Goal: Task Accomplishment & Management: Complete application form

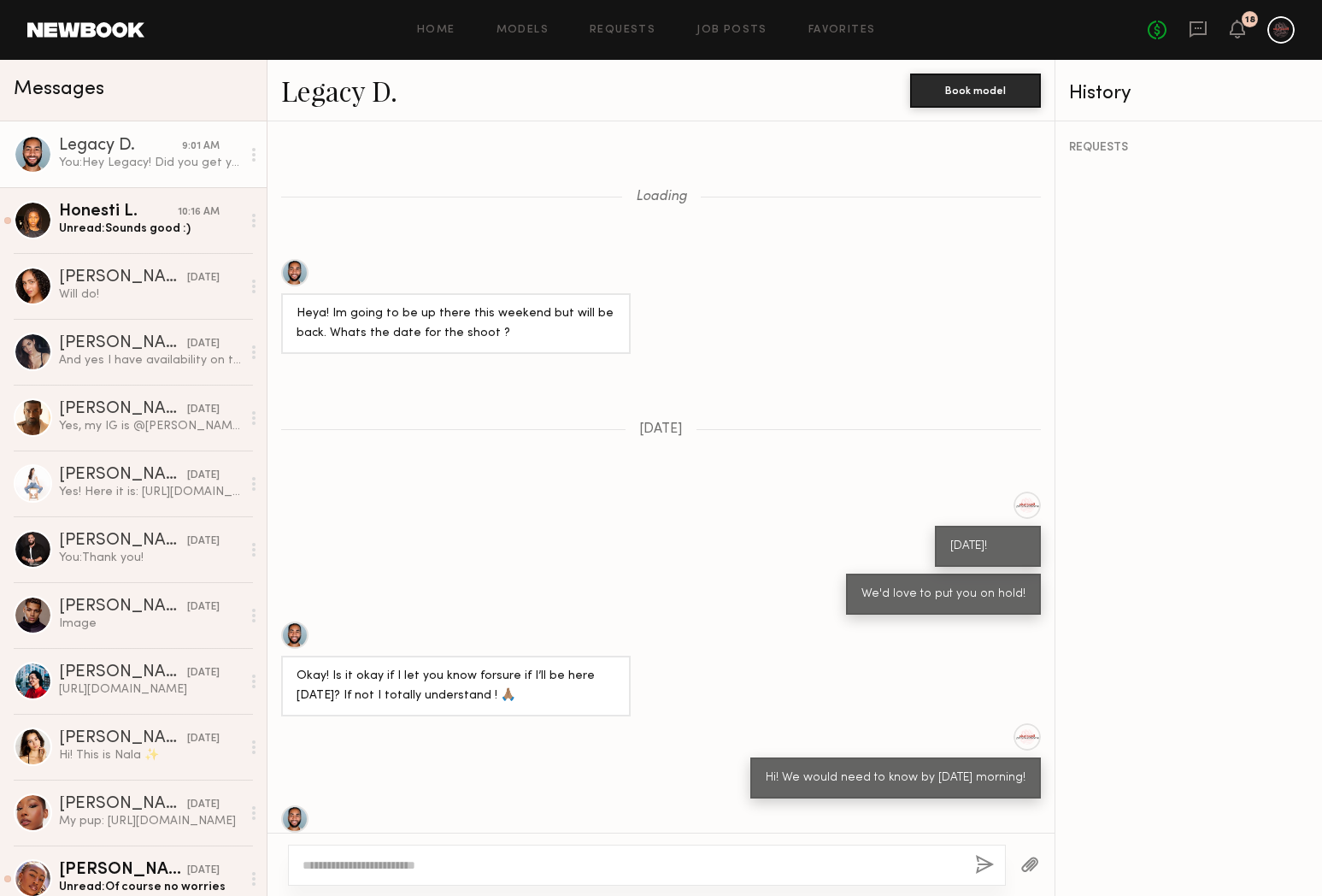
scroll to position [666, 0]
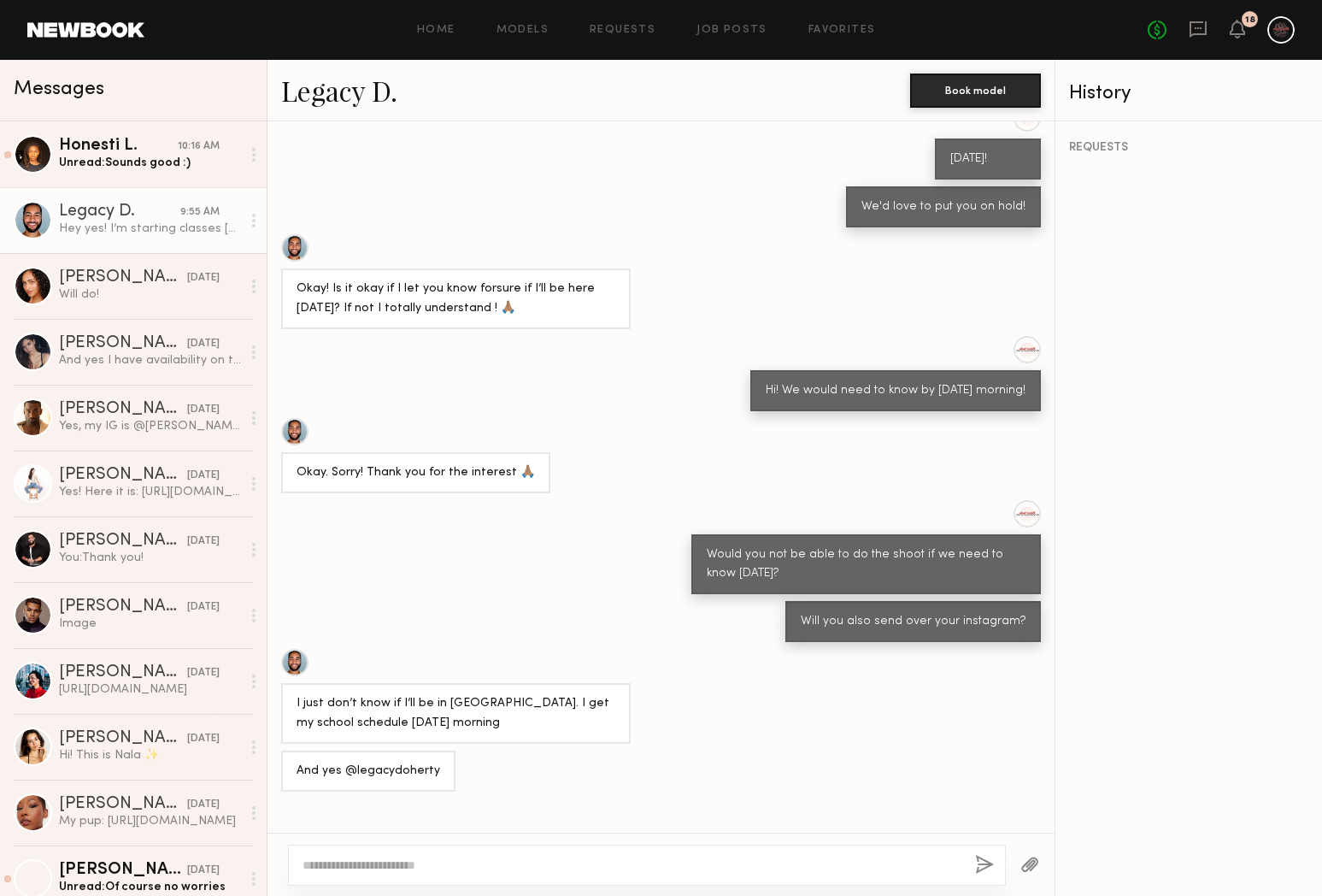
scroll to position [869, 0]
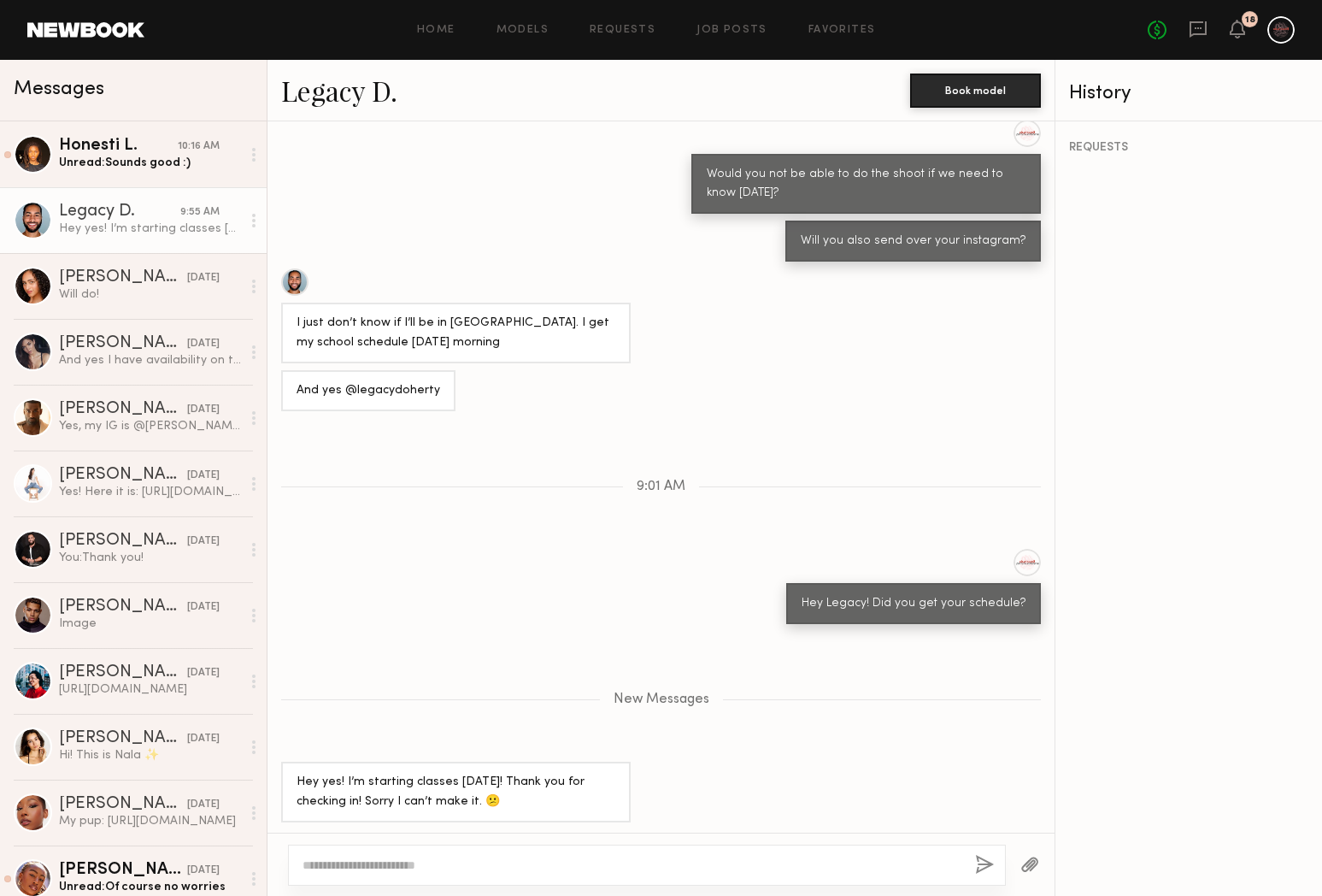
click at [601, 862] on textarea at bounding box center [631, 865] width 659 height 18
type textarea "**********"
click at [979, 863] on button "button" at bounding box center [983, 865] width 18 height 21
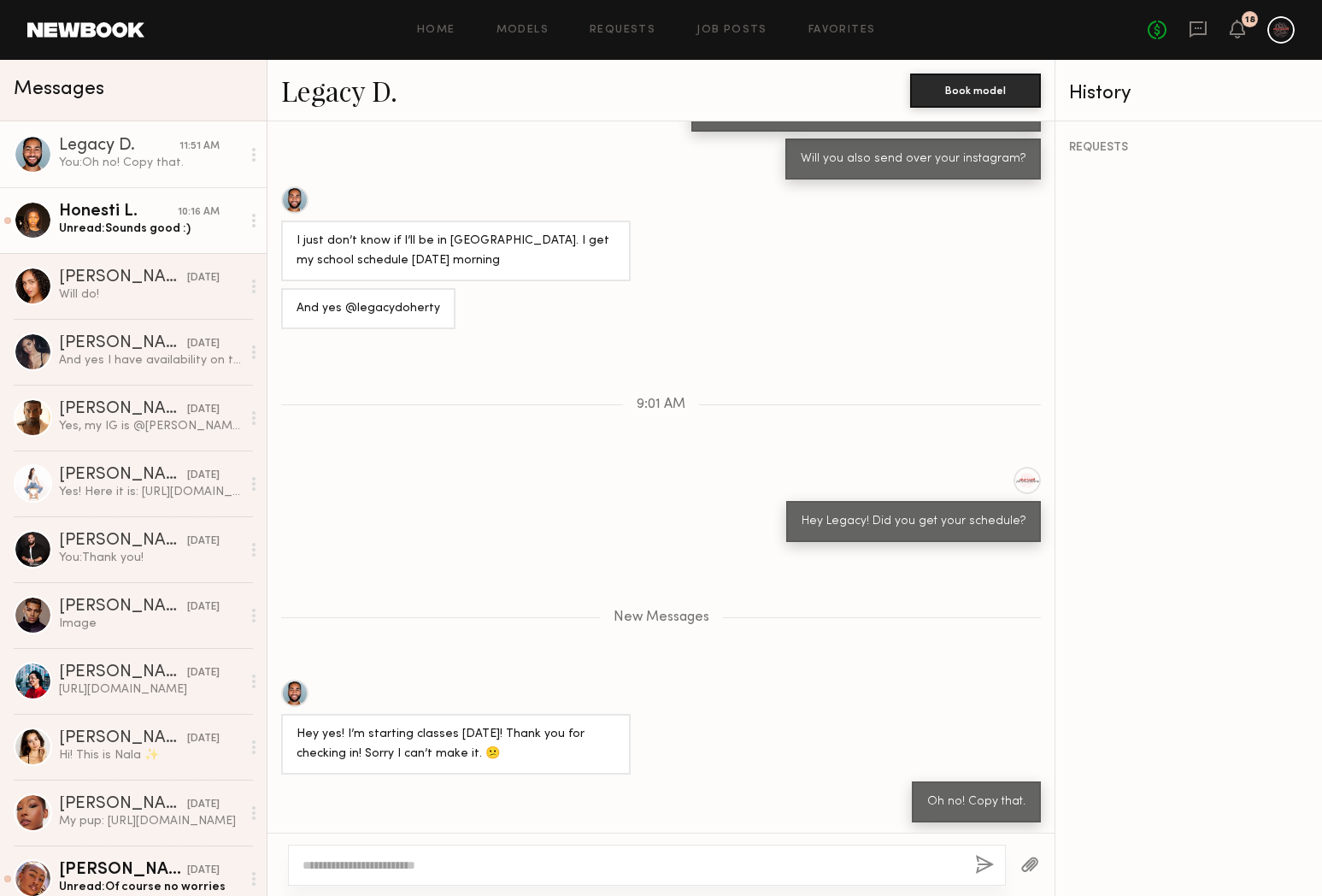
click at [159, 210] on div "Honesti L." at bounding box center [119, 212] width 119 height 18
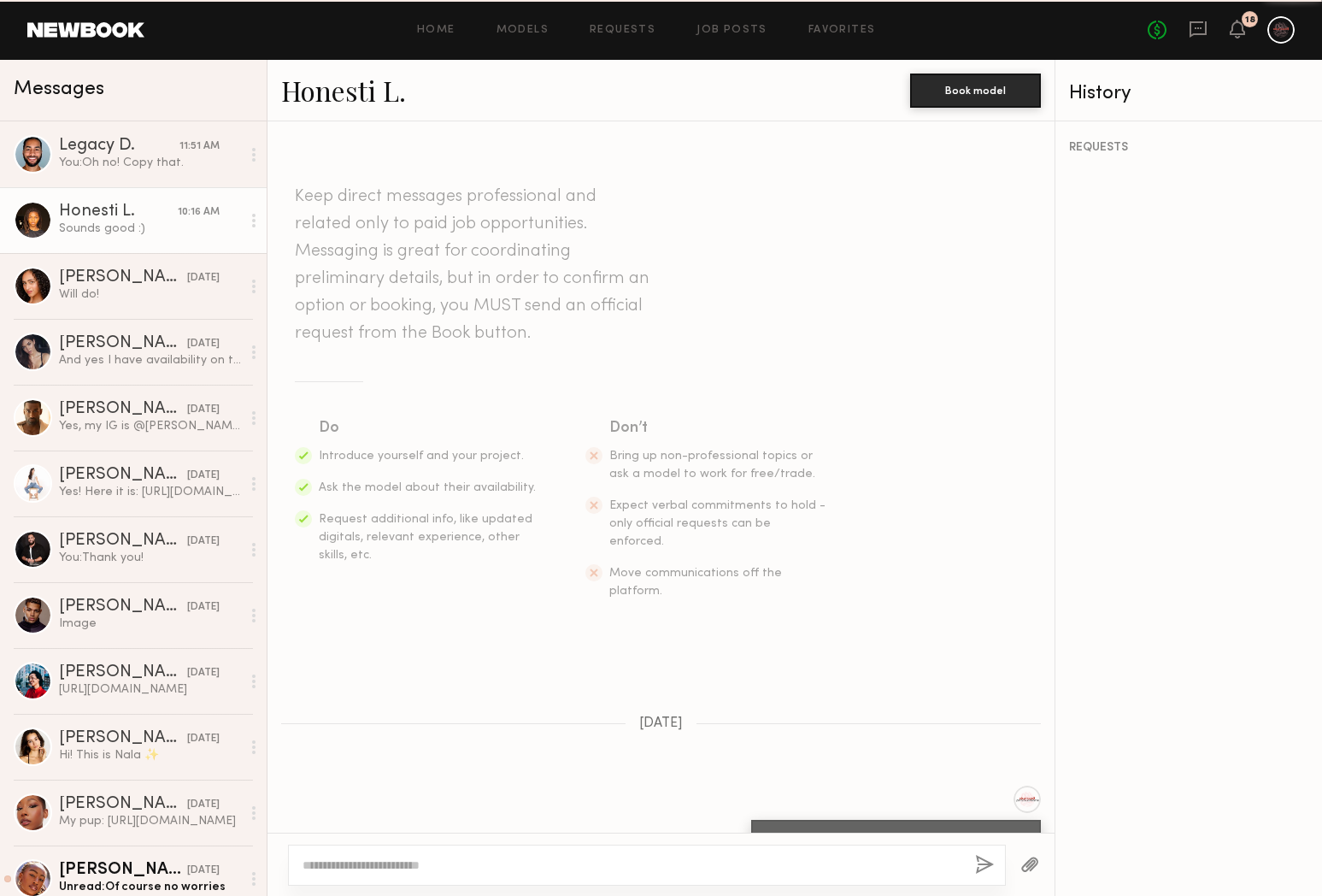
scroll to position [499, 0]
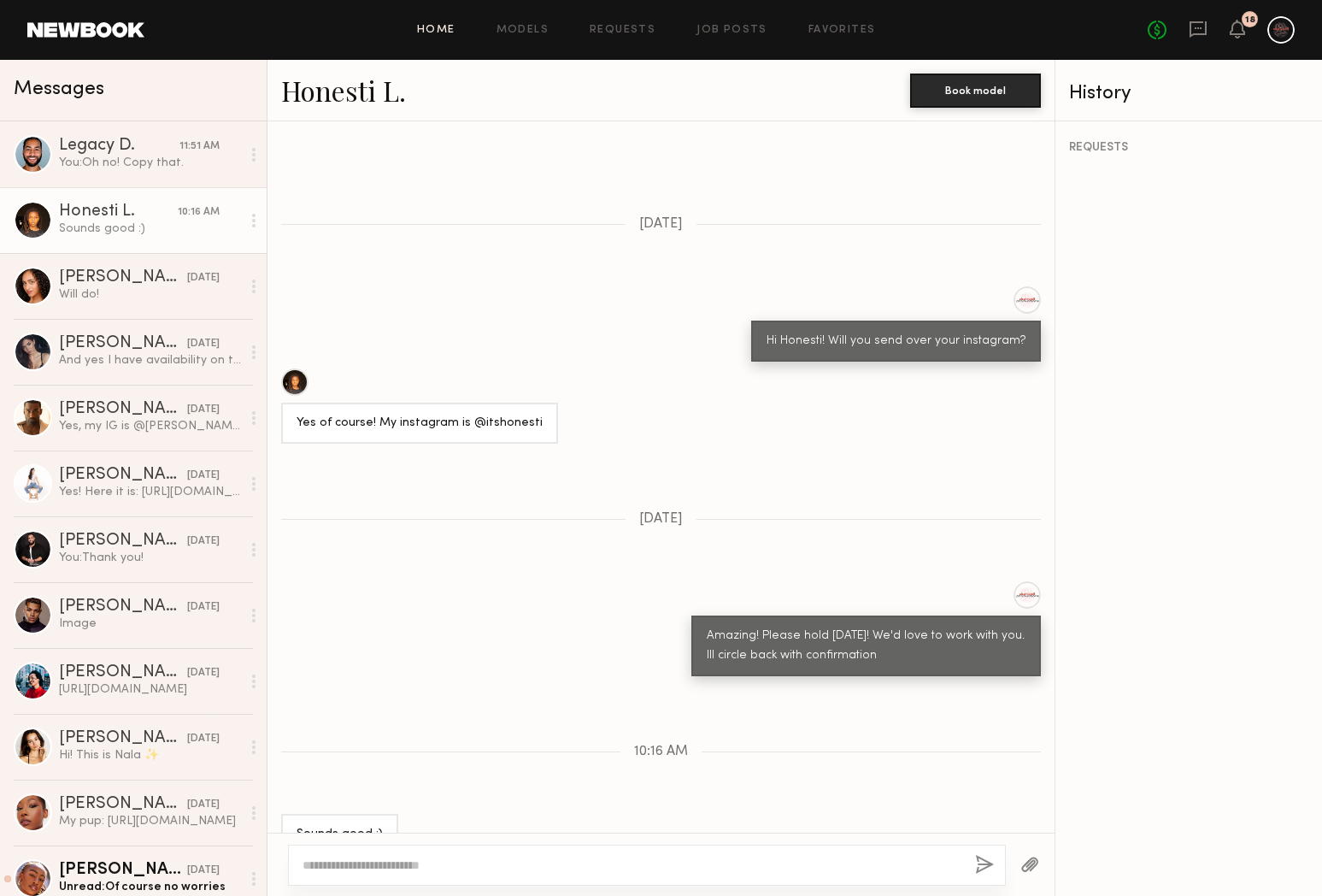
click at [423, 32] on link "Home" at bounding box center [437, 29] width 39 height 11
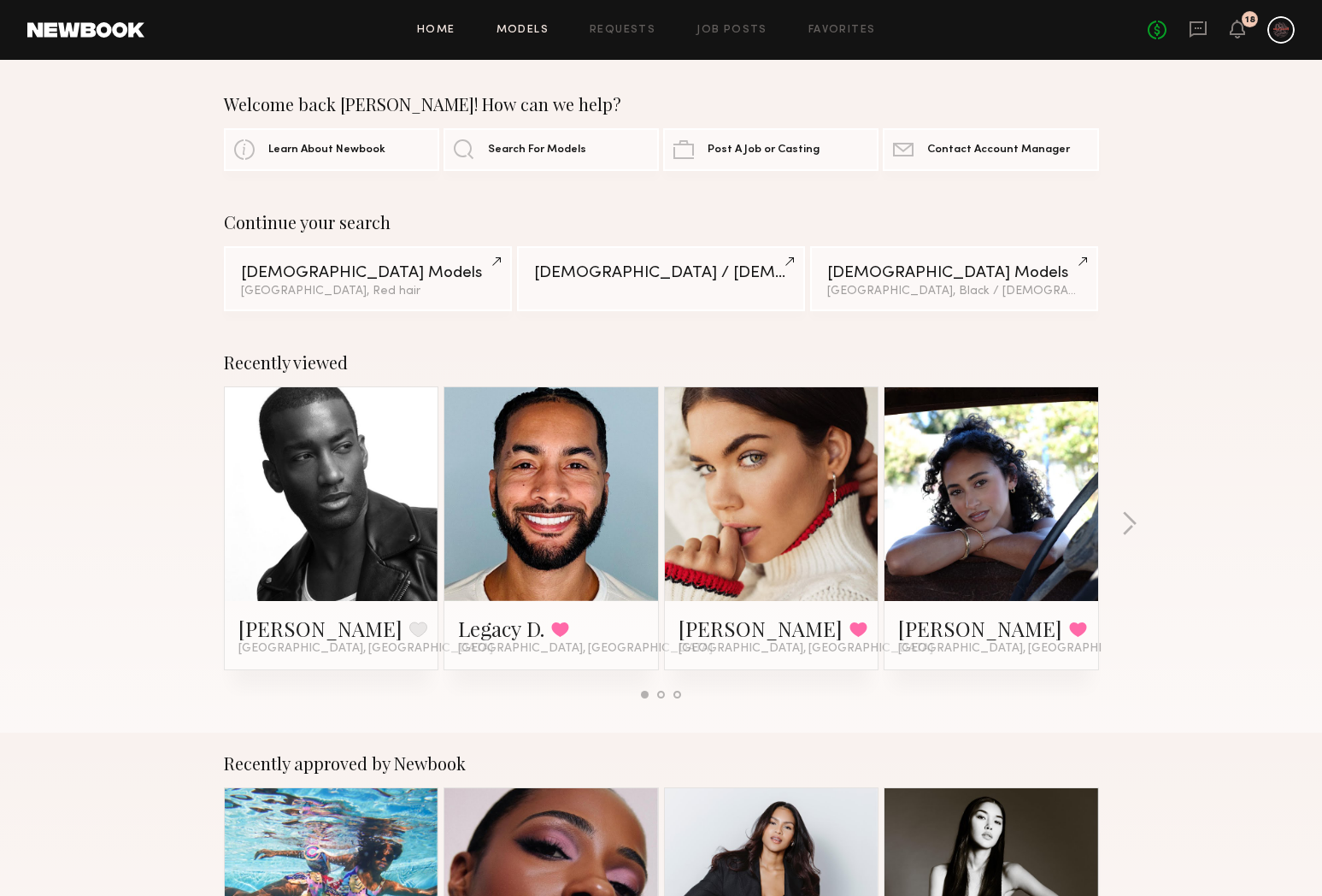
click at [524, 32] on link "Models" at bounding box center [522, 29] width 53 height 11
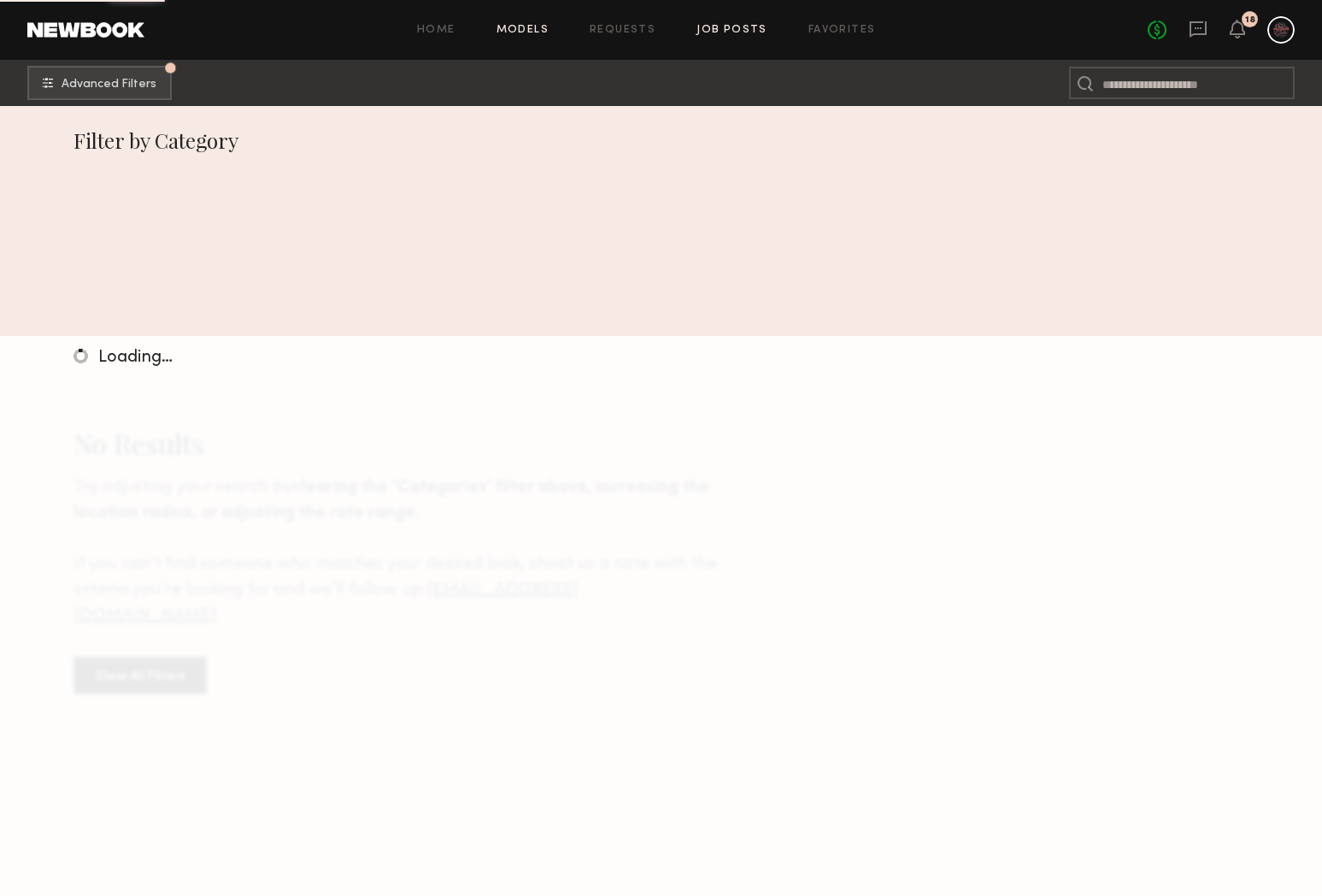
click at [751, 32] on link "Job Posts" at bounding box center [732, 29] width 71 height 11
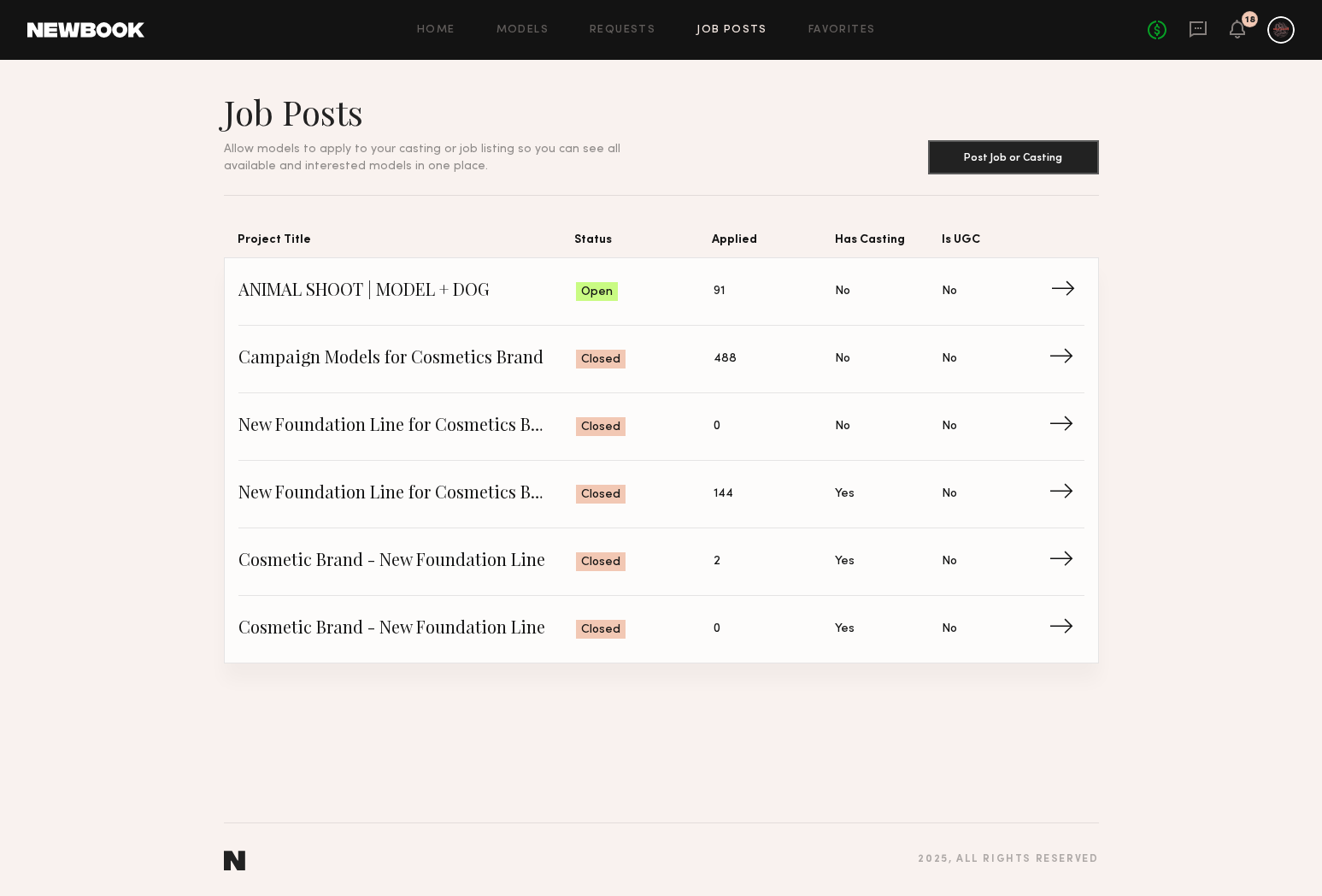
click at [427, 282] on span "ANIMAL SHOOT | MODEL + DOG" at bounding box center [408, 291] width 339 height 25
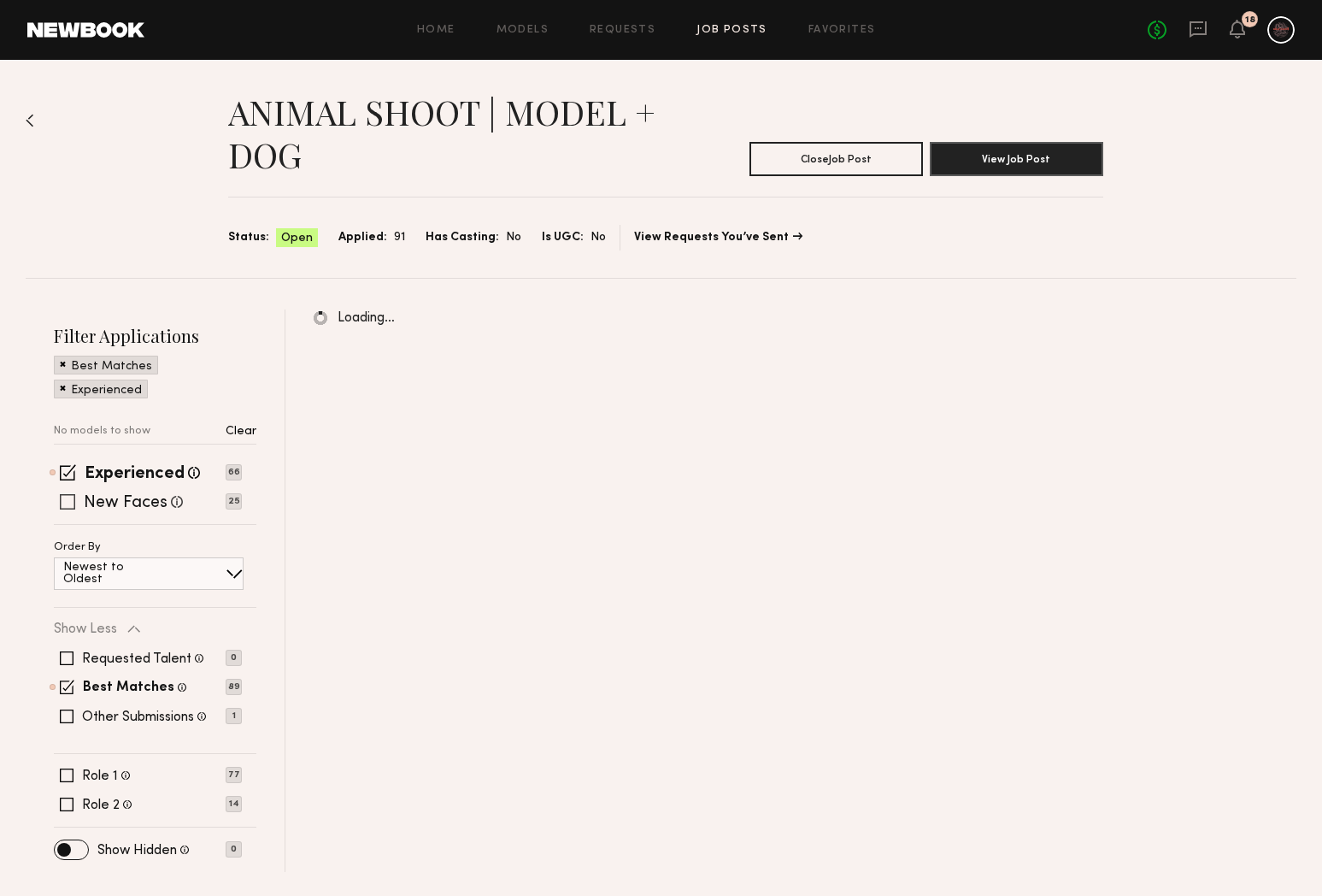
click at [67, 504] on span at bounding box center [67, 502] width 16 height 16
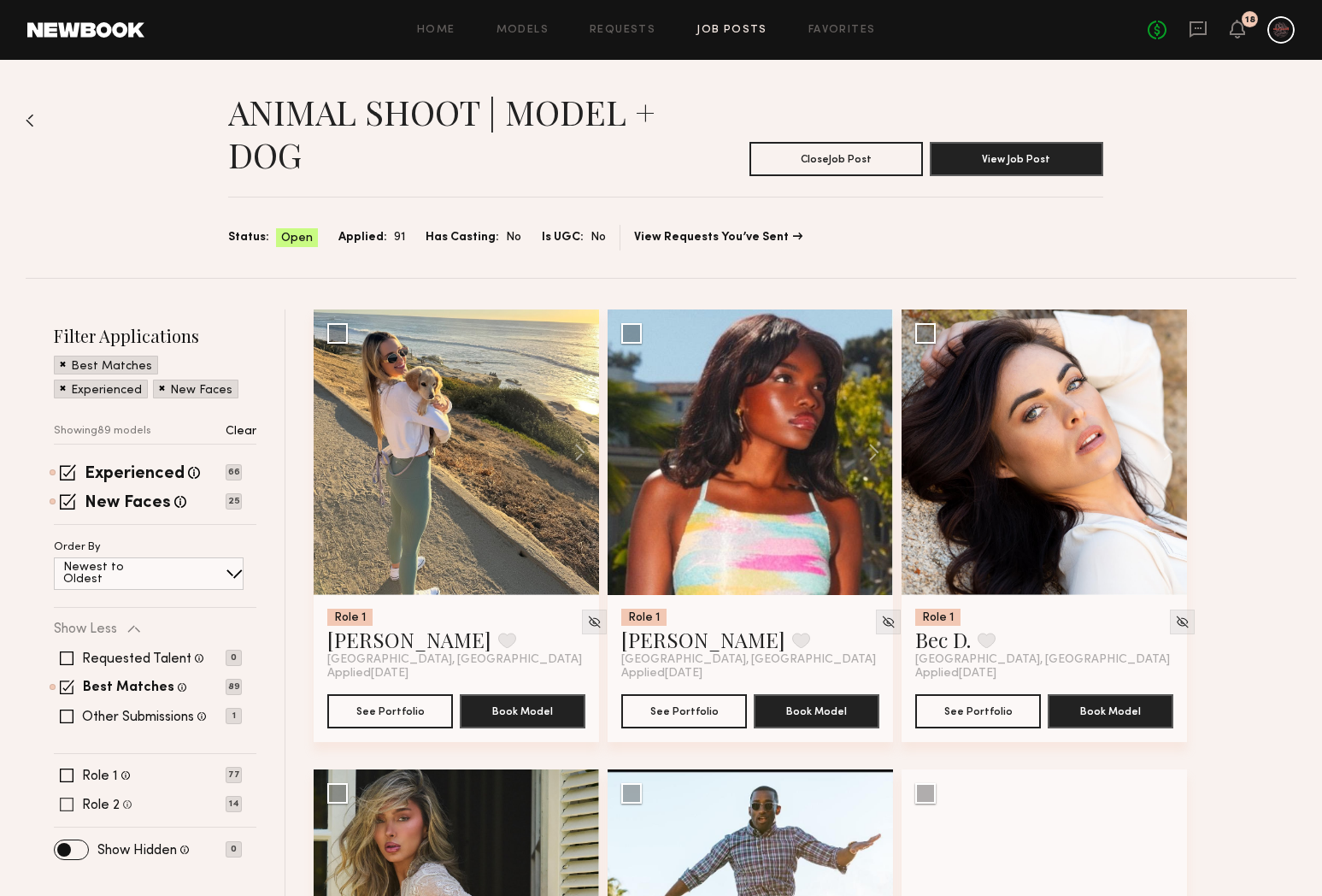
click at [65, 803] on span at bounding box center [66, 805] width 14 height 14
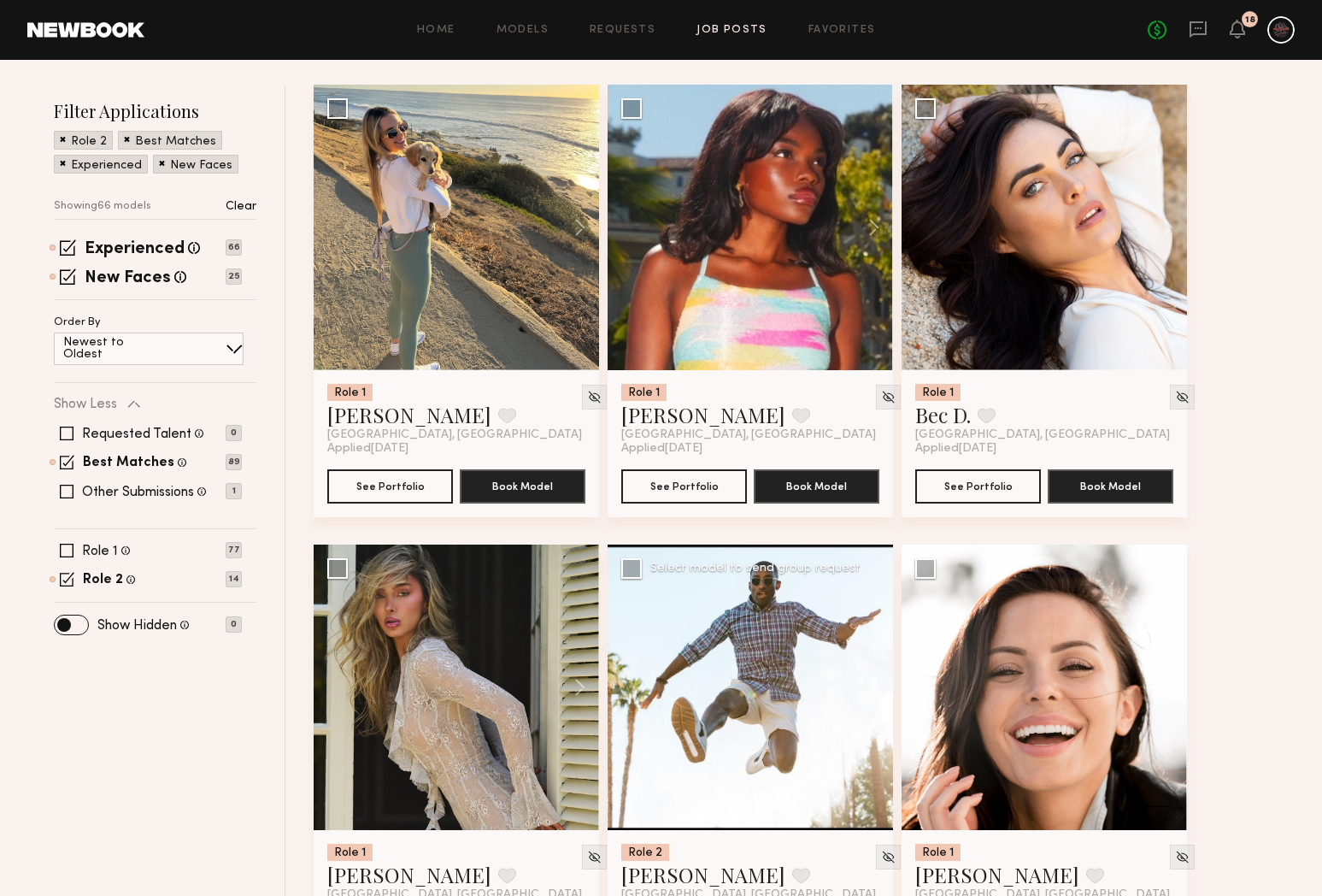
scroll to position [203, 0]
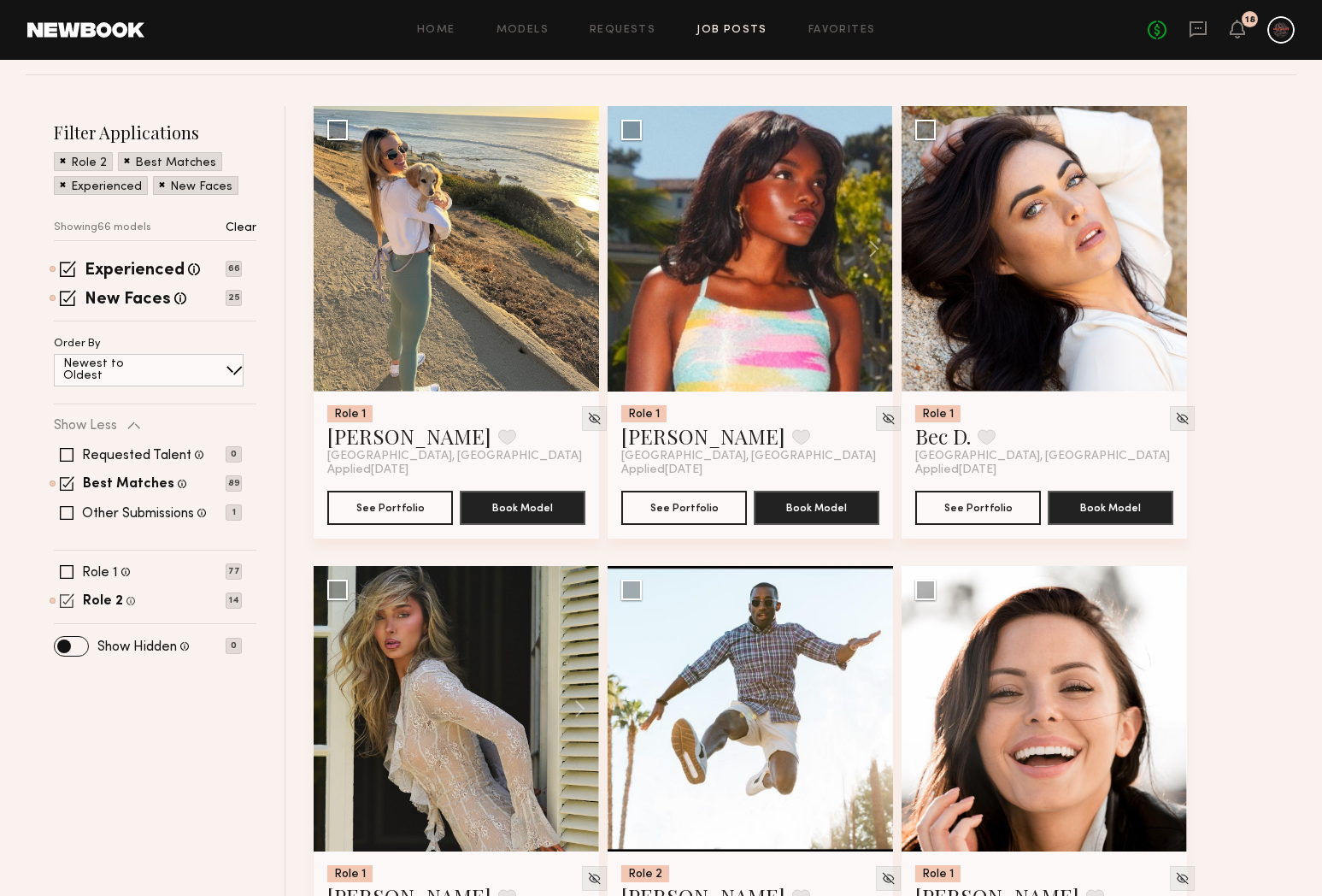
click at [67, 596] on span at bounding box center [66, 600] width 15 height 15
click at [67, 596] on span at bounding box center [66, 601] width 14 height 14
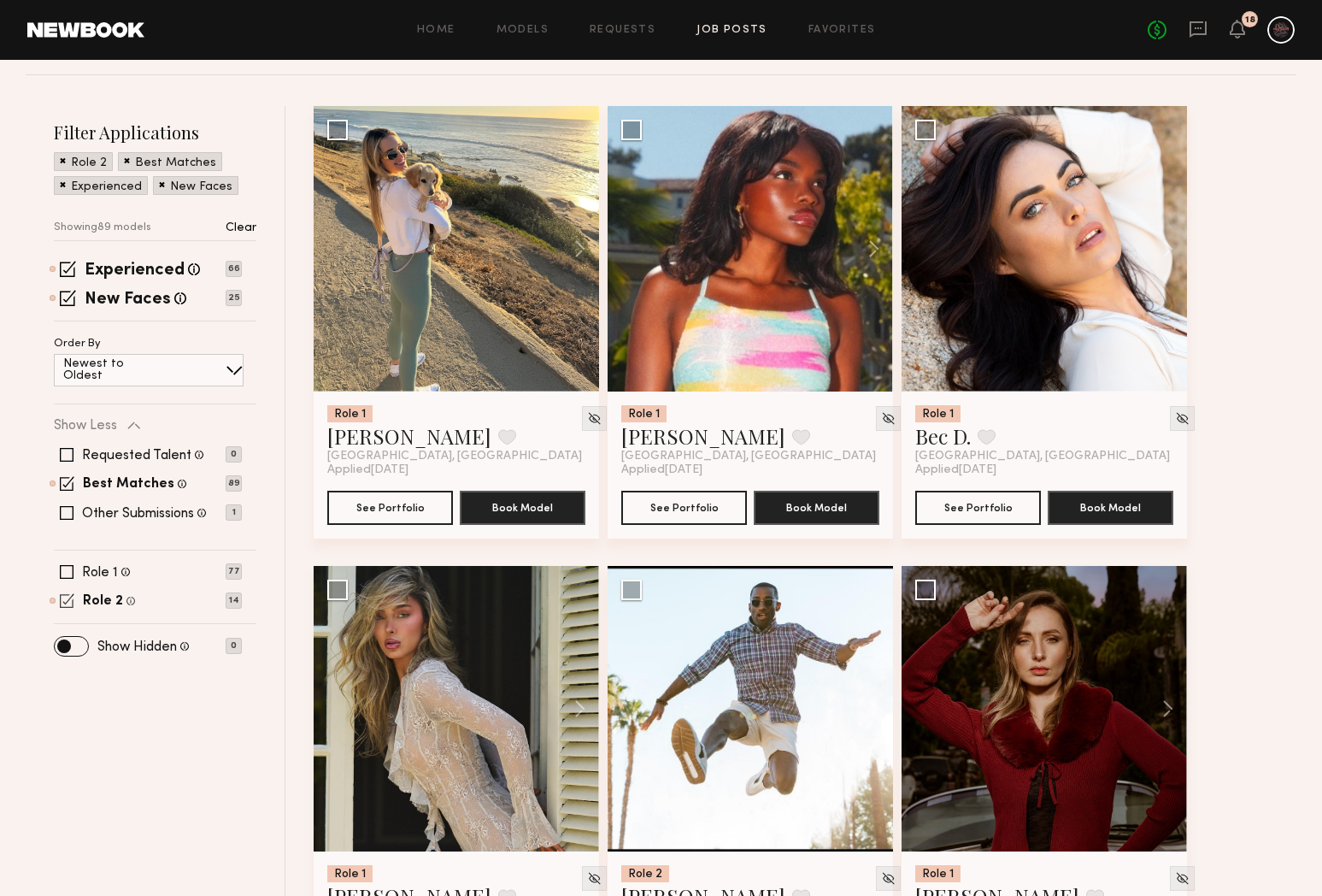
click at [67, 596] on span at bounding box center [66, 600] width 15 height 15
click at [67, 596] on span at bounding box center [66, 601] width 14 height 14
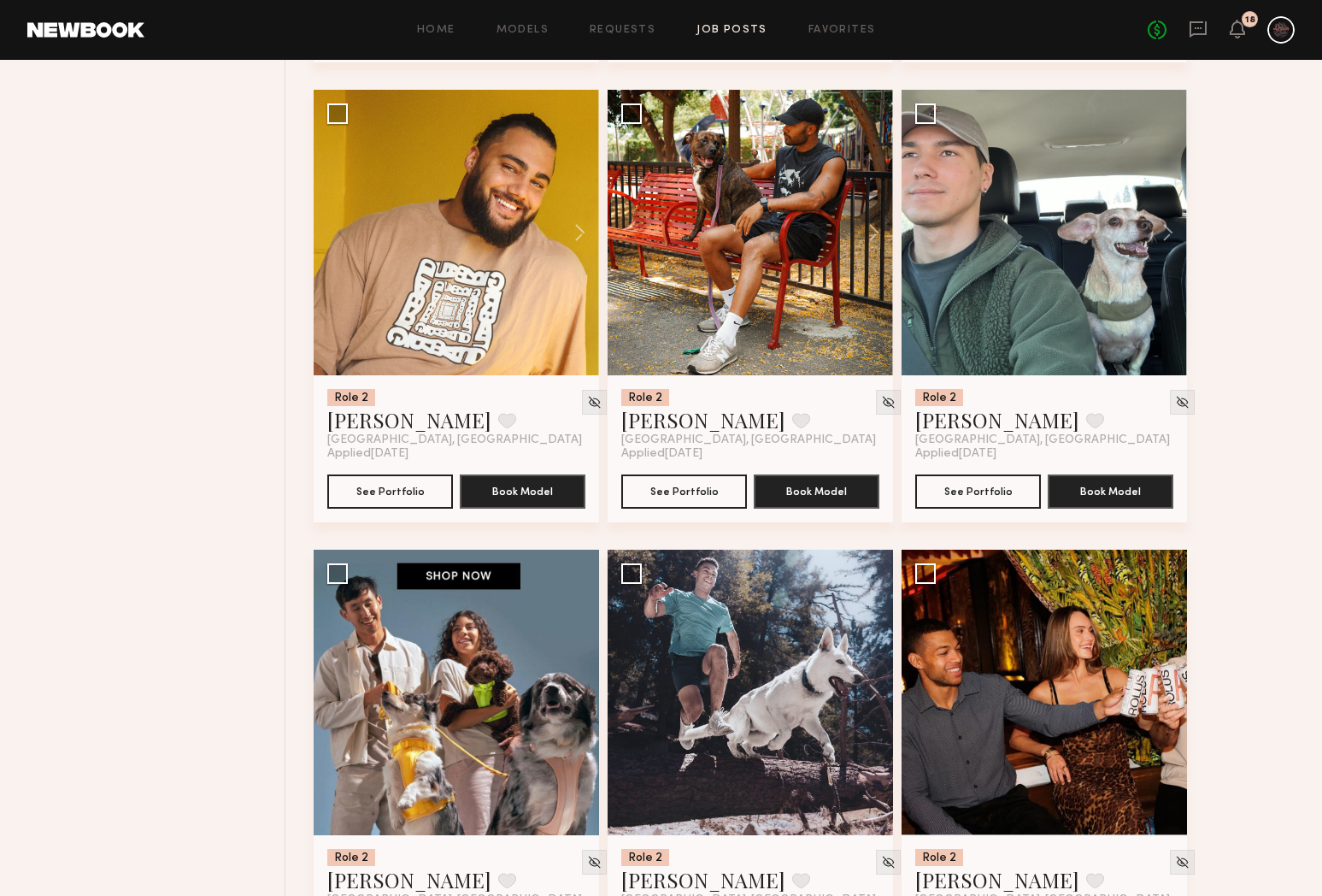
scroll to position [1270, 0]
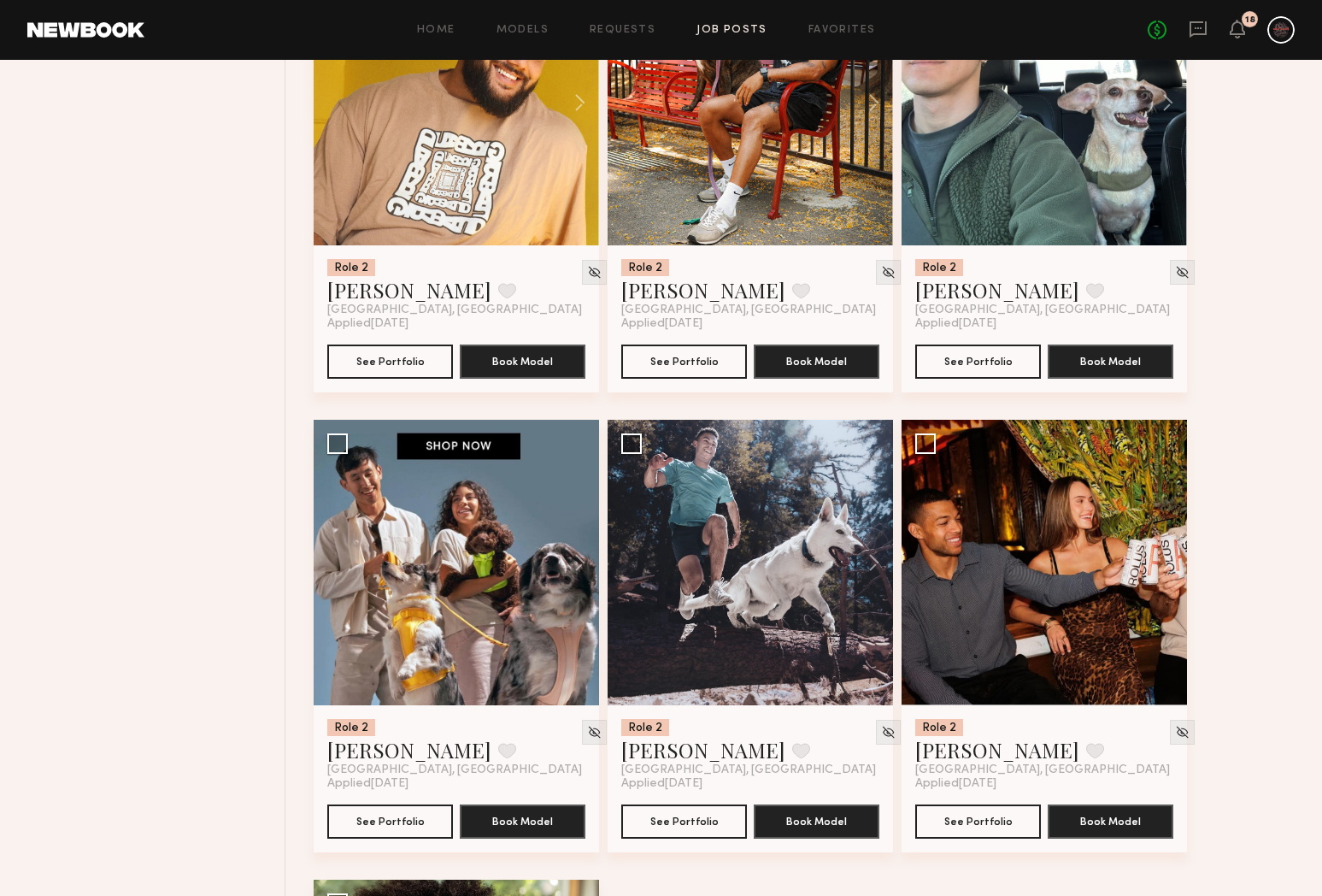
click at [722, 25] on link "Job Posts" at bounding box center [732, 29] width 71 height 11
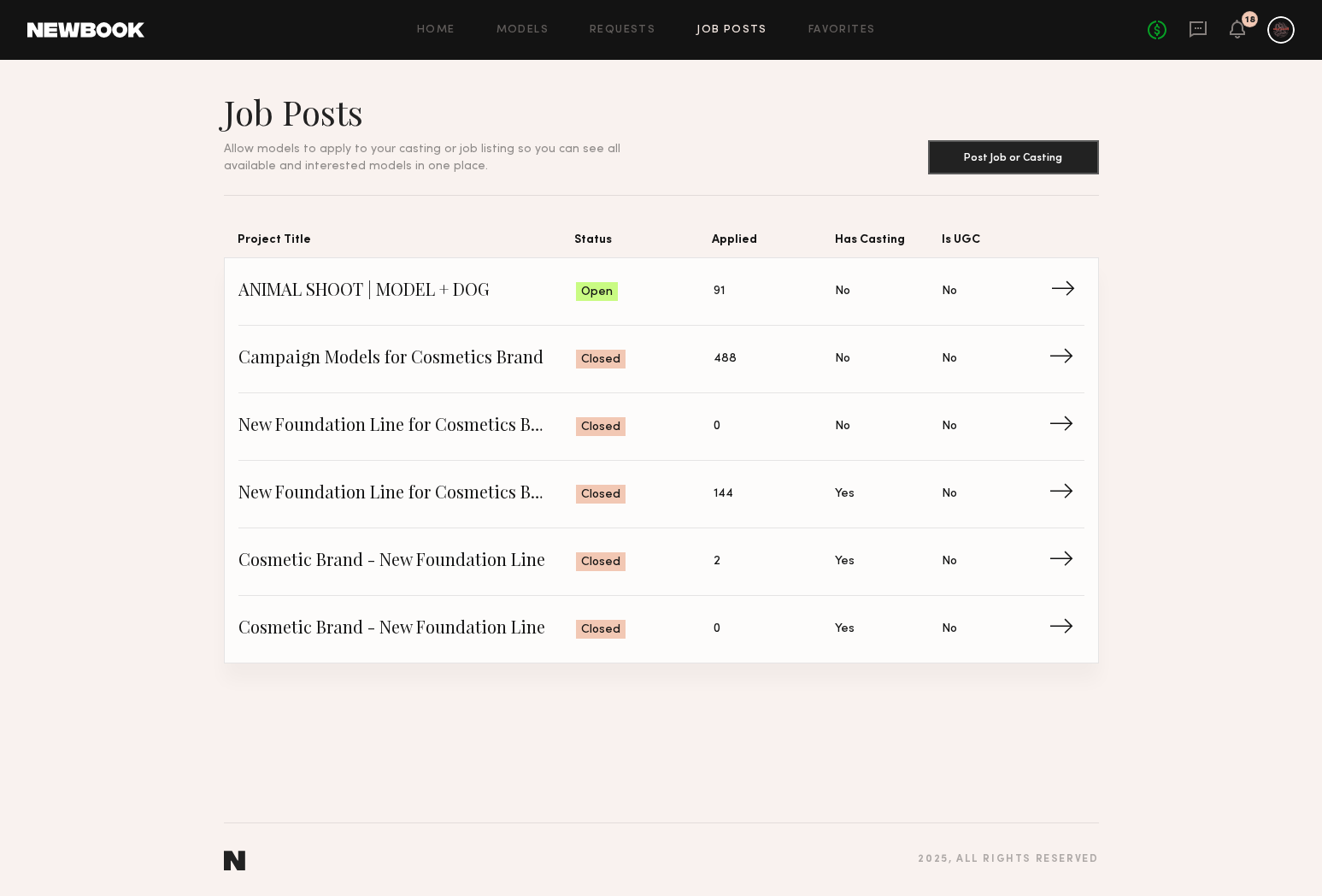
click at [749, 309] on link "ANIMAL SHOOT | MODEL + DOG Status: Open Applied: 91 Has Casting: No Is UGC: No →" at bounding box center [661, 291] width 846 height 67
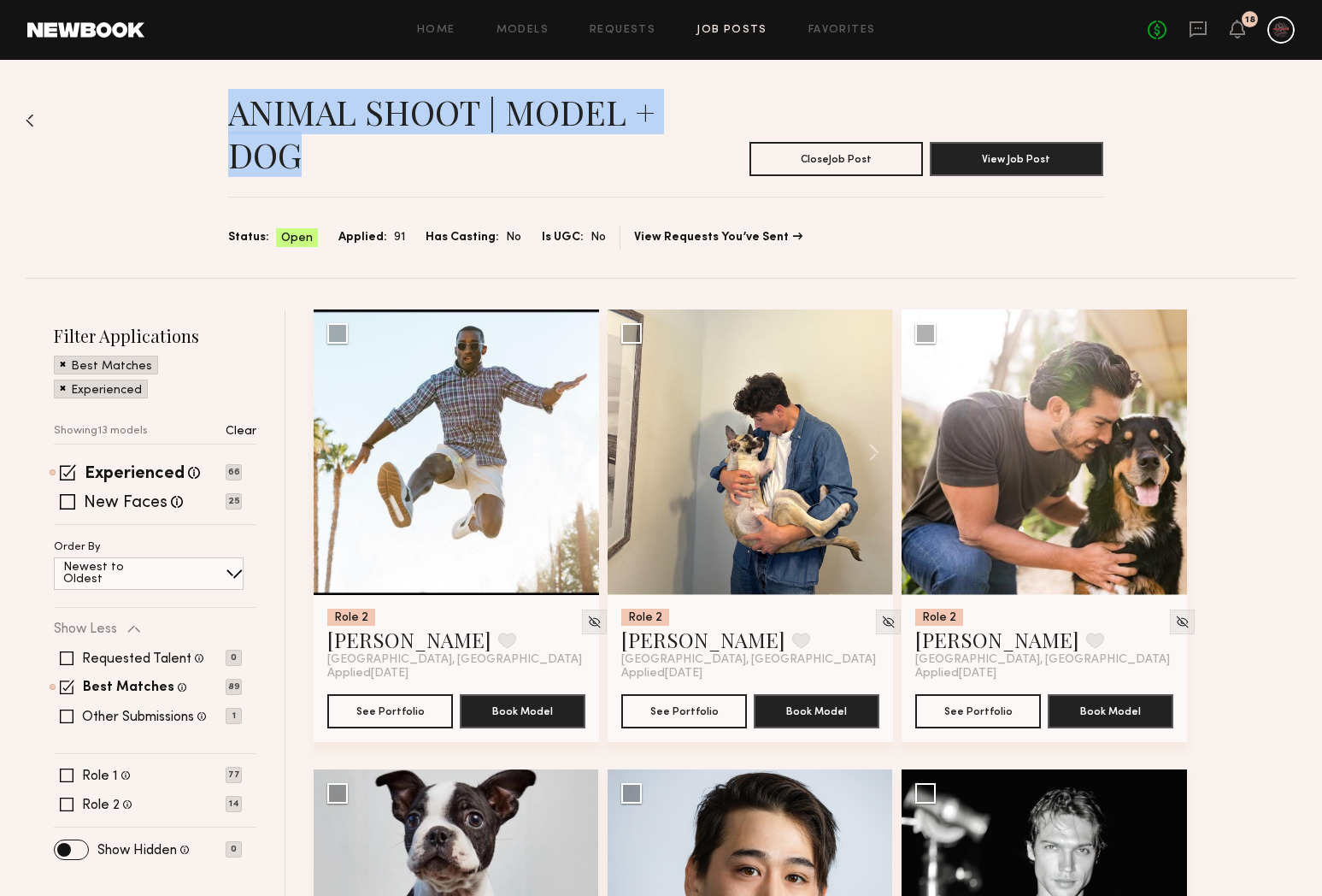
drag, startPoint x: 232, startPoint y: 143, endPoint x: 194, endPoint y: 123, distance: 42.9
click at [194, 123] on div "ANIMAL SHOOT | MODEL + DOG Close Job Post View Job Post Status: Open Applied: 9…" at bounding box center [661, 168] width 1270 height 218
copy h1 "ANIMAL SHOOT | MODEL + DOG"
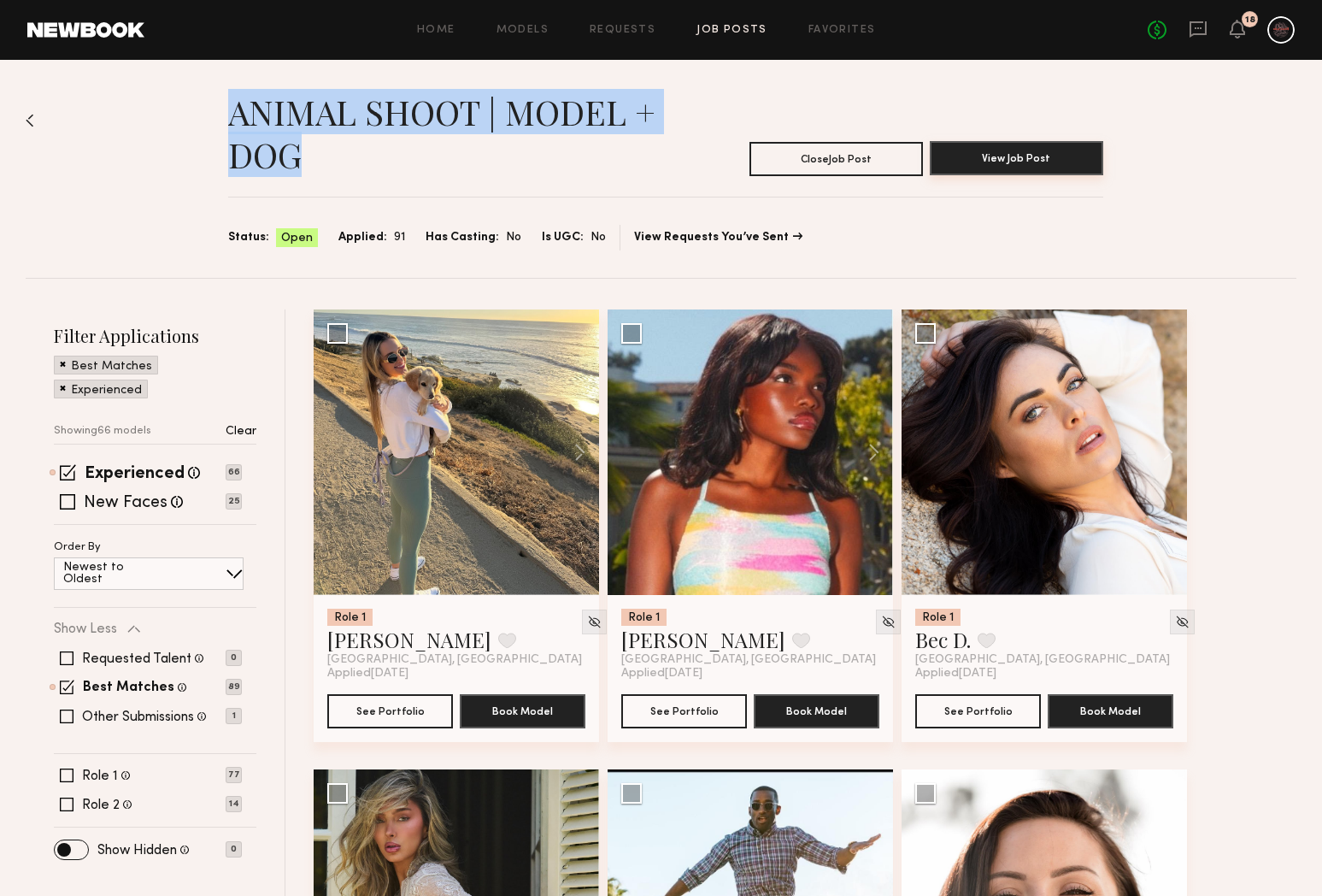
click at [990, 161] on button "View Job Post" at bounding box center [1017, 158] width 173 height 34
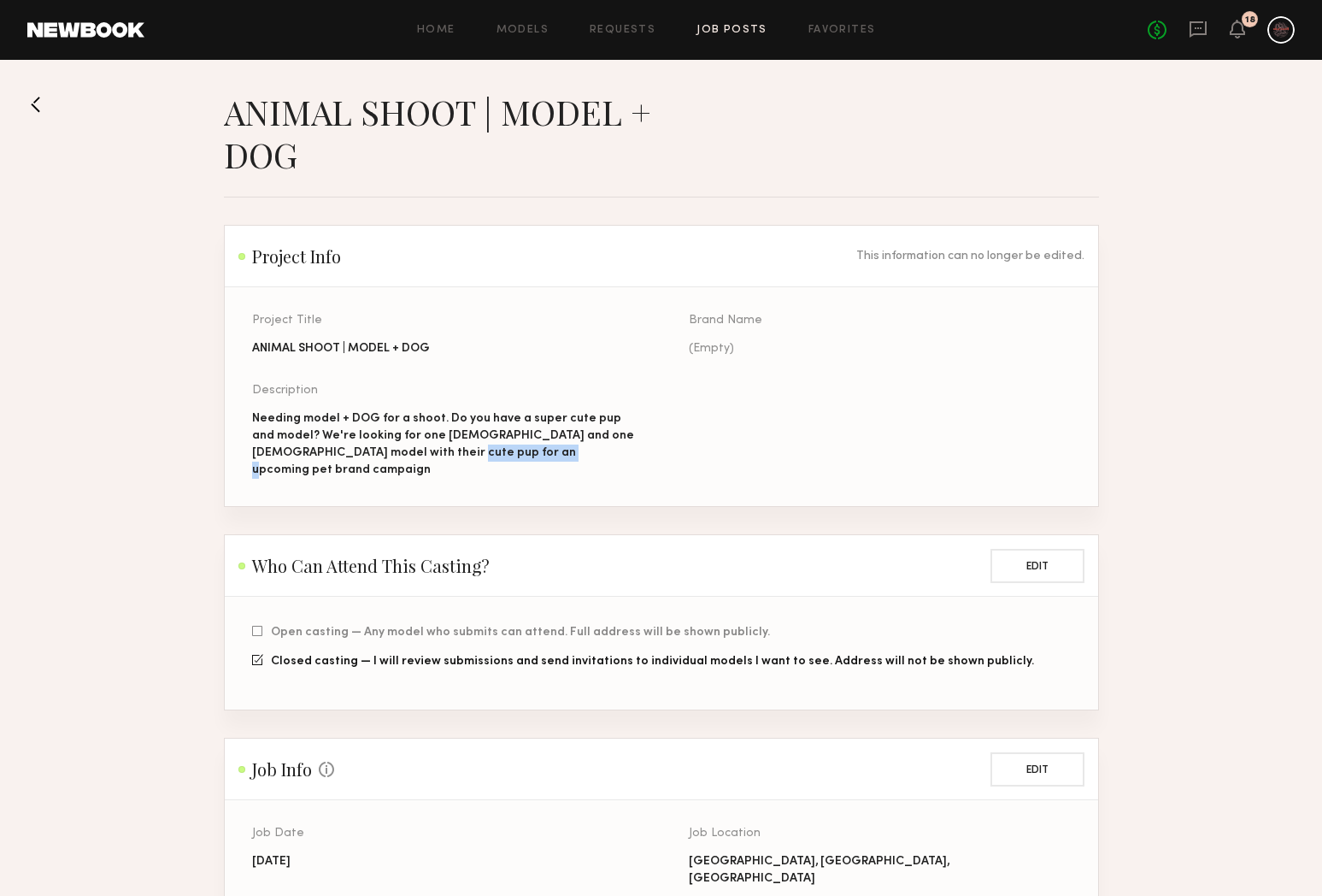
drag, startPoint x: 533, startPoint y: 459, endPoint x: 402, endPoint y: 445, distance: 131.7
click at [401, 445] on div "Needing model + DOG for a shoot. Do you have a super cute pup and model? We're …" at bounding box center [443, 445] width 382 height 68
click at [418, 443] on div "Needing model + DOG for a shoot. Do you have a super cute pup and model? We're …" at bounding box center [443, 445] width 382 height 68
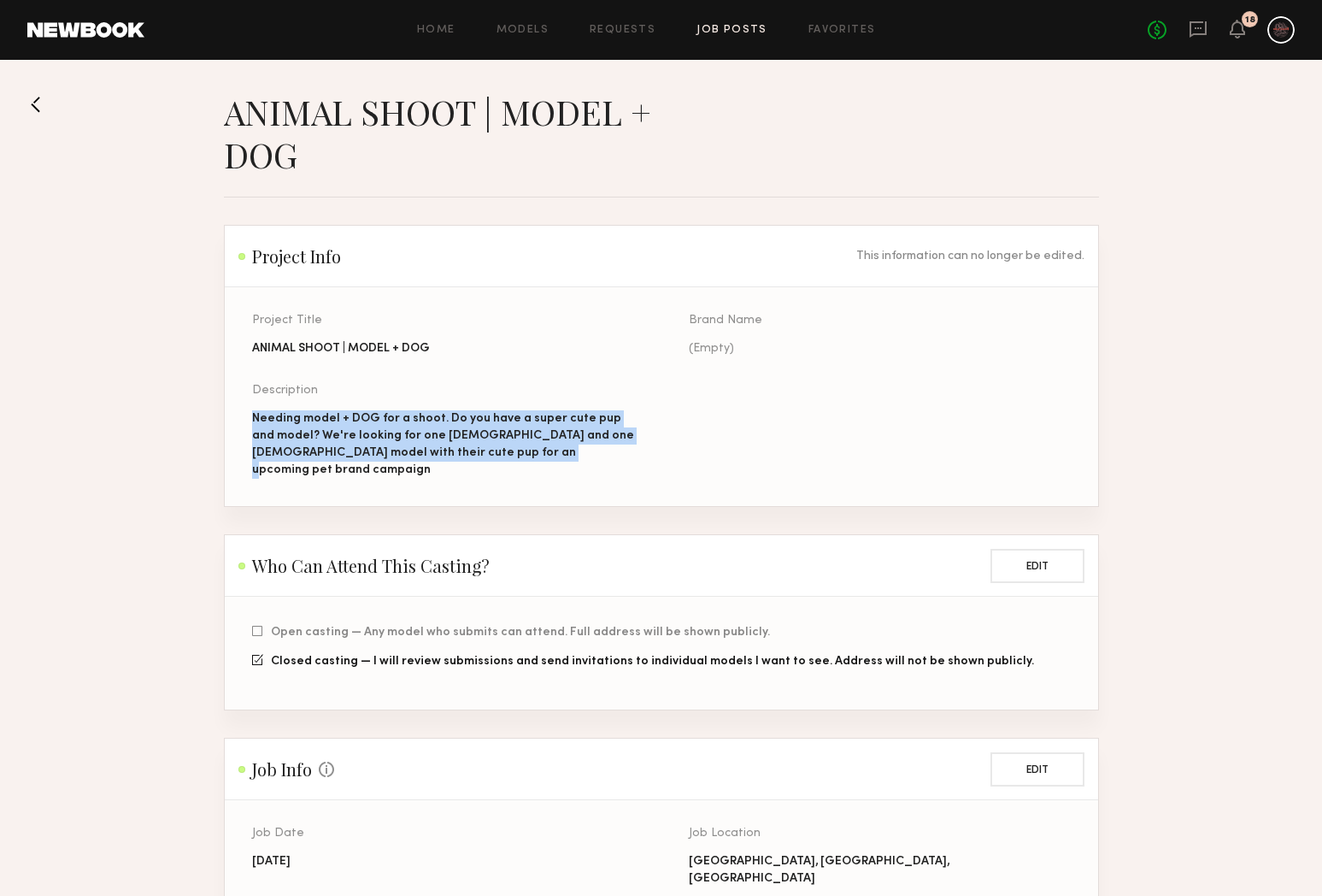
drag, startPoint x: 264, startPoint y: 442, endPoint x: 249, endPoint y: 418, distance: 28.3
click at [249, 418] on section "Project Title ANIMAL SHOOT | MODEL + DOG Brand Name (Empty) Description Needing…" at bounding box center [661, 396] width 874 height 219
copy div "Needing model + DOG for a shoot. Do you have a super cute pup and model? We're …"
click at [43, 109] on button at bounding box center [41, 104] width 27 height 27
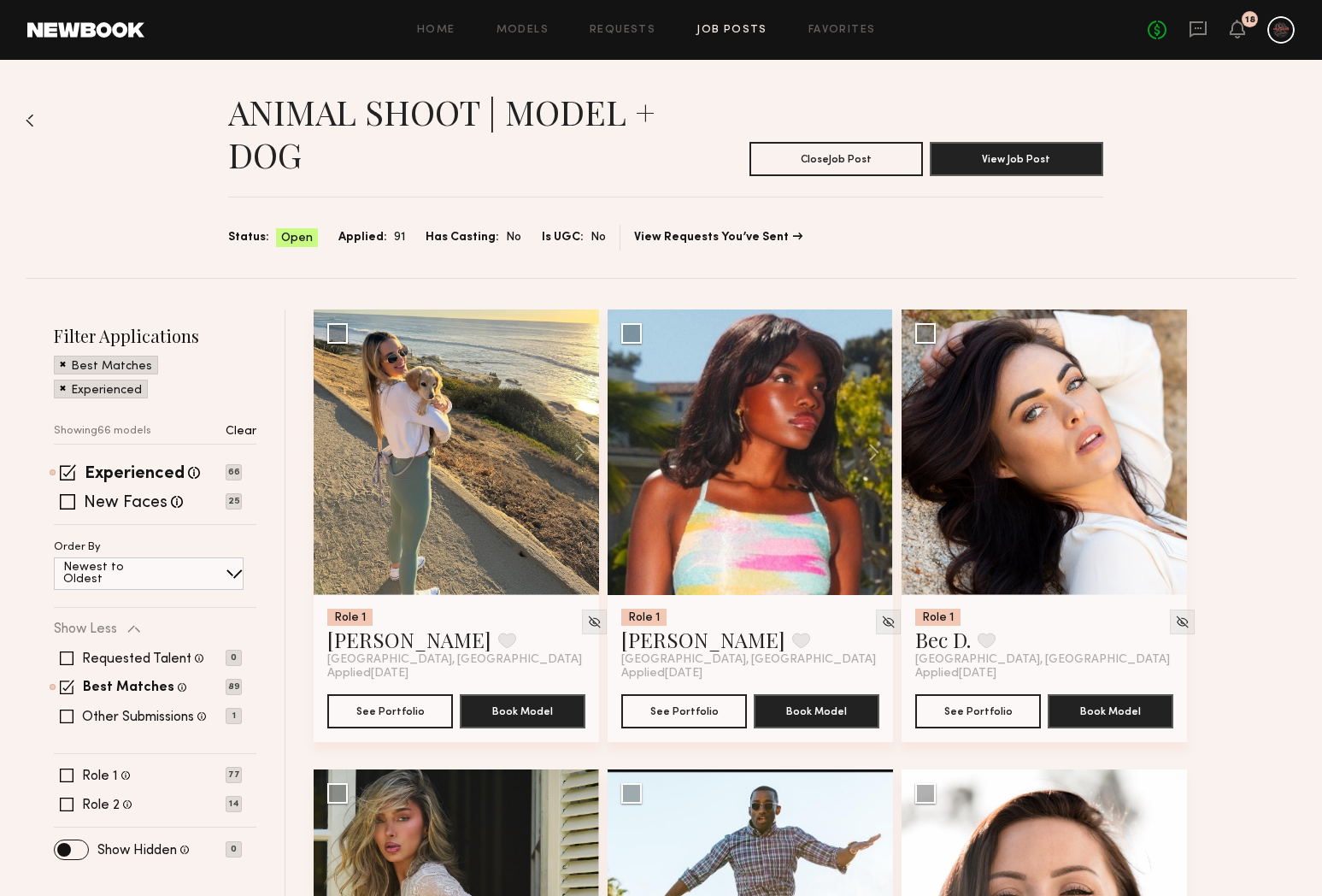
click at [712, 32] on link "Job Posts" at bounding box center [732, 29] width 71 height 11
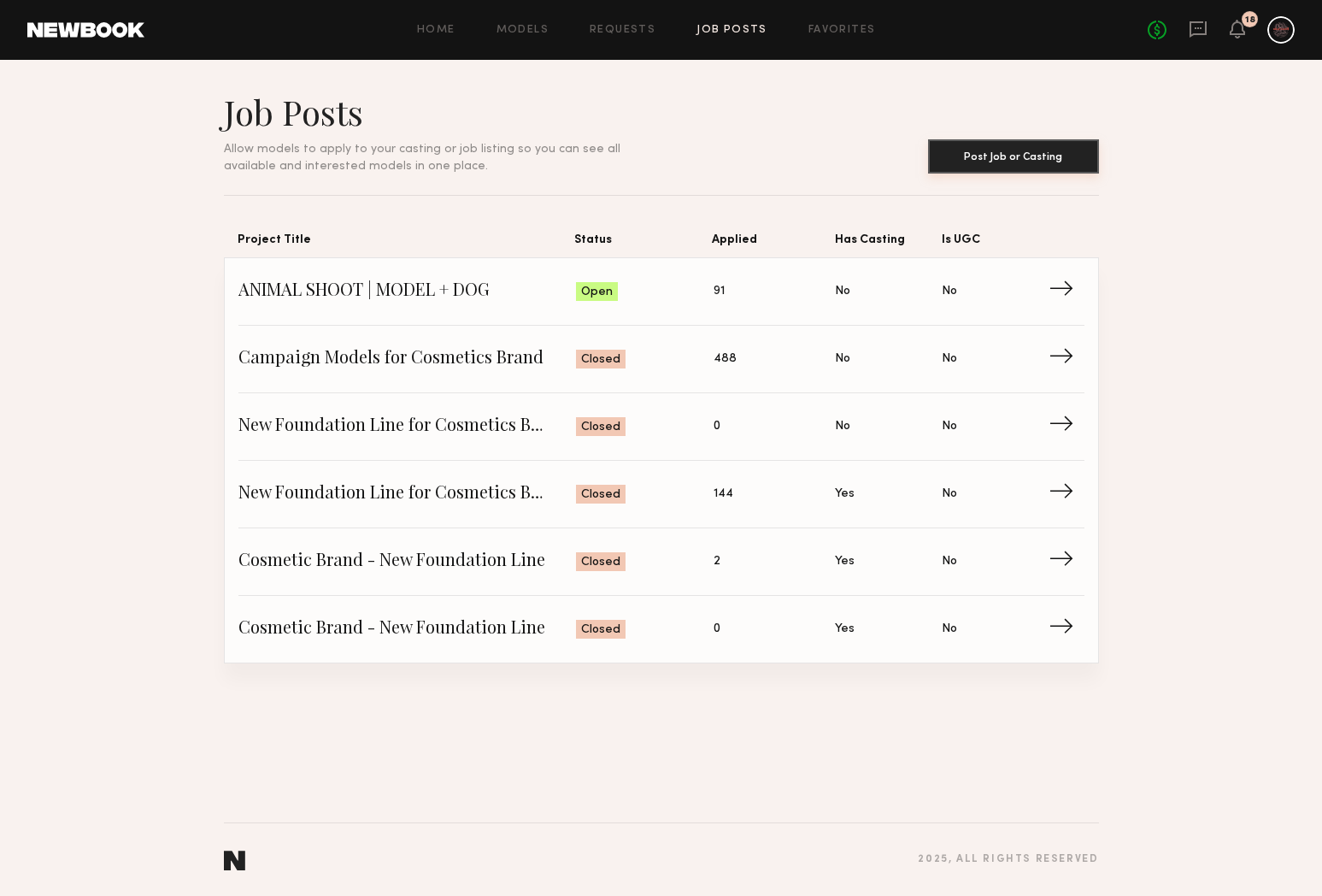
click at [988, 163] on button "Post Job or Casting" at bounding box center [1014, 156] width 171 height 34
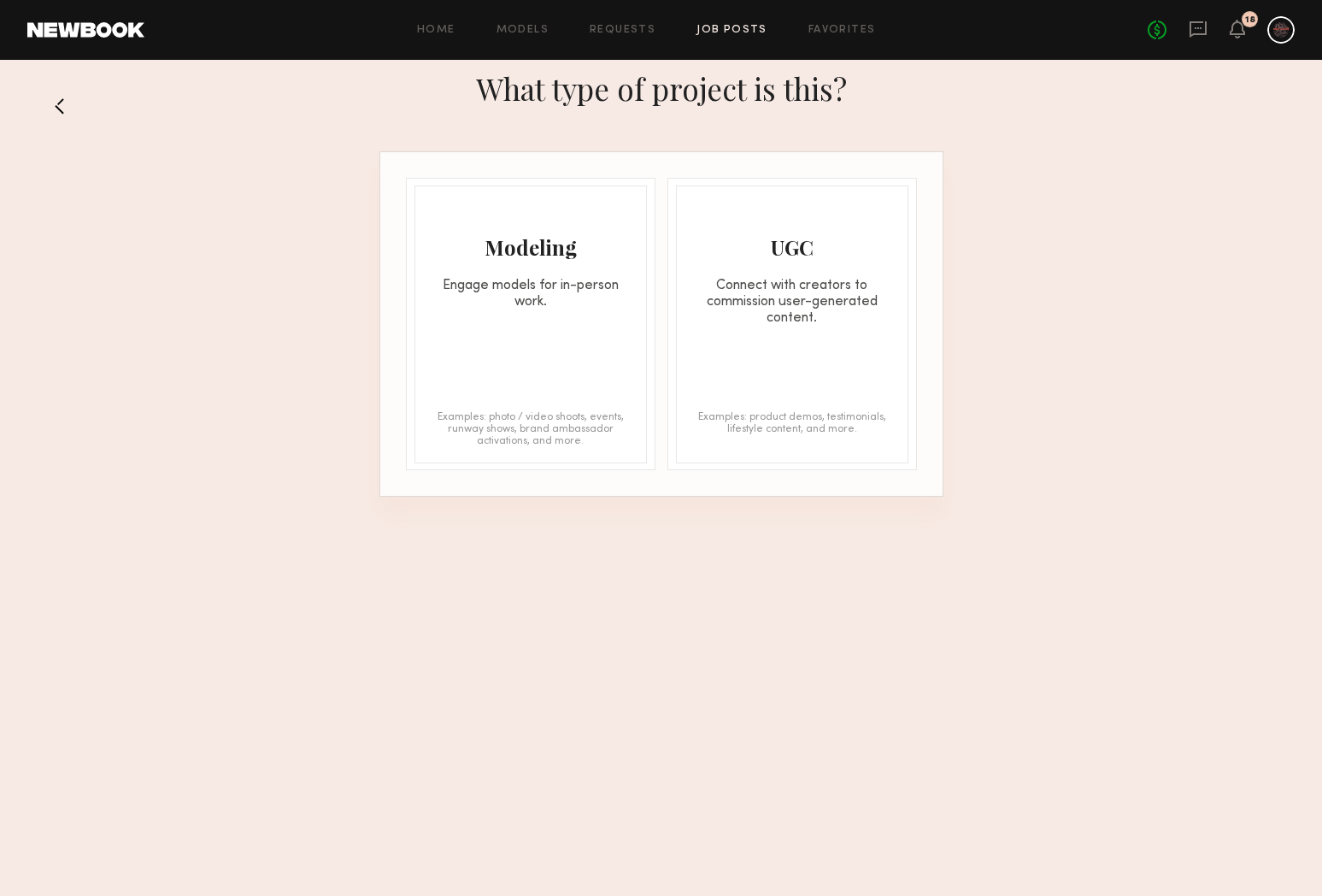
click at [589, 293] on div "Engage models for in-person work." at bounding box center [530, 294] width 231 height 32
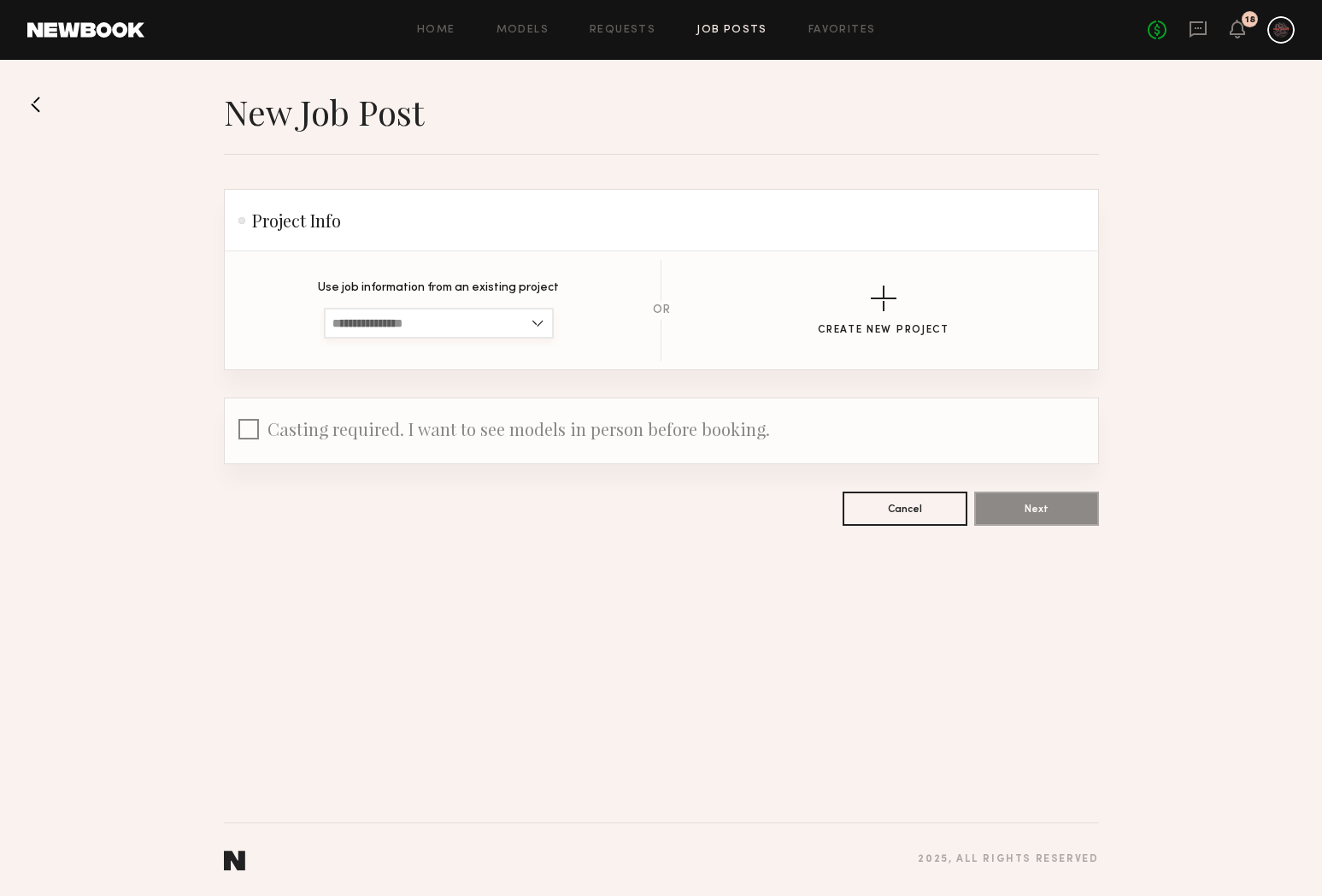
click at [475, 324] on input at bounding box center [439, 323] width 230 height 31
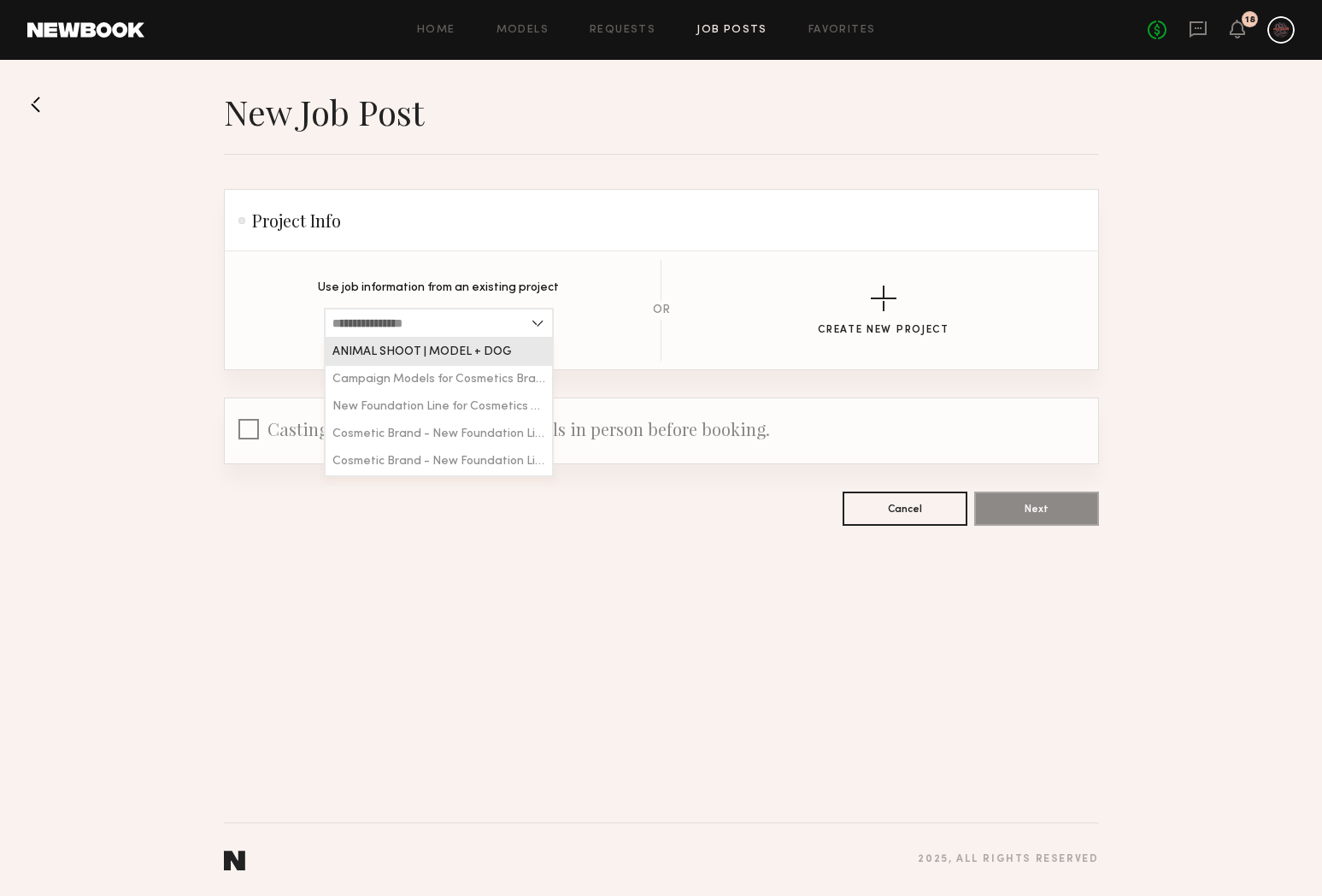
click at [475, 352] on span "ANIMAL SHOOT | MODEL + DOG" at bounding box center [422, 352] width 179 height 12
type input "**********"
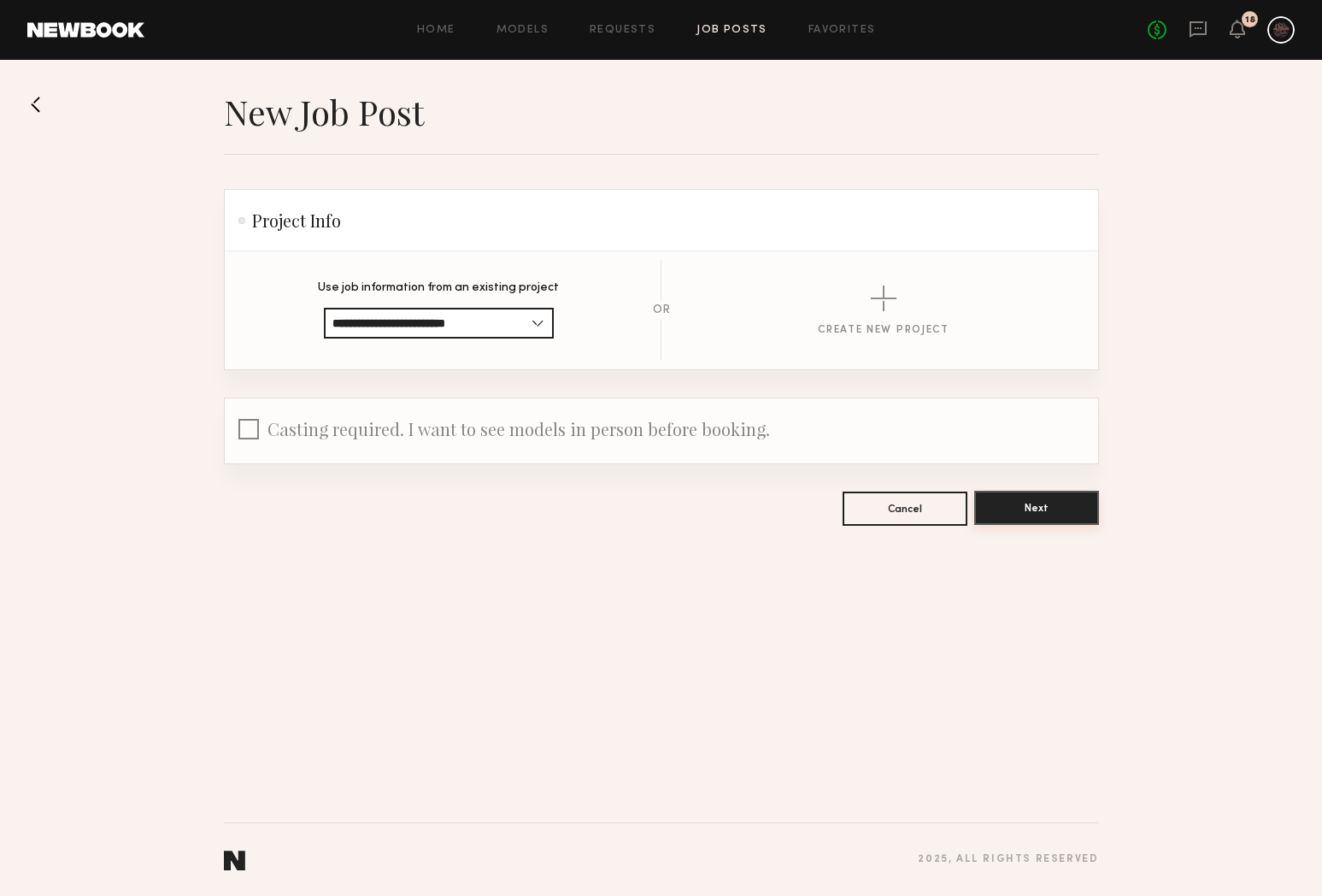
click at [1047, 504] on button "Next" at bounding box center [1036, 507] width 125 height 34
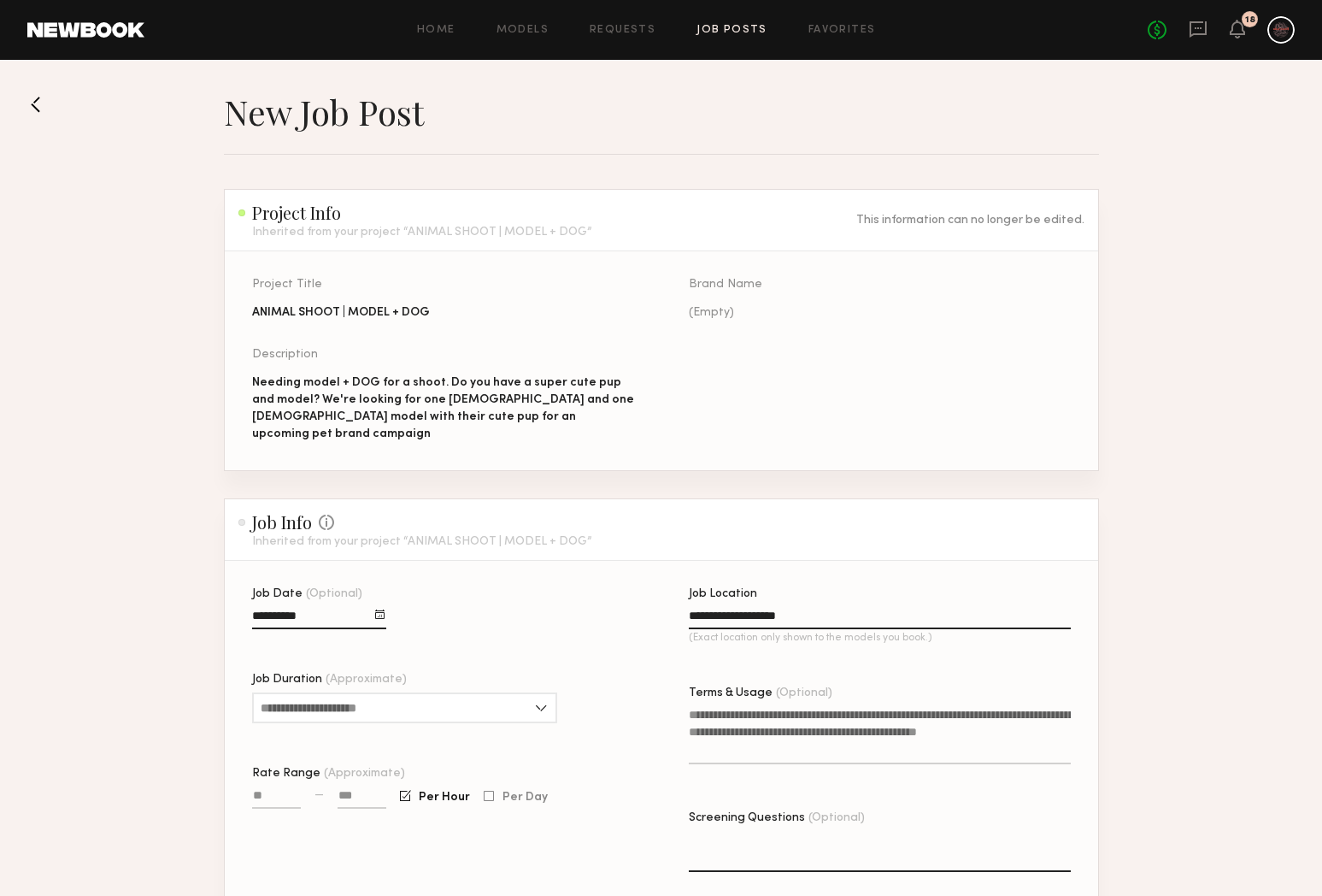
scroll to position [185, 0]
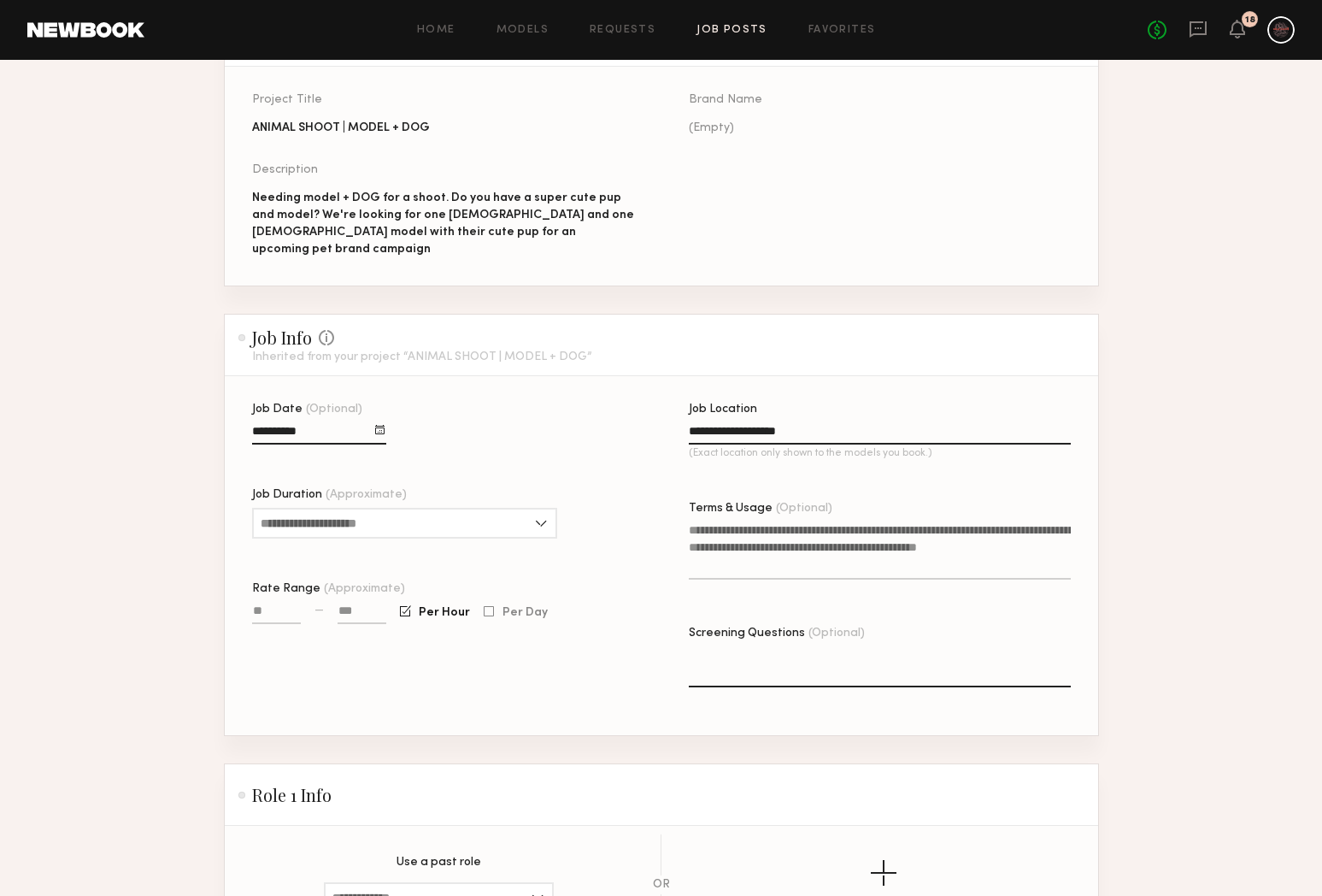
click at [784, 525] on textarea "Terms & Usage (Optional)" at bounding box center [879, 551] width 382 height 58
paste textarea "**********"
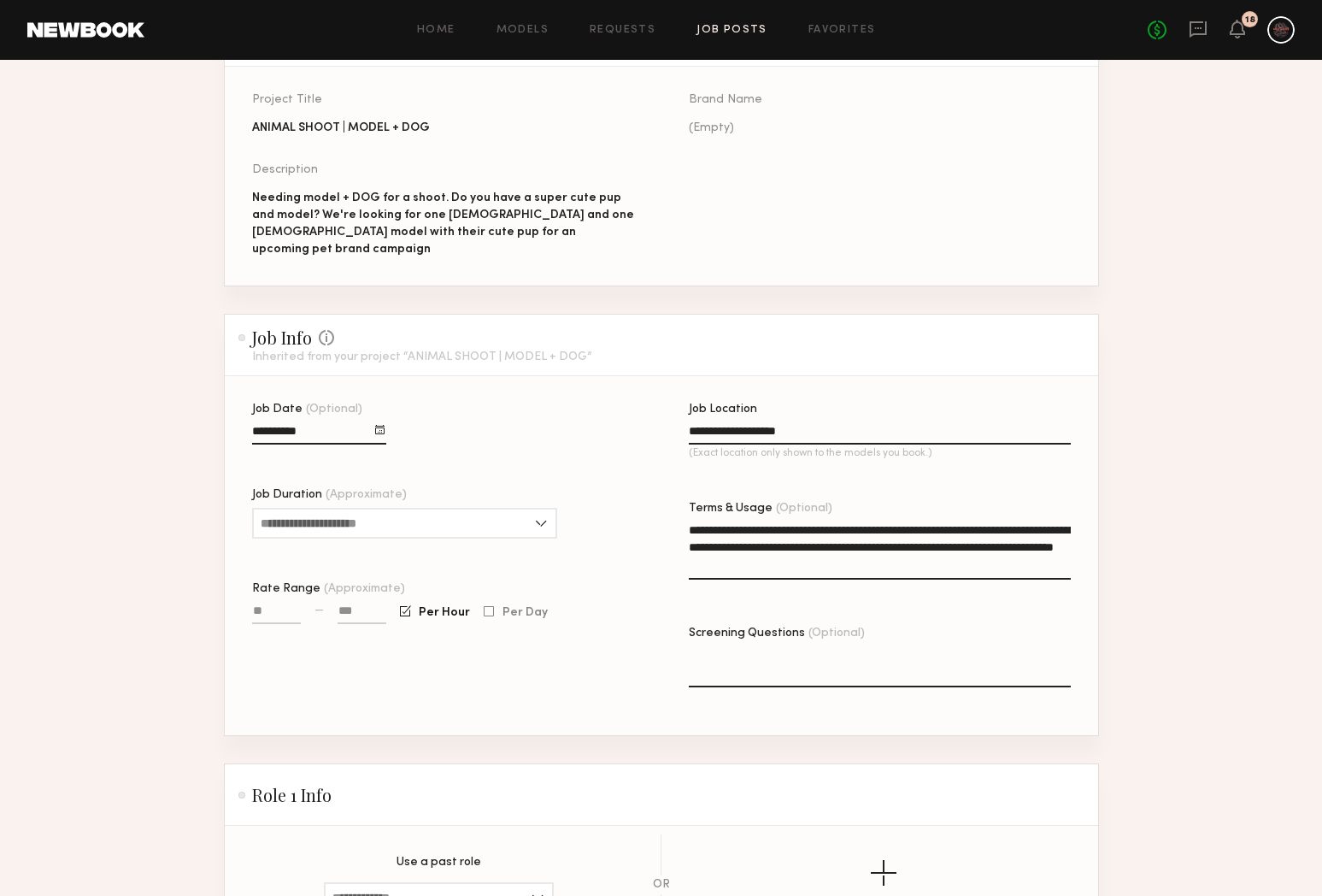
click at [1045, 521] on textarea "**********" at bounding box center [879, 551] width 382 height 58
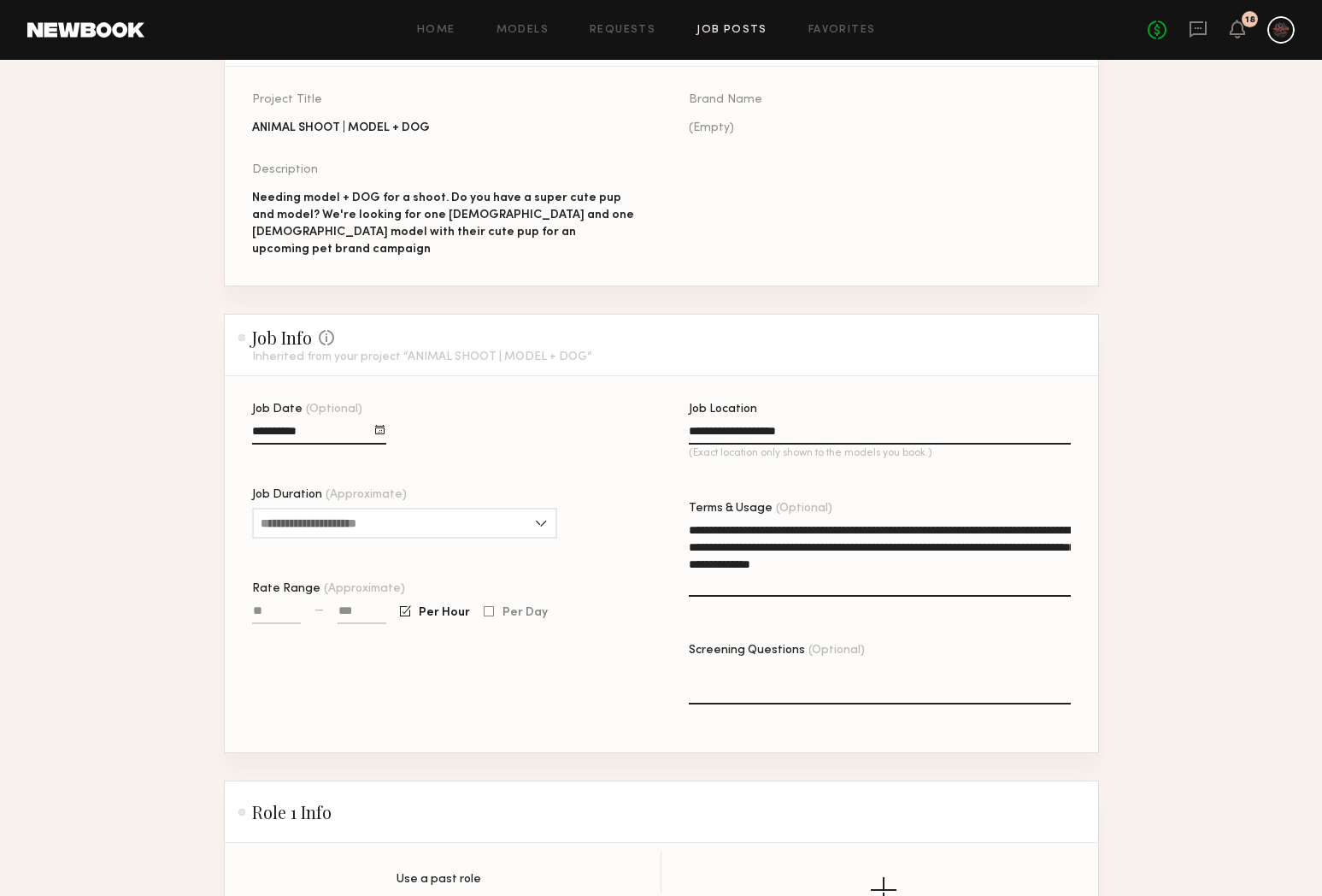
drag, startPoint x: 791, startPoint y: 546, endPoint x: 995, endPoint y: 527, distance: 204.9
click at [995, 527] on textarea "**********" at bounding box center [879, 558] width 382 height 75
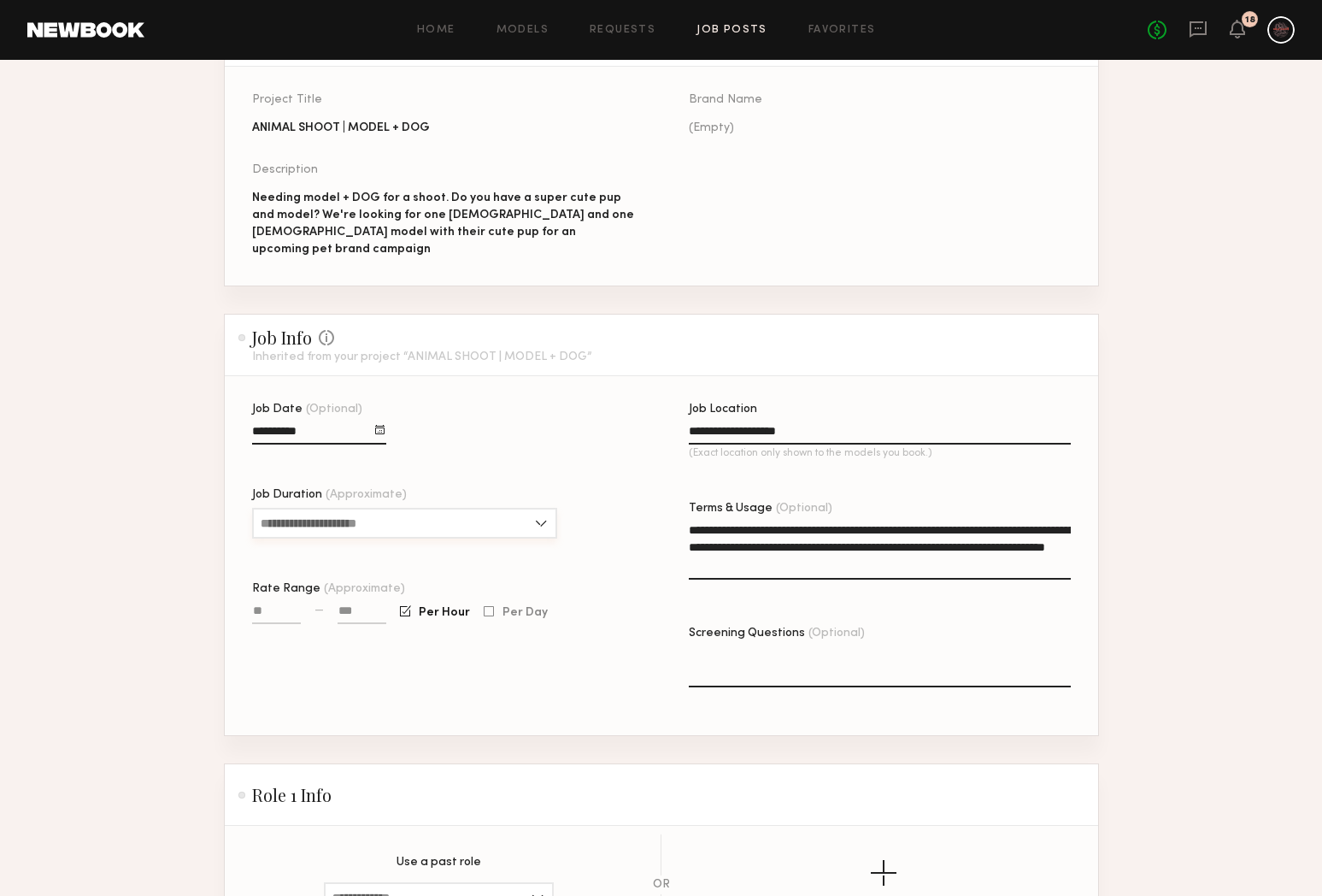
type textarea "**********"
click at [302, 513] on input "Job Duration (Approximate)" at bounding box center [405, 523] width 305 height 31
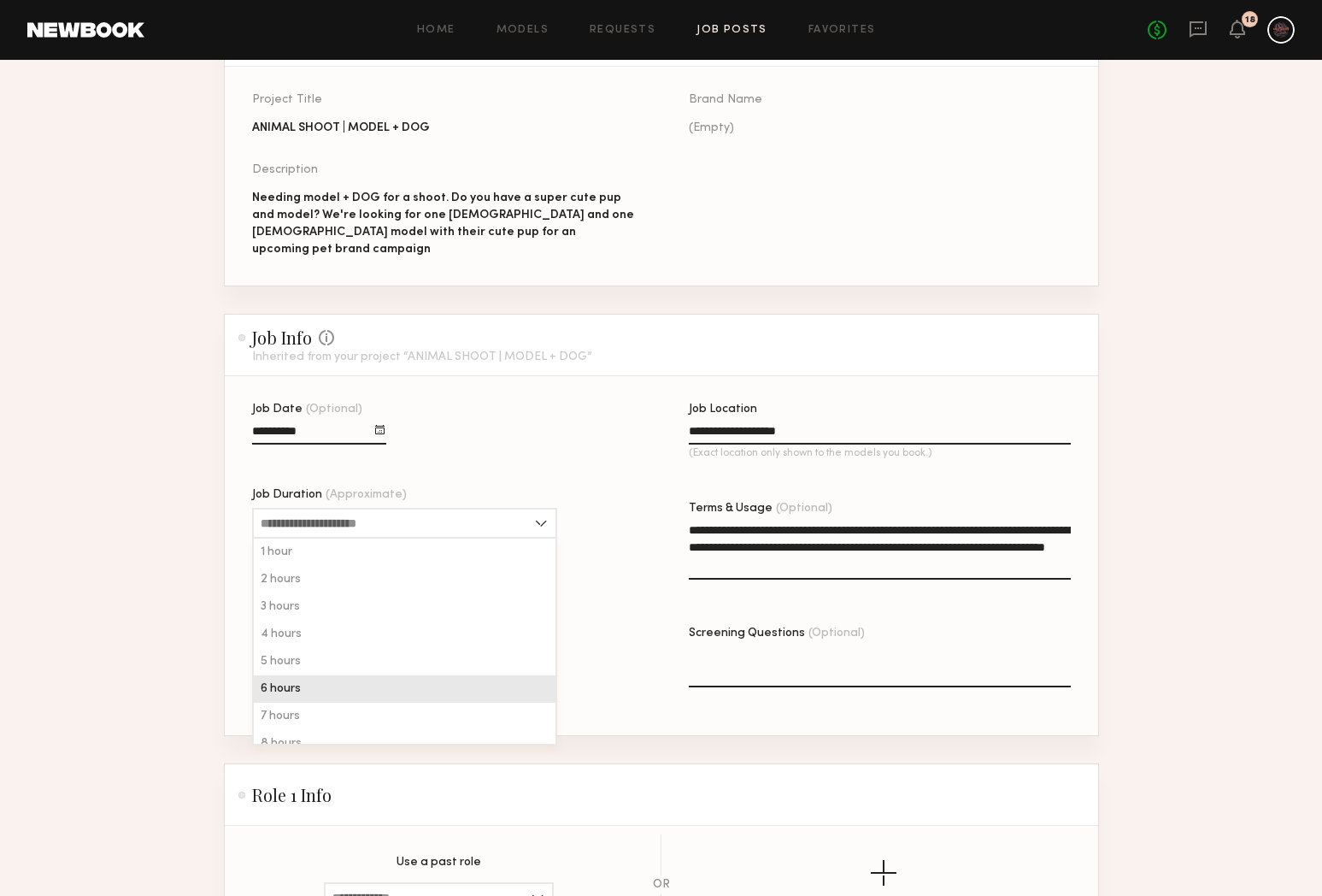
click at [303, 675] on div "6 hours" at bounding box center [405, 689] width 302 height 27
type input "*******"
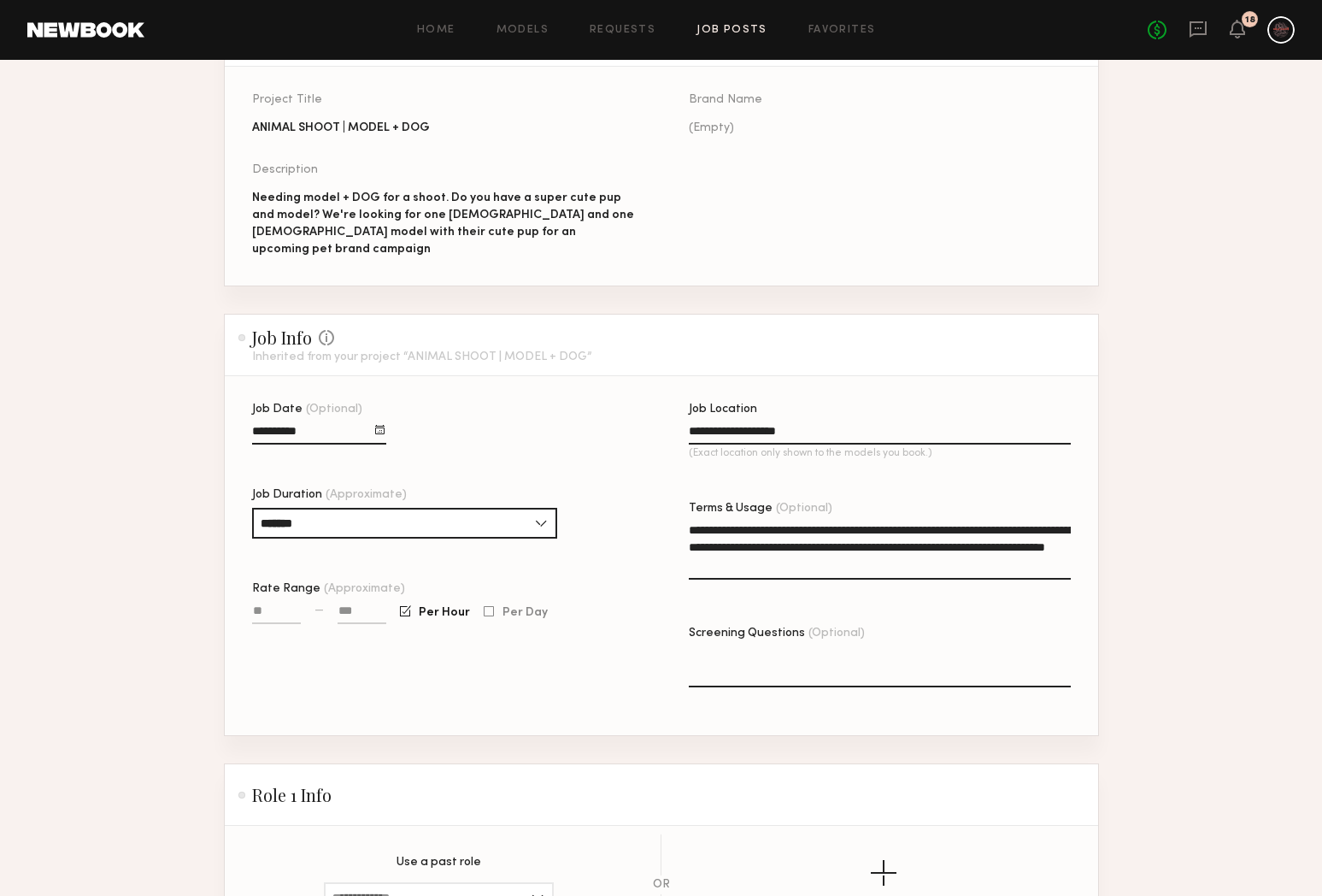
click at [358, 604] on input at bounding box center [362, 614] width 49 height 19
type input "****"
click at [488, 606] on div at bounding box center [488, 611] width 11 height 11
click at [266, 604] on input "Rate Range (Approximate)" at bounding box center [276, 614] width 49 height 19
type input "****"
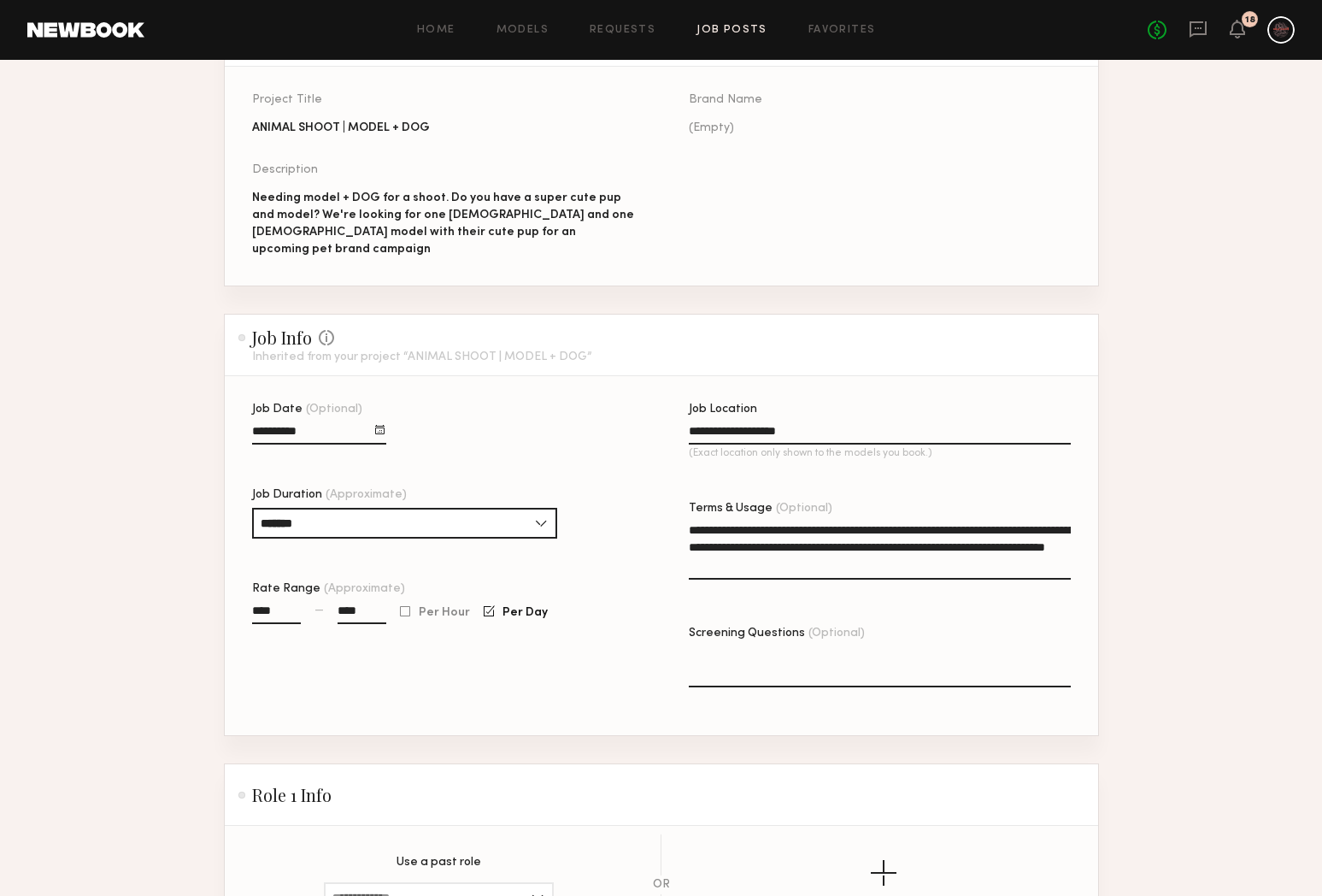
click at [475, 647] on div "**********" at bounding box center [443, 569] width 382 height 332
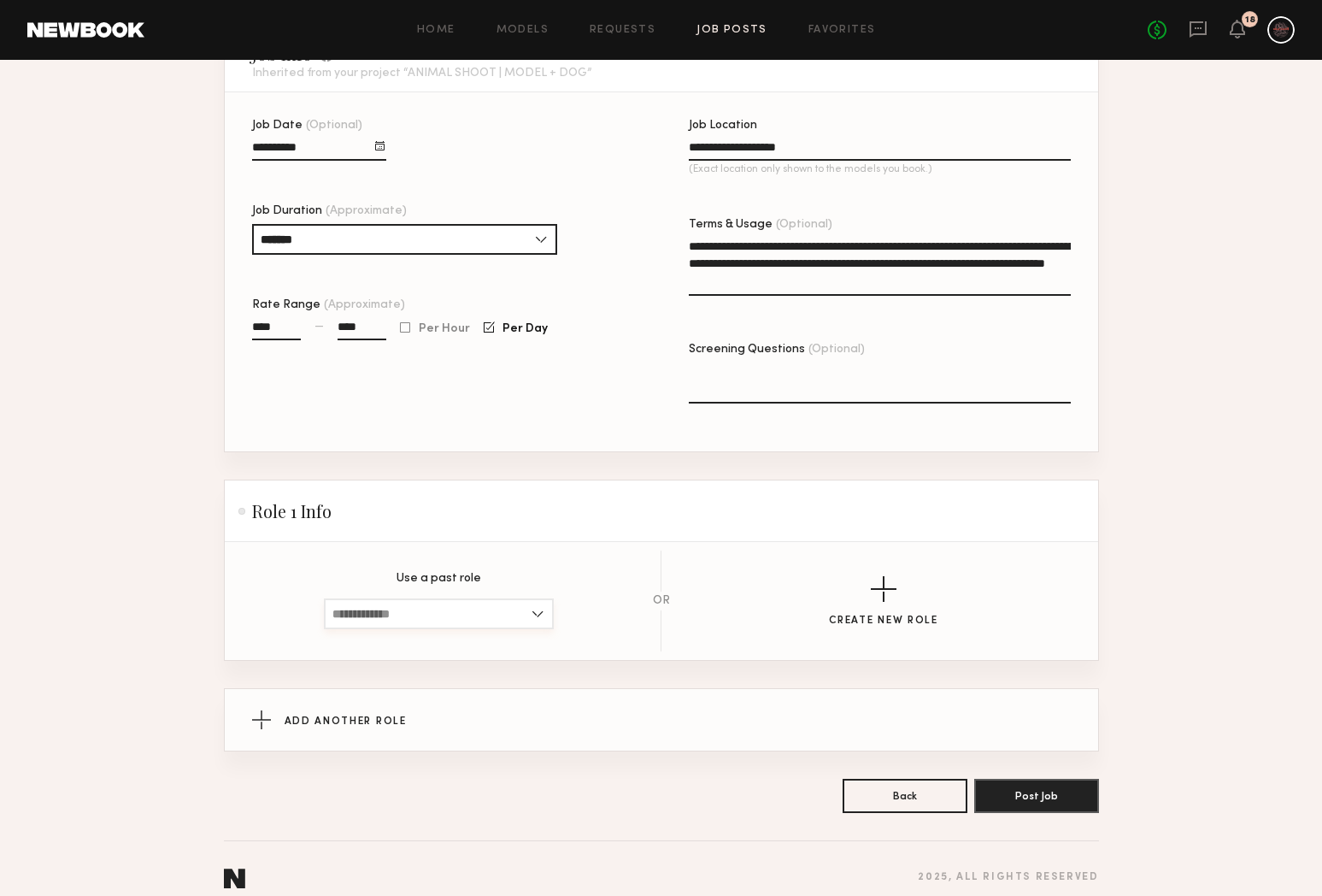
click at [418, 598] on input at bounding box center [439, 614] width 230 height 31
click at [437, 636] on span "Male, 18–45, All ethnicities" at bounding box center [439, 642] width 213 height 12
type input "**********"
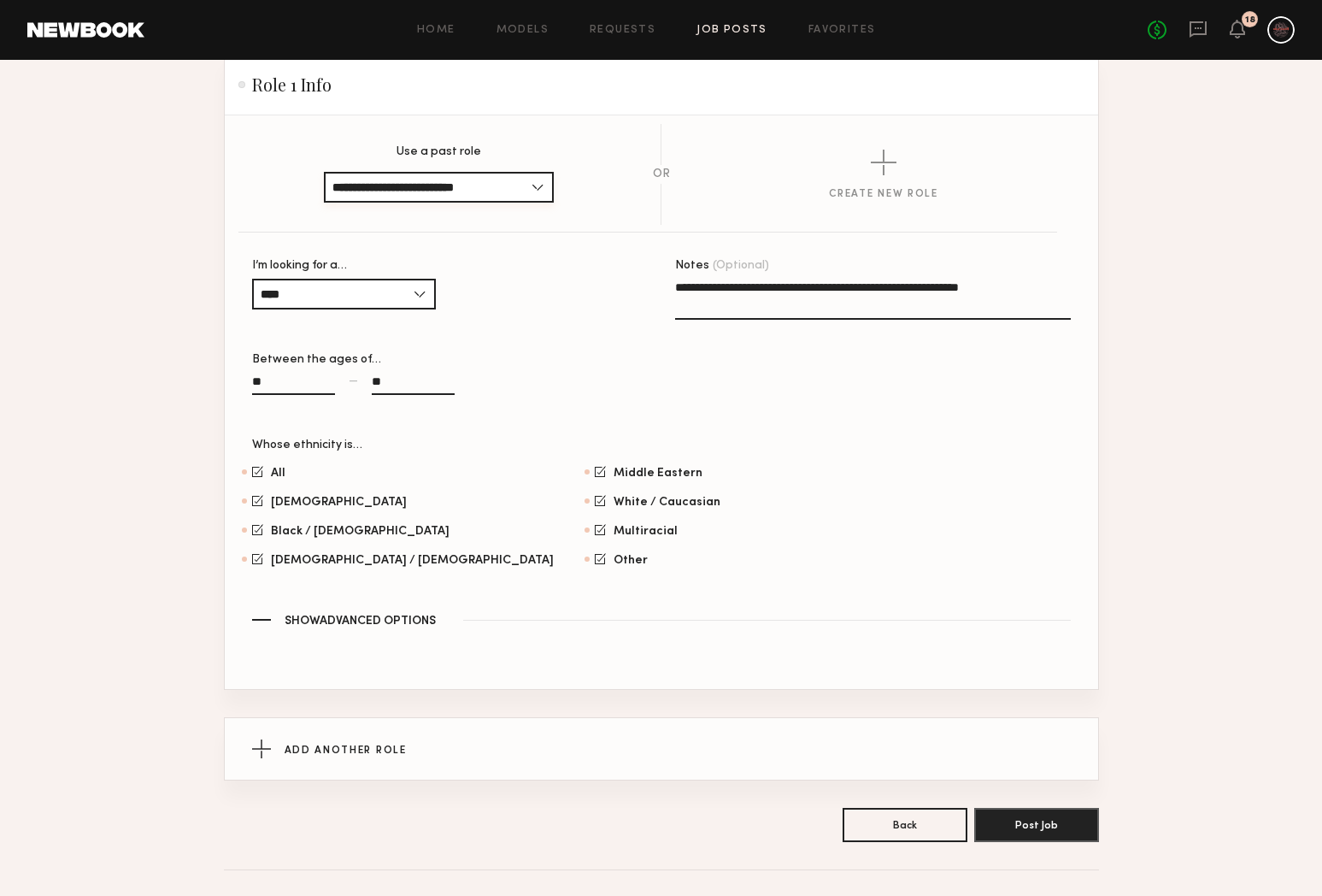
scroll to position [899, 0]
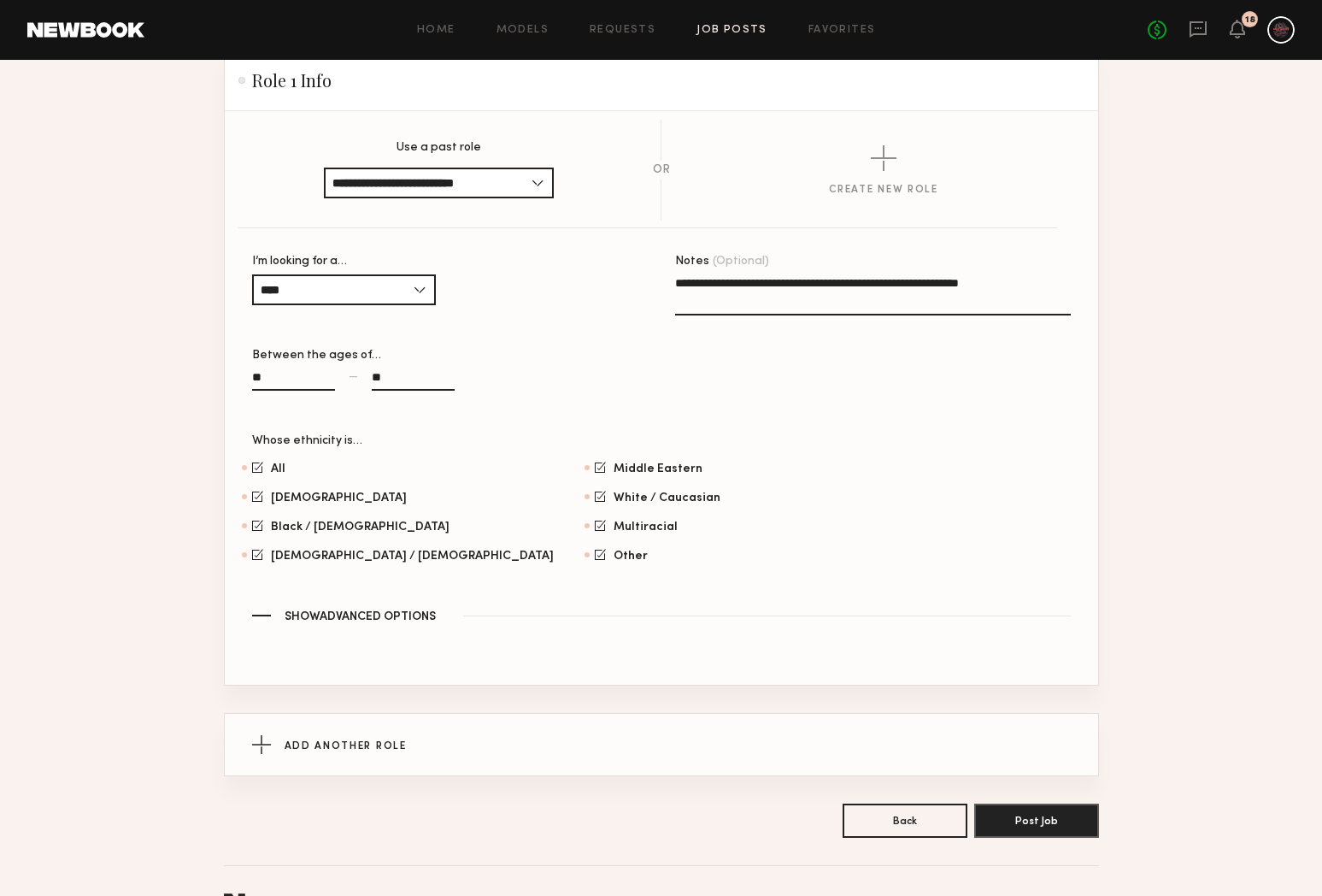
click at [405, 372] on input "**" at bounding box center [412, 380] width 83 height 19
type input "*"
type input "**"
click at [1046, 808] on button "Post Job" at bounding box center [1036, 819] width 125 height 34
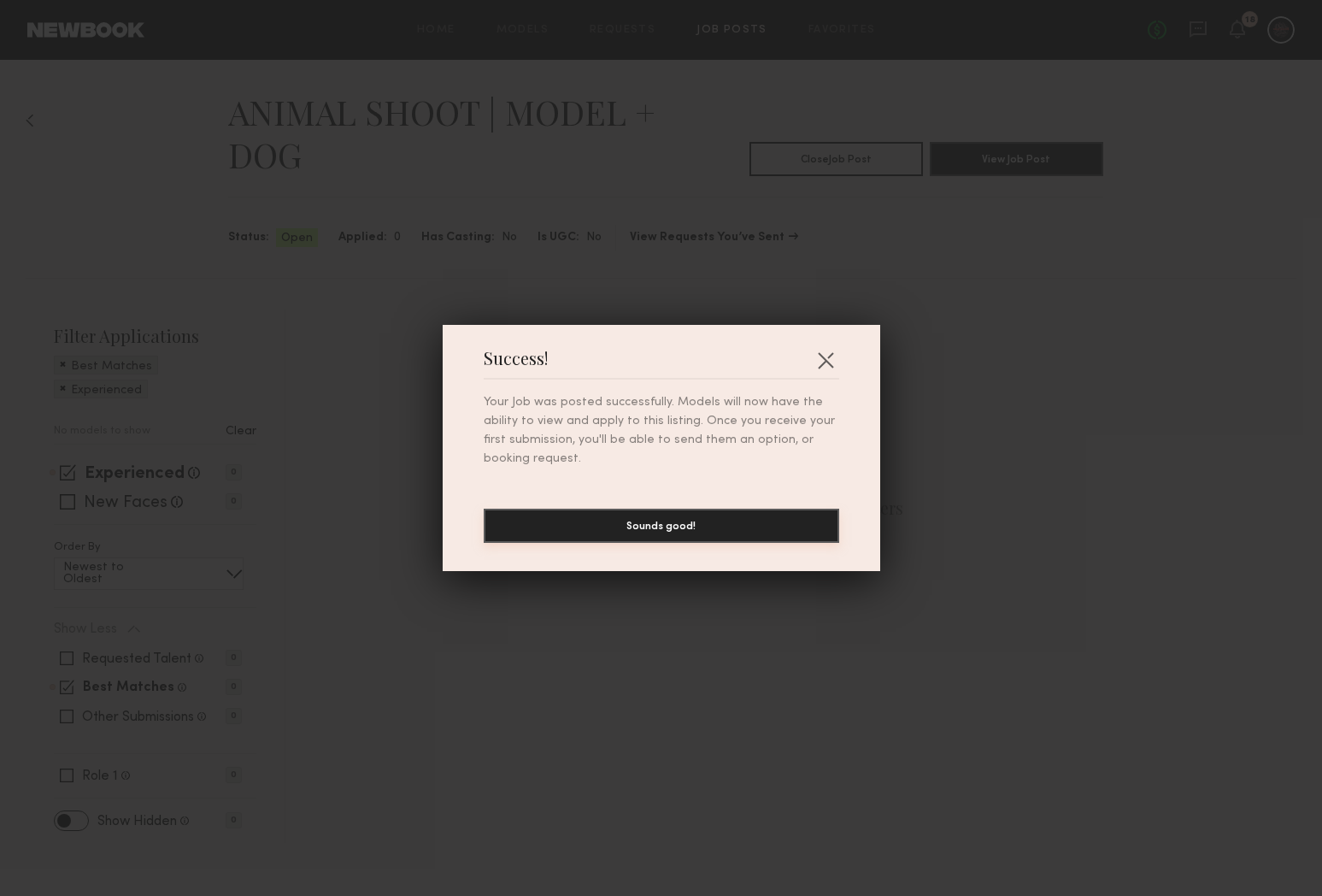
click at [761, 515] on button "Sounds good!" at bounding box center [661, 525] width 355 height 34
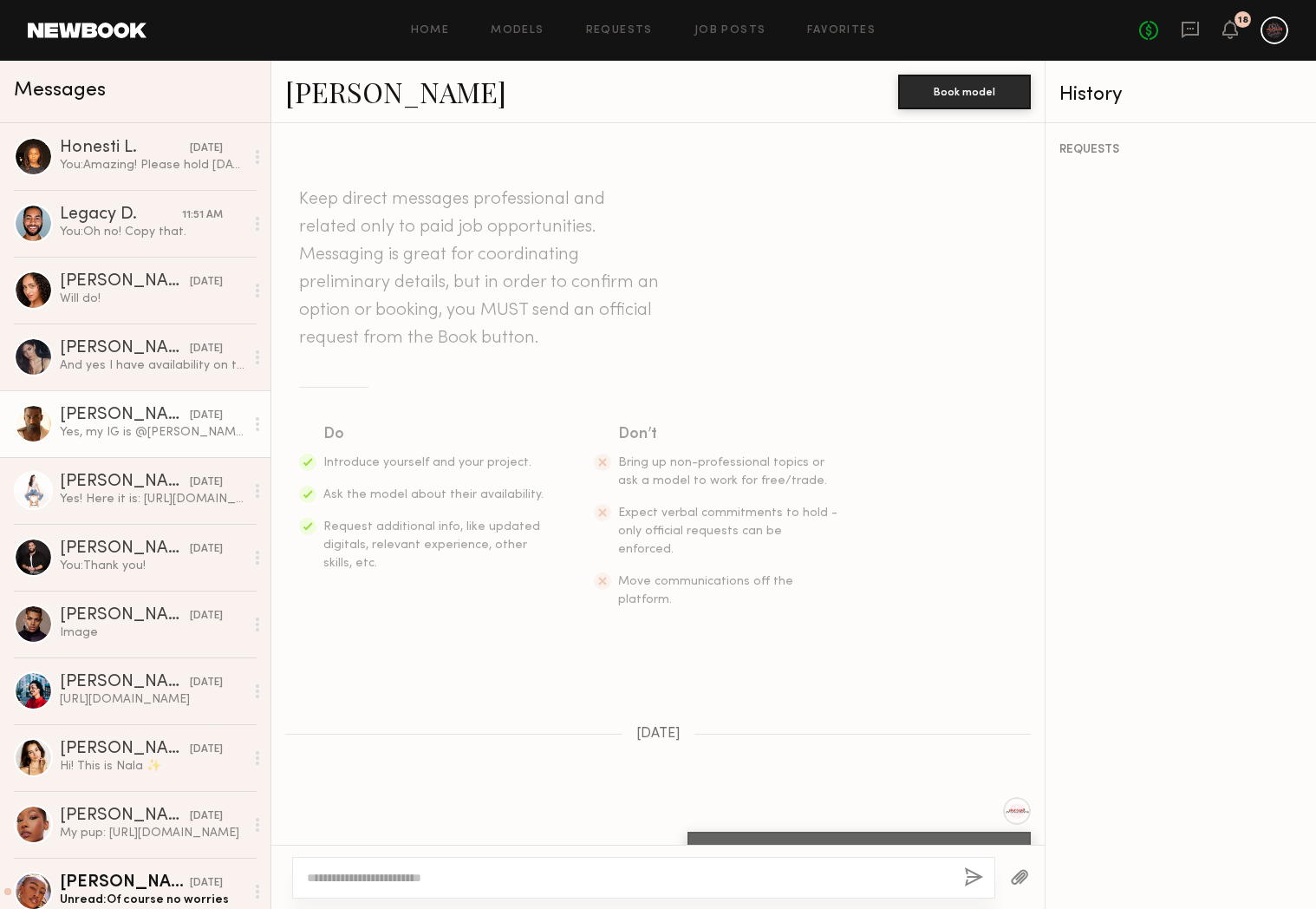
scroll to position [1112, 0]
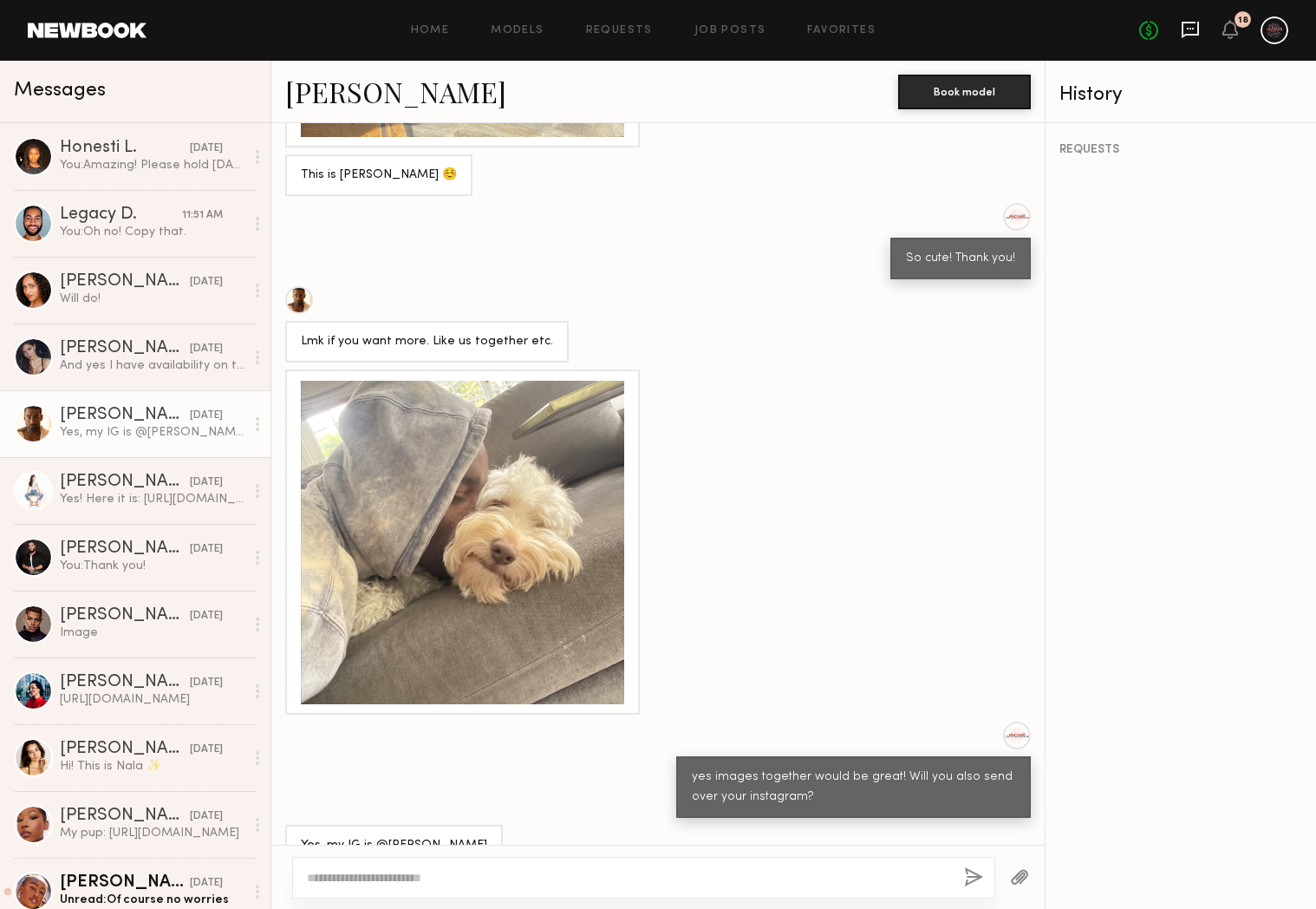
click at [1190, 25] on icon at bounding box center [1190, 29] width 19 height 19
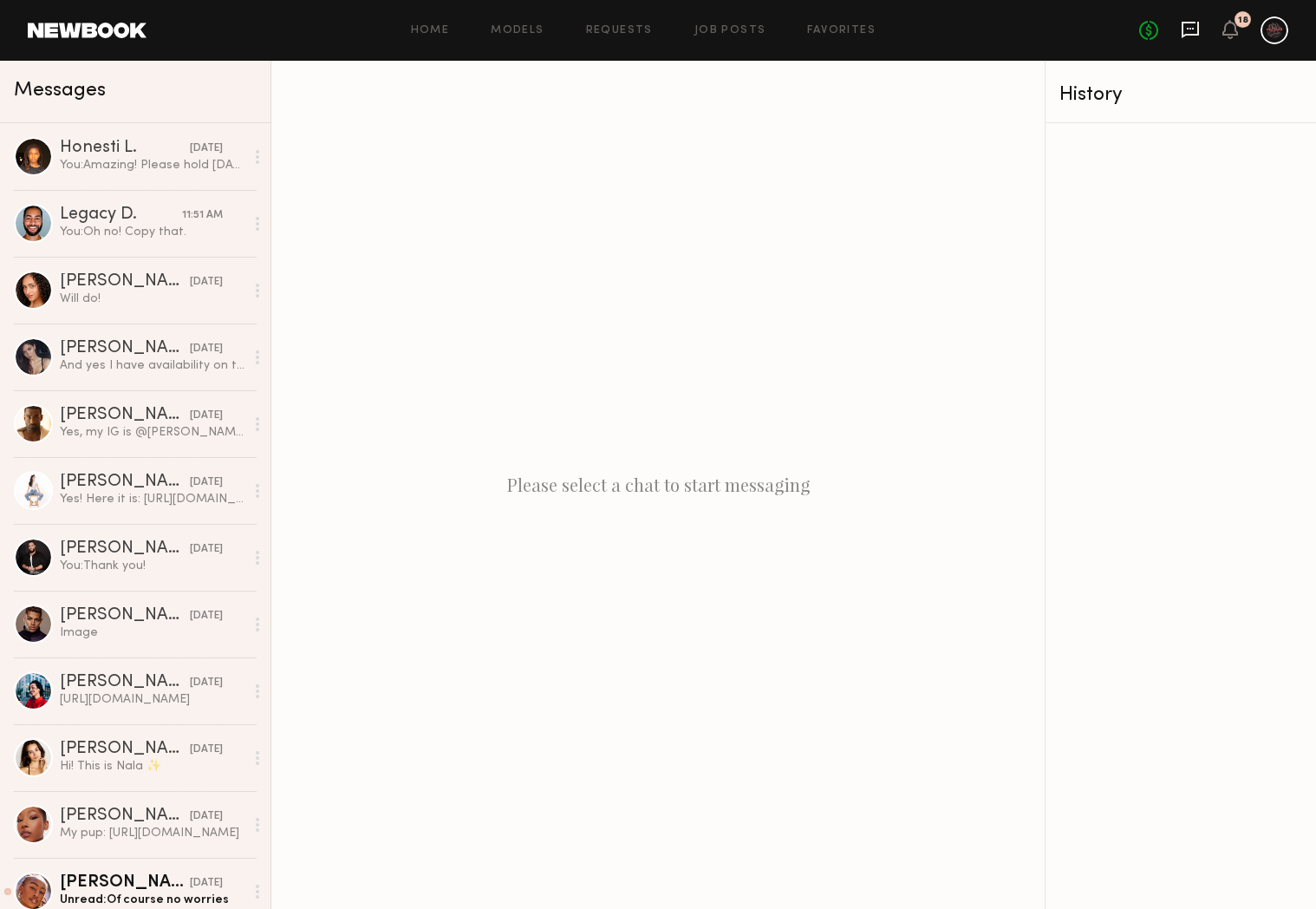
click at [1195, 33] on icon at bounding box center [1190, 29] width 19 height 19
click at [445, 29] on link "Home" at bounding box center [430, 30] width 39 height 11
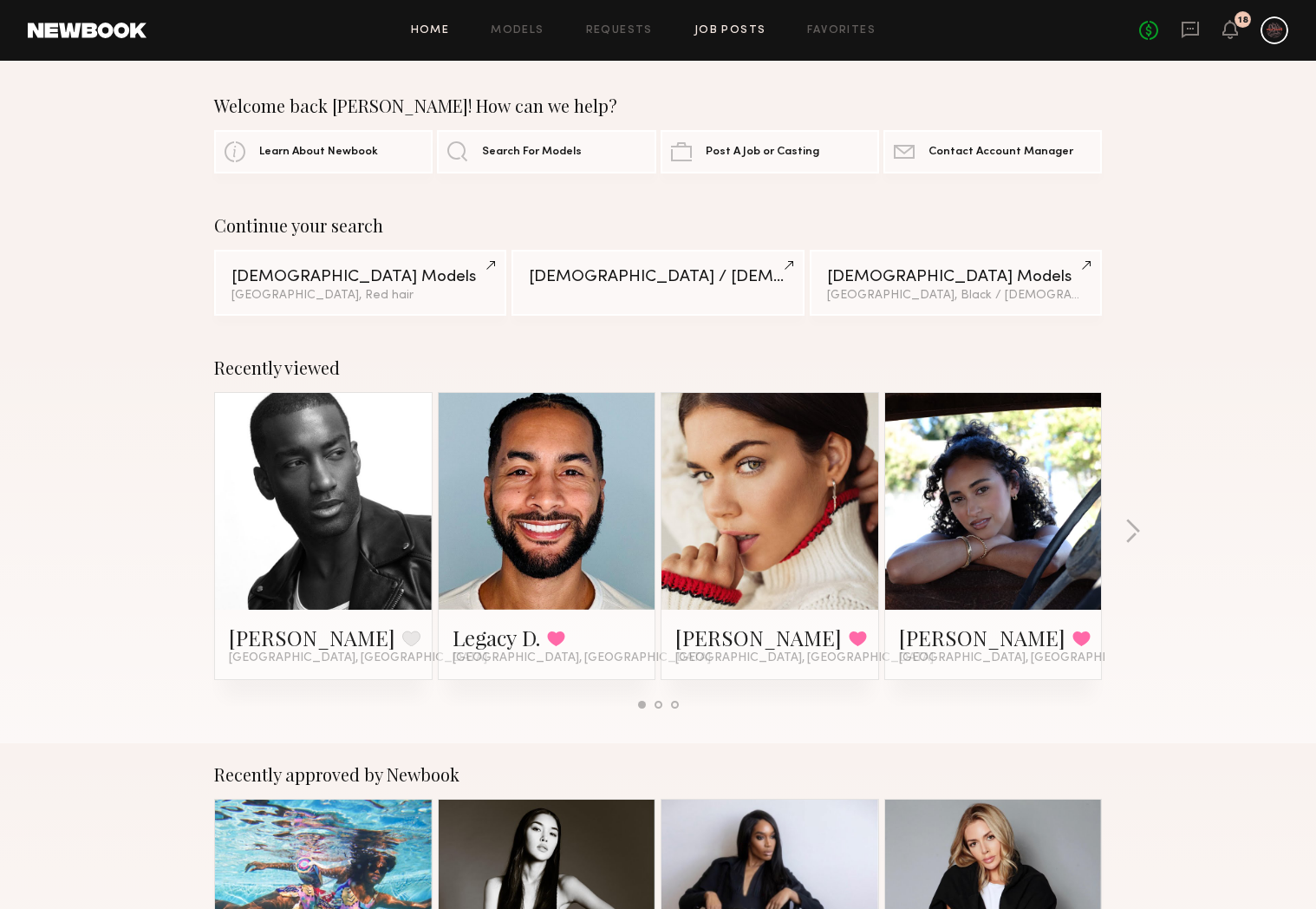
click at [736, 31] on link "Job Posts" at bounding box center [730, 30] width 72 height 11
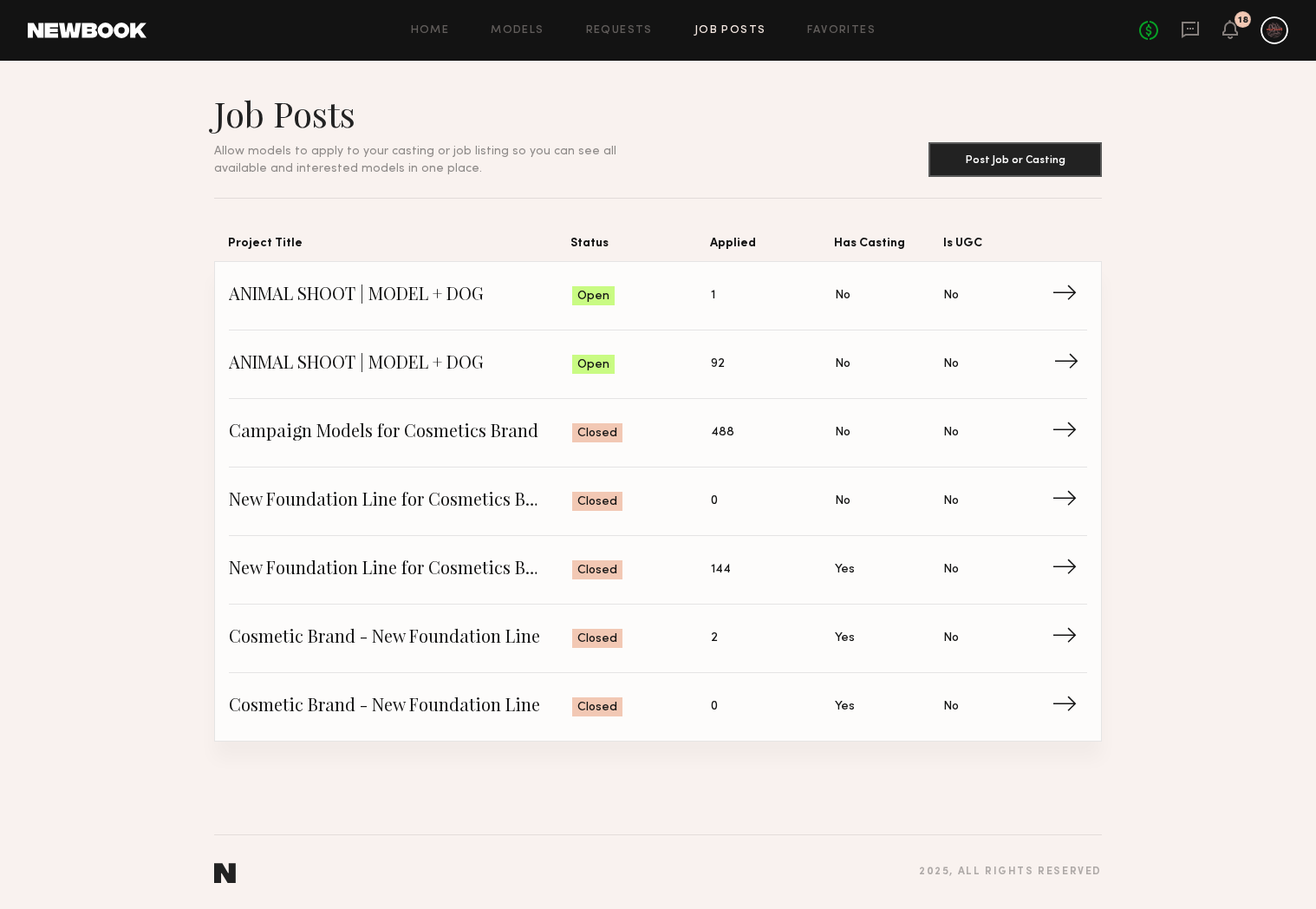
click at [681, 392] on link "ANIMAL SHOOT | MODEL + DOG Status: Open Applied: 92 Has Casting: No Is UGC: No →" at bounding box center [658, 364] width 858 height 68
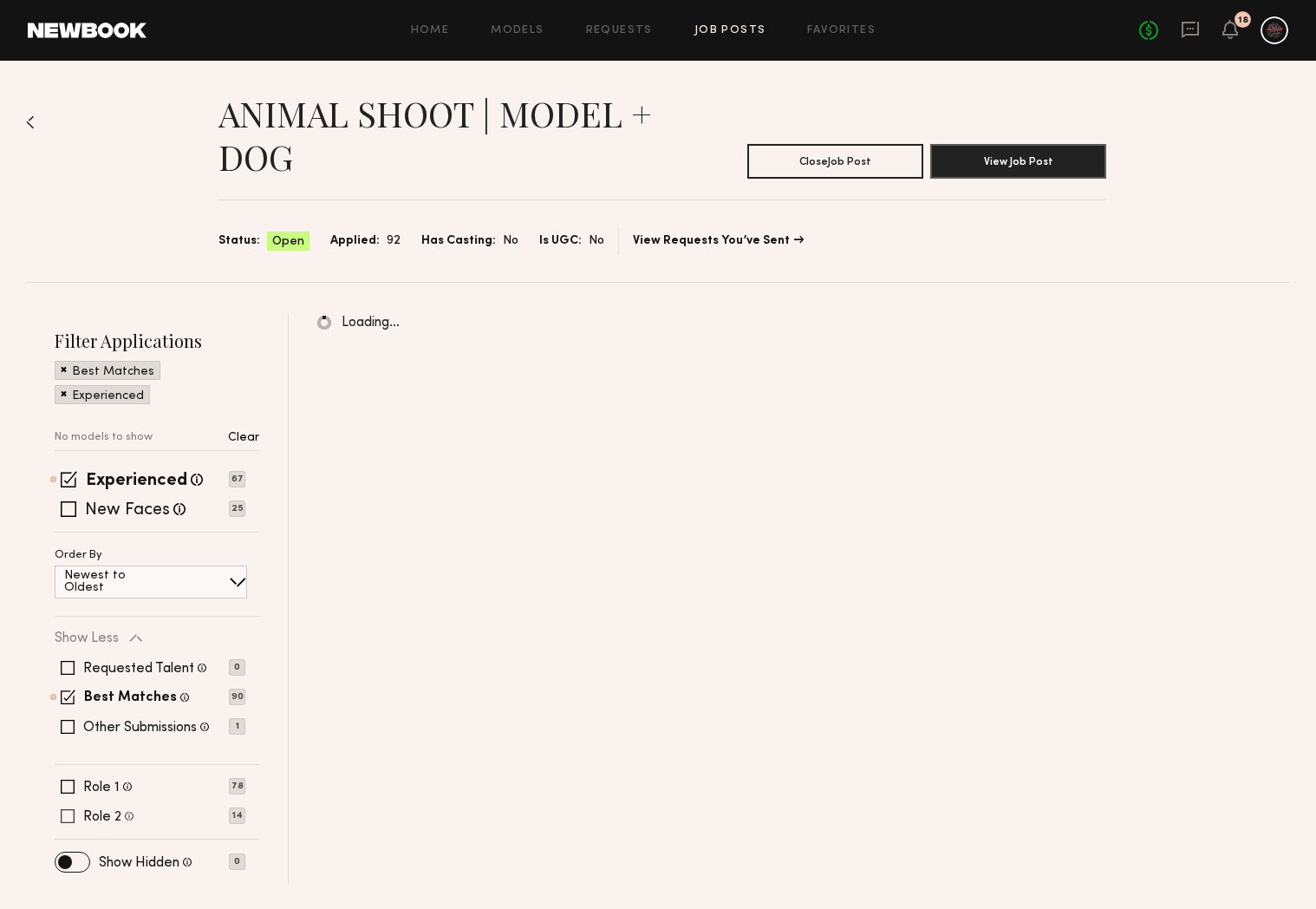
click at [71, 814] on span at bounding box center [67, 816] width 14 height 14
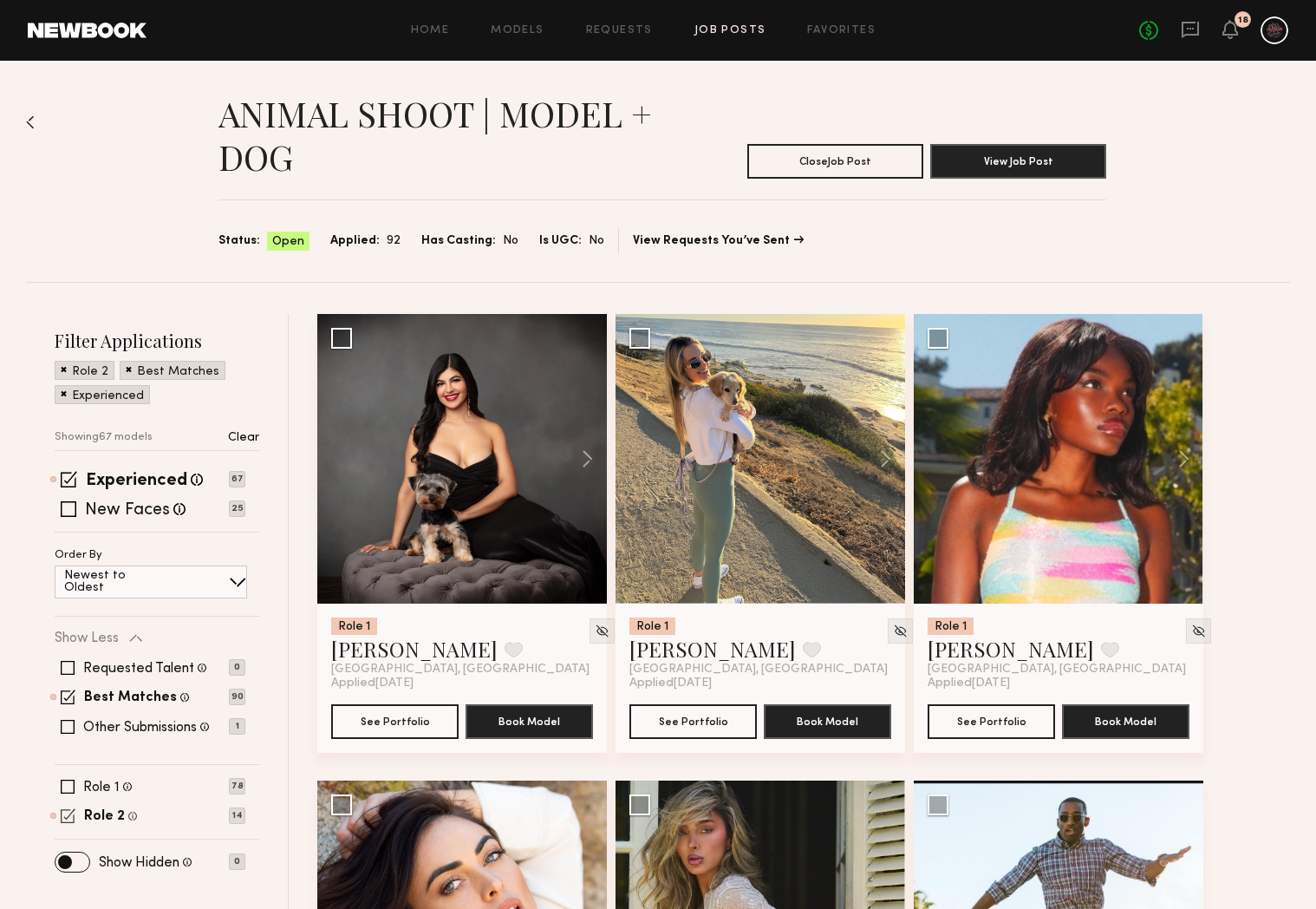
click at [68, 819] on span at bounding box center [67, 815] width 15 height 15
click at [68, 819] on span at bounding box center [67, 816] width 14 height 14
click at [68, 819] on span at bounding box center [67, 815] width 15 height 15
click at [68, 819] on span at bounding box center [67, 816] width 14 height 14
drag, startPoint x: 74, startPoint y: 501, endPoint x: 109, endPoint y: 519, distance: 39.4
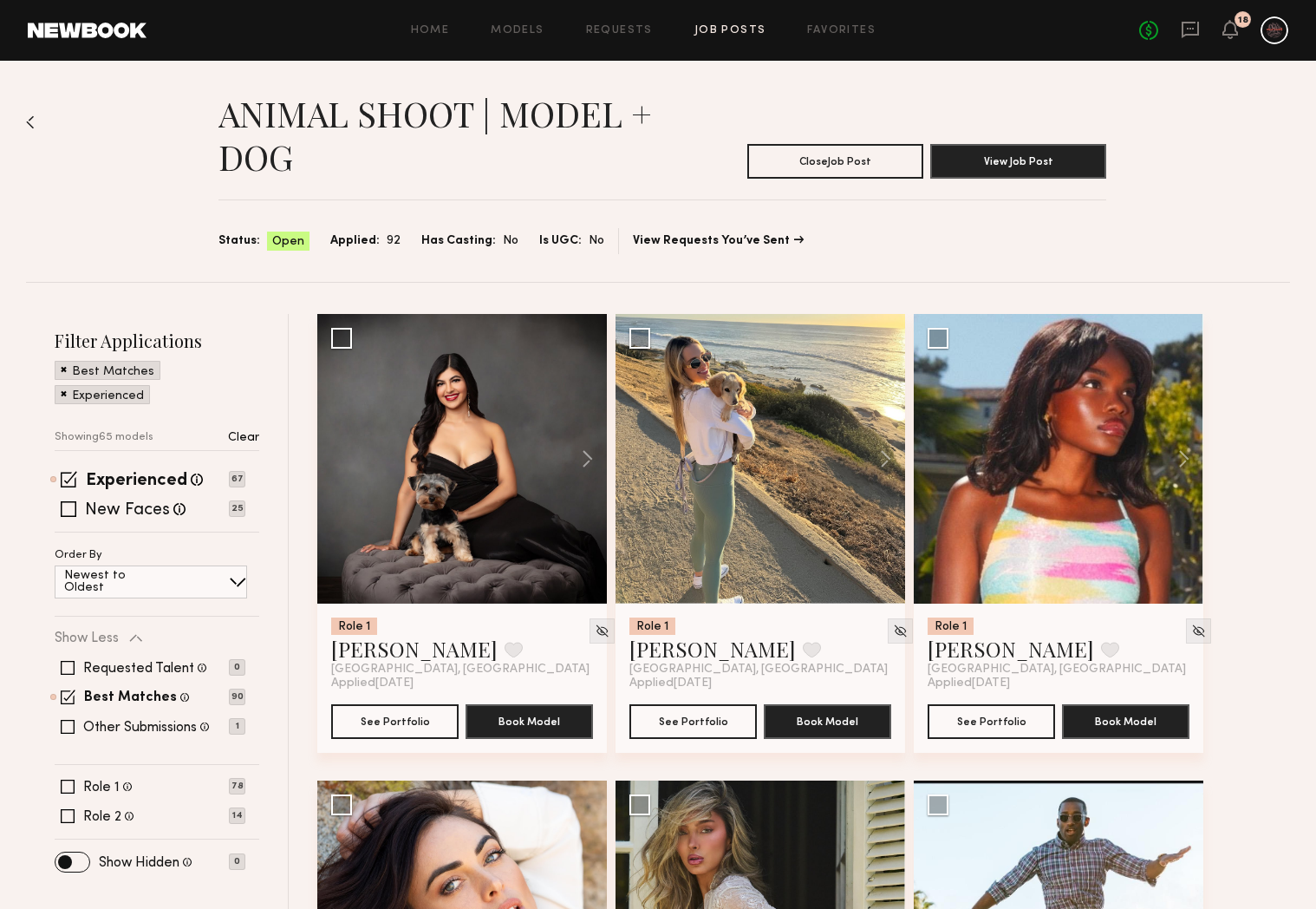
click at [74, 501] on span at bounding box center [68, 509] width 16 height 16
click at [67, 816] on span at bounding box center [67, 816] width 14 height 14
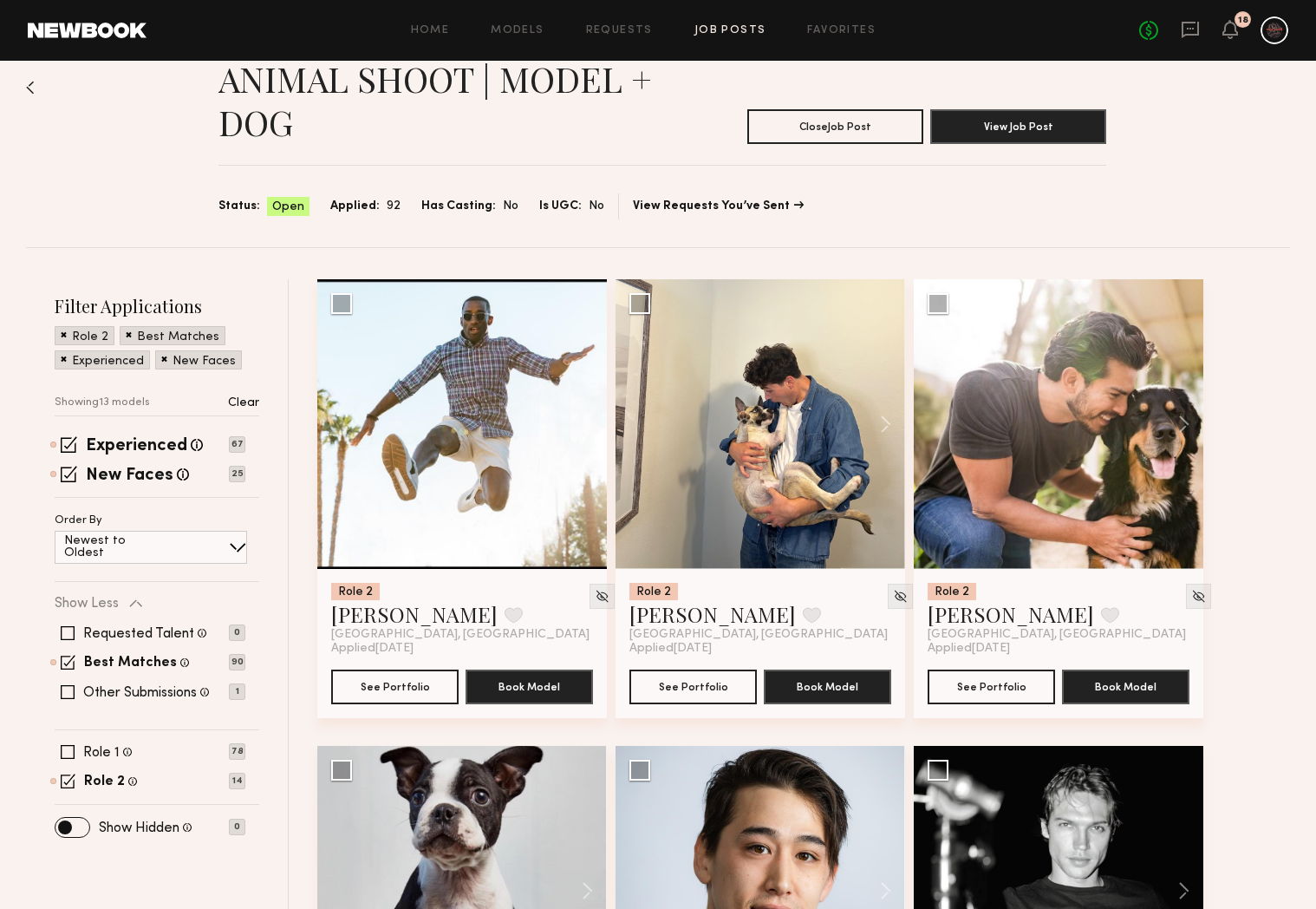
scroll to position [34, 0]
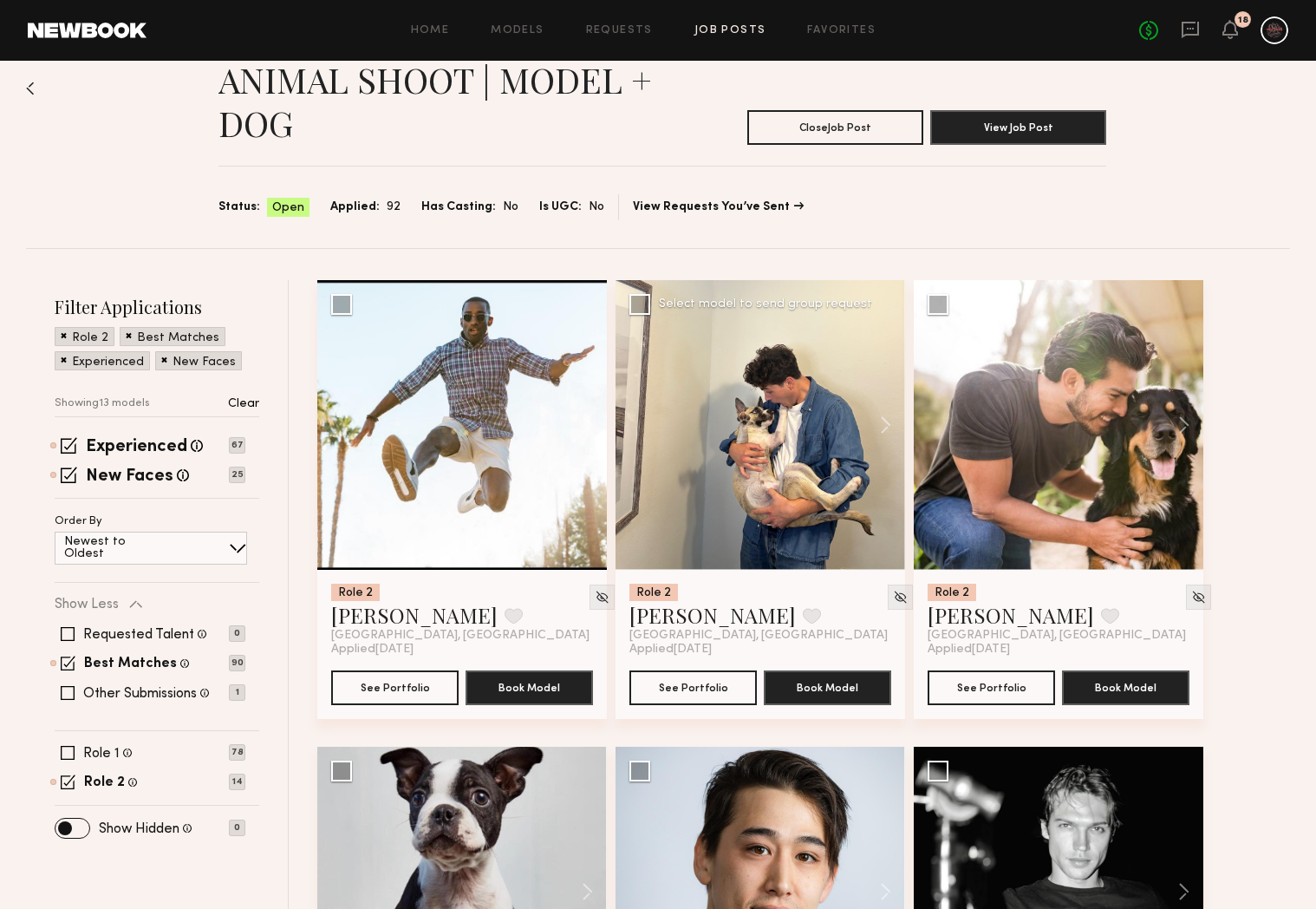
click at [771, 542] on div at bounding box center [760, 424] width 289 height 289
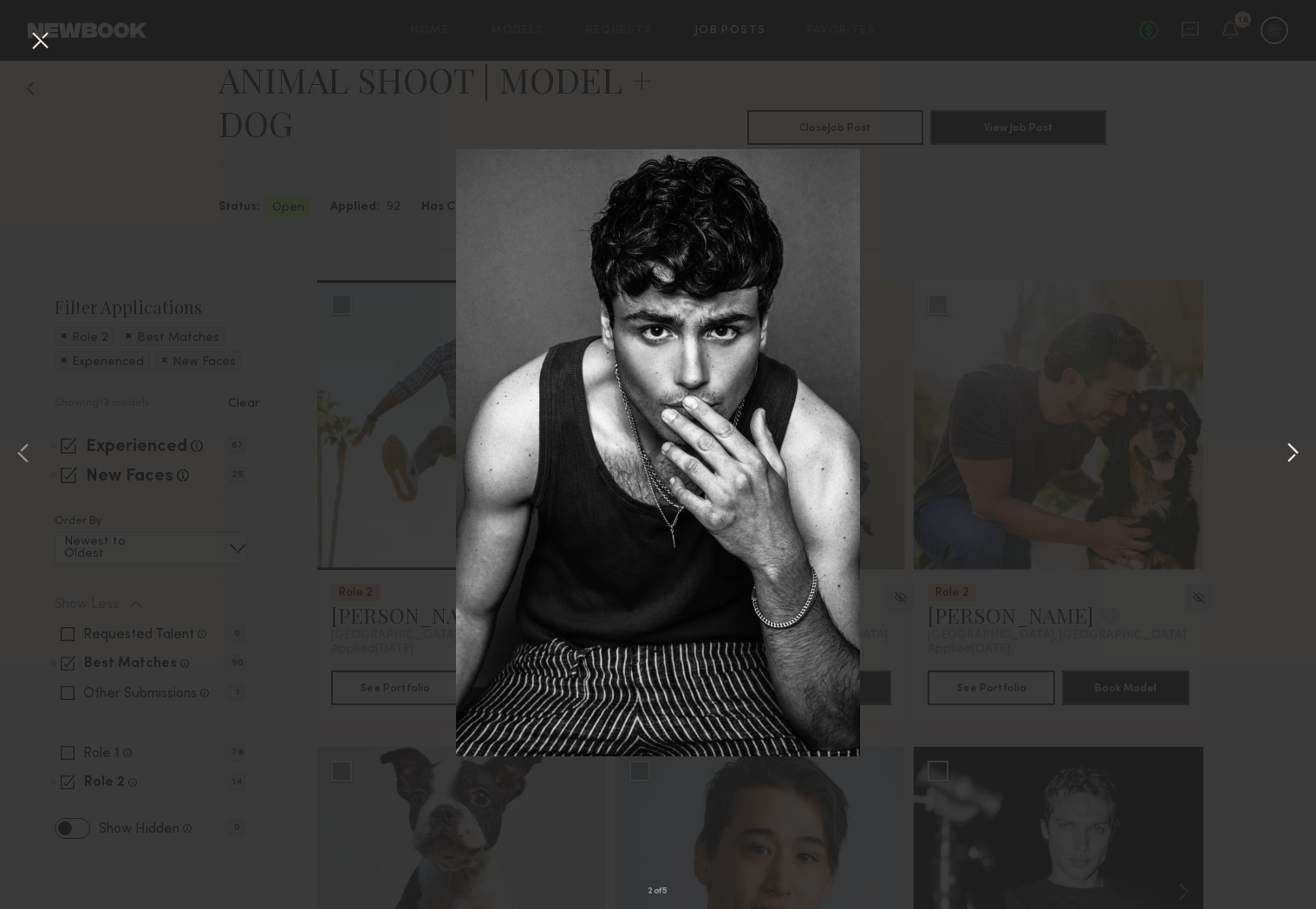
click at [1299, 461] on button at bounding box center [1291, 454] width 21 height 726
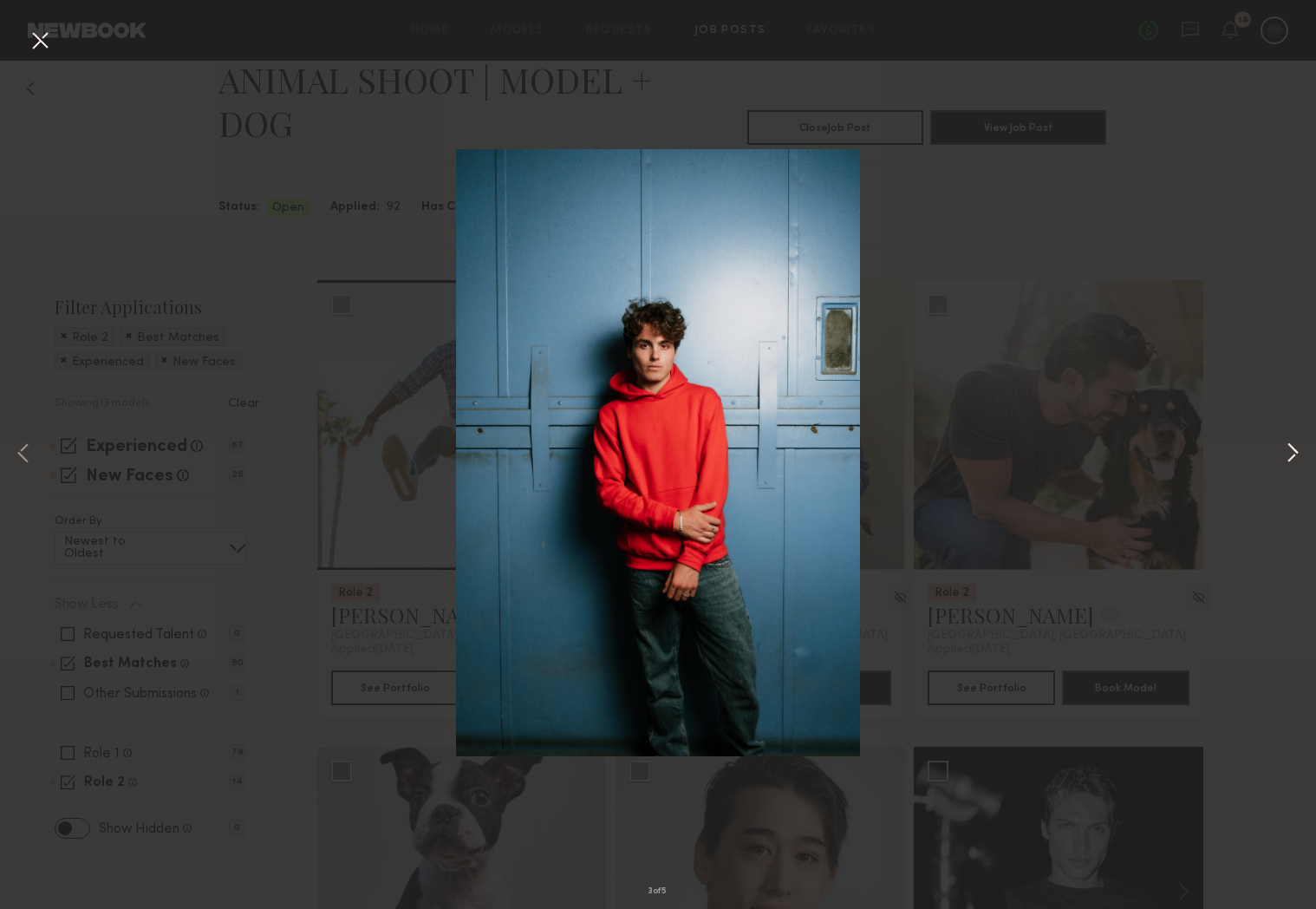
click at [1299, 461] on button at bounding box center [1291, 454] width 21 height 726
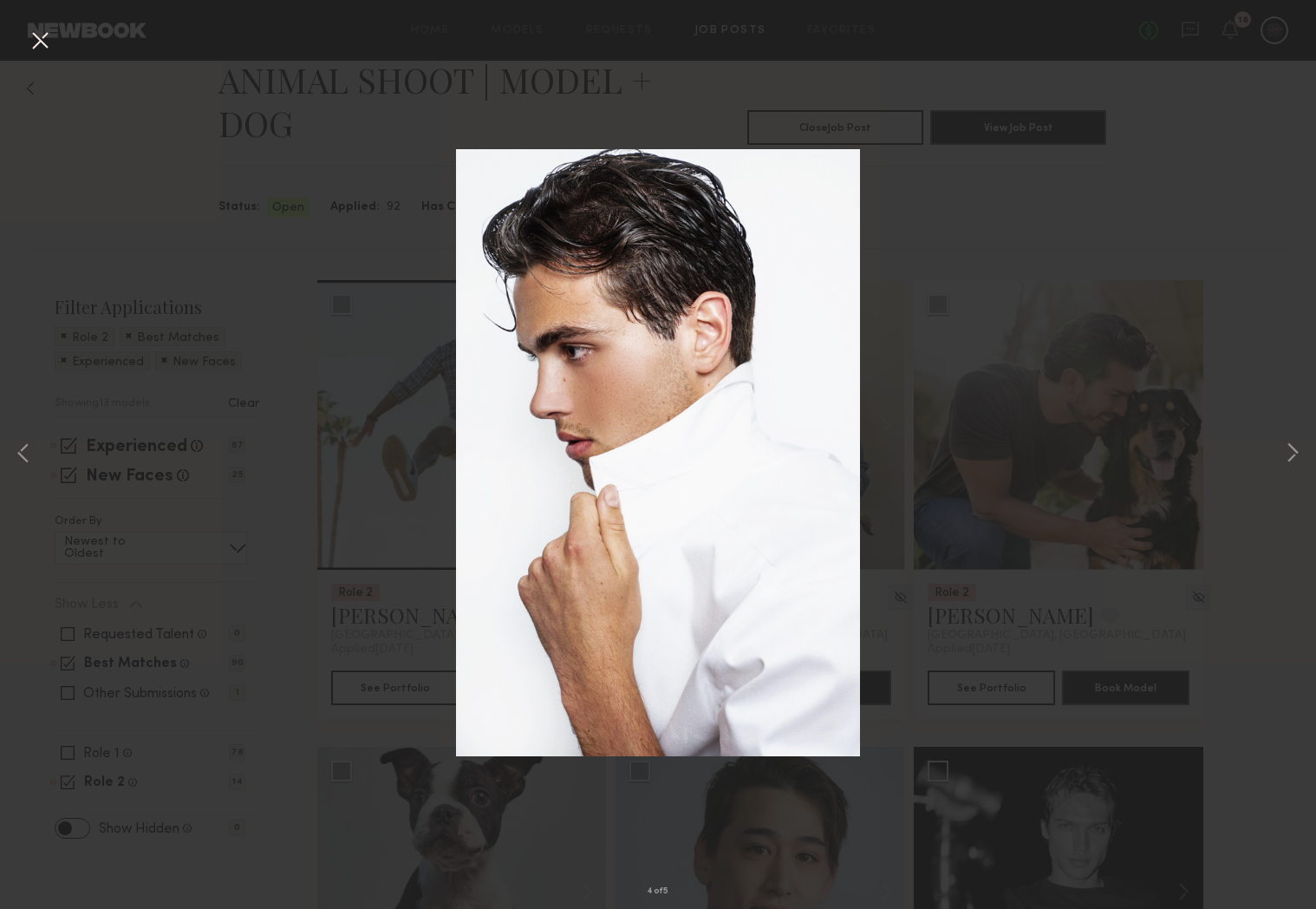
click at [998, 233] on div "4 of 5" at bounding box center [658, 454] width 1316 height 909
click at [43, 38] on button at bounding box center [39, 41] width 28 height 32
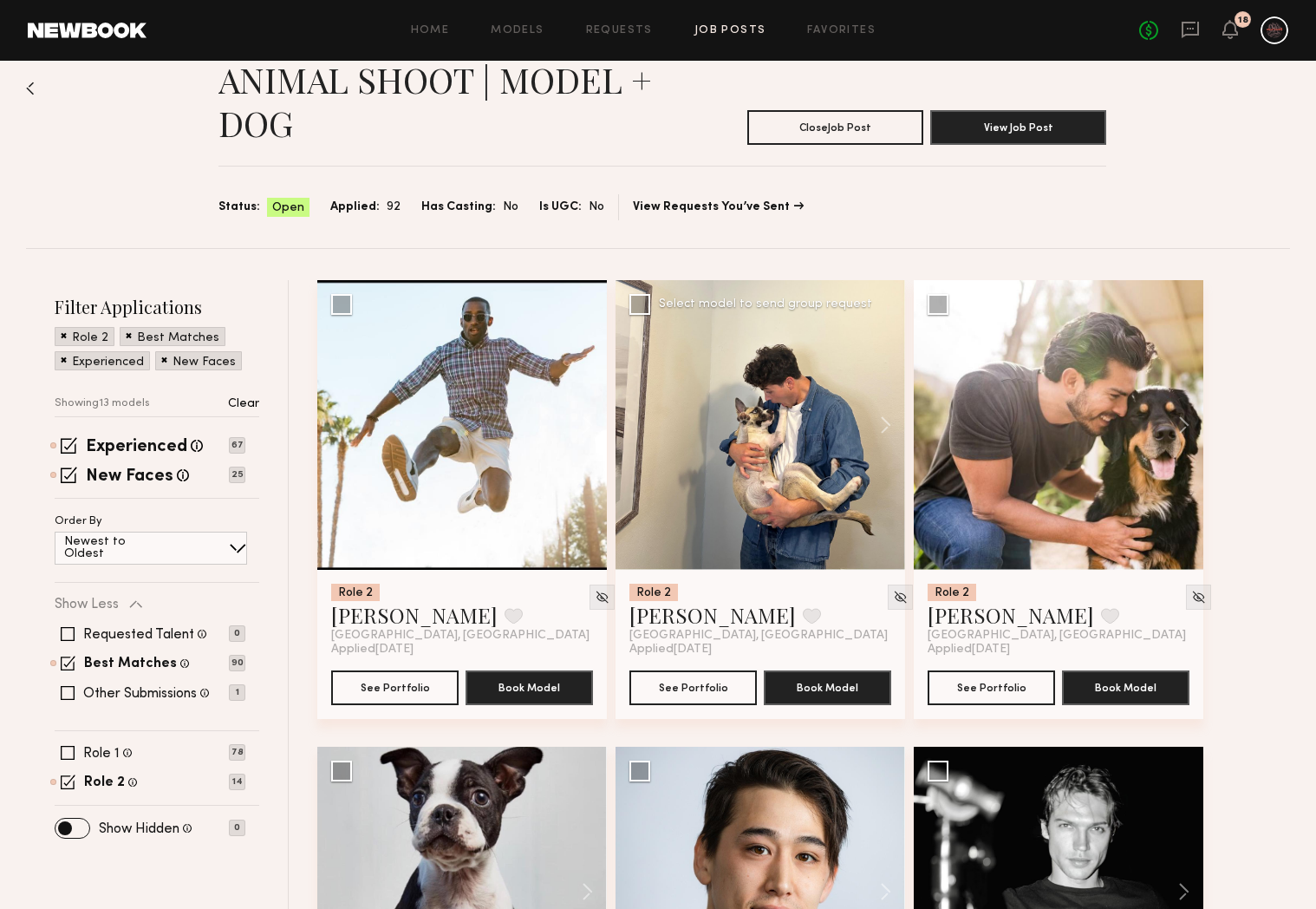
click at [810, 377] on div at bounding box center [760, 424] width 289 height 289
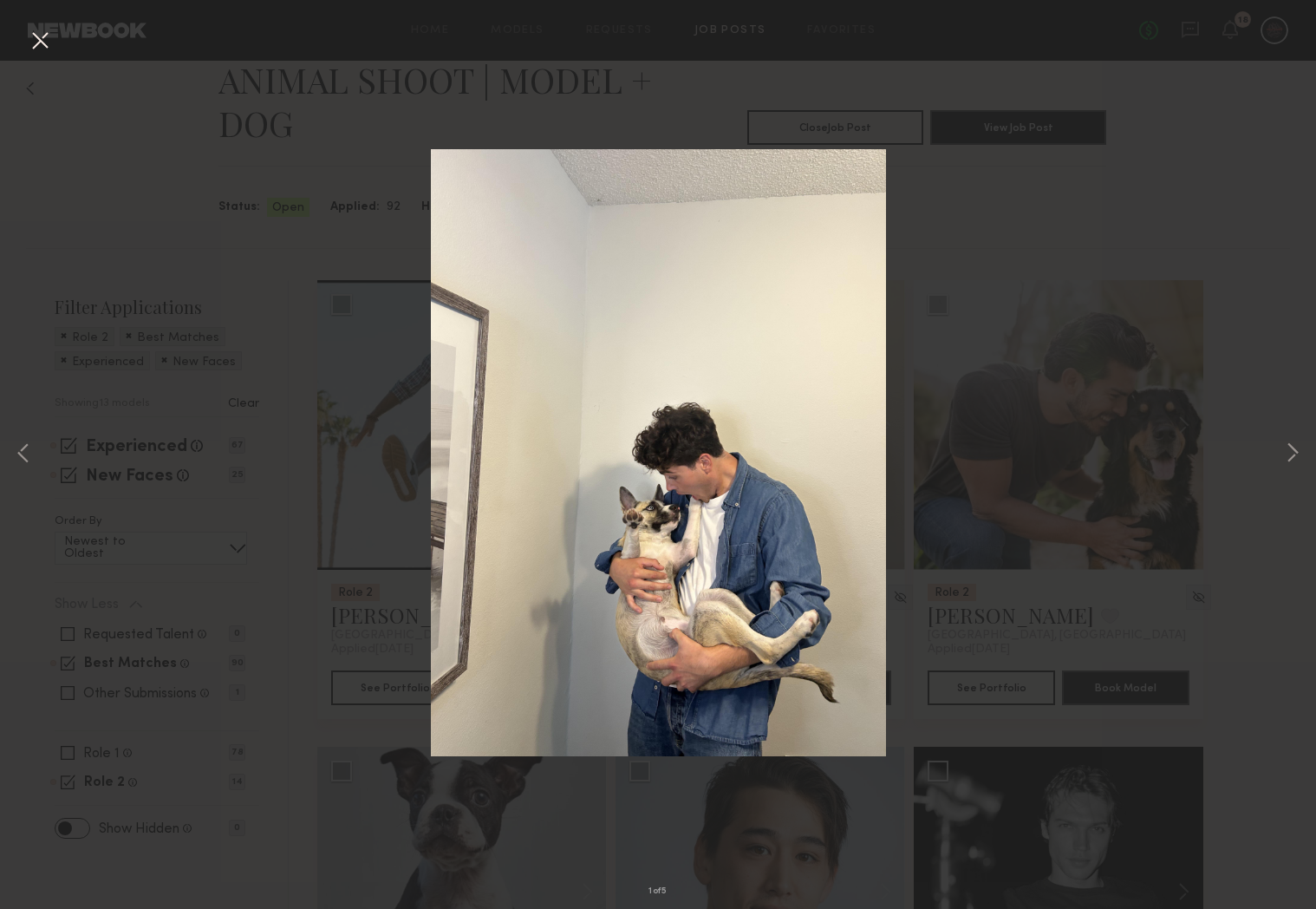
click at [980, 339] on div "1 of 5" at bounding box center [658, 454] width 1316 height 909
click at [34, 37] on button at bounding box center [39, 41] width 28 height 32
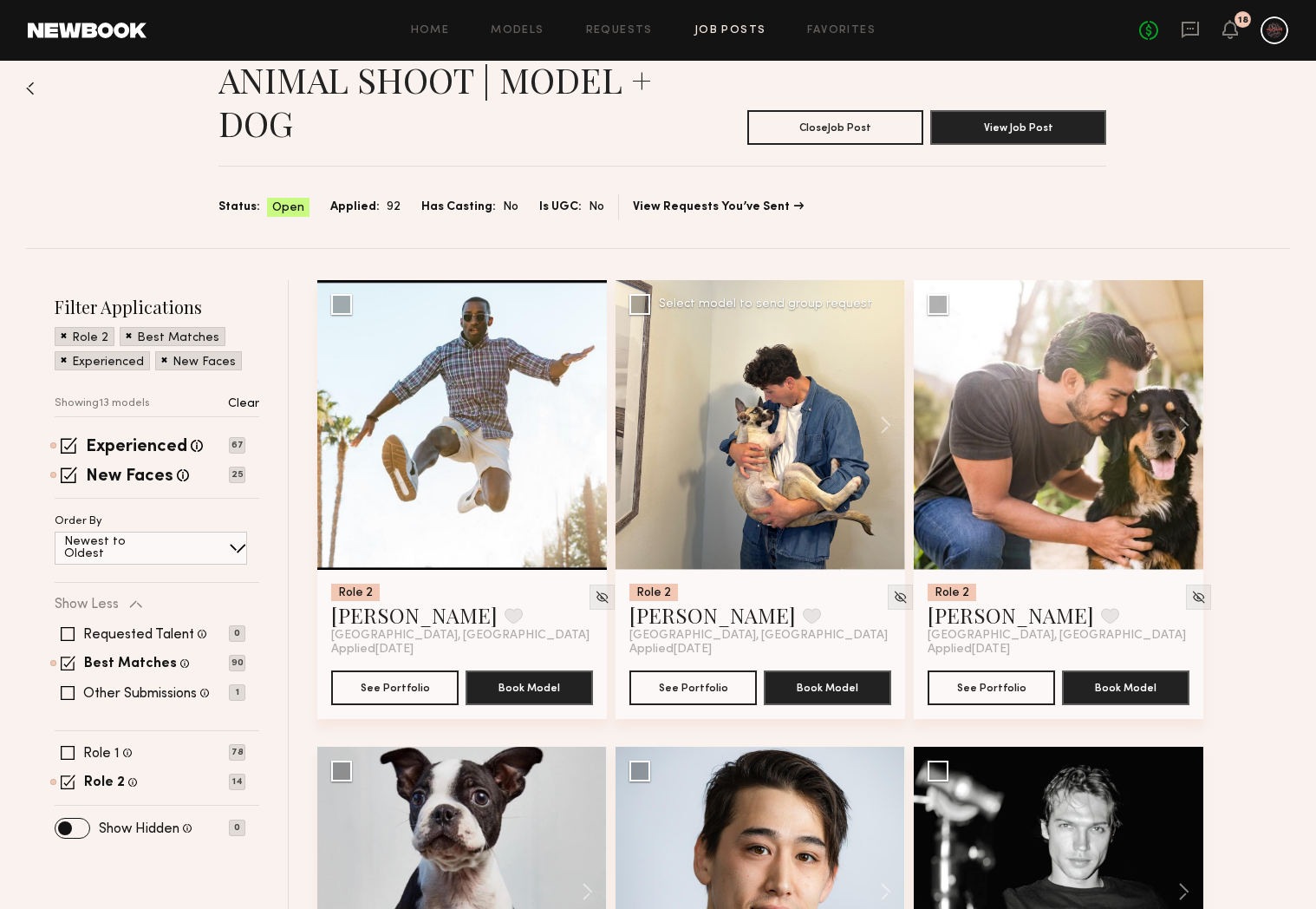
click at [764, 623] on div "Role 2 Pietro S. Favorite Los Angeles, CA" at bounding box center [760, 613] width 261 height 59
click at [664, 611] on link "[PERSON_NAME]" at bounding box center [712, 615] width 167 height 28
click at [781, 384] on div at bounding box center [760, 424] width 289 height 289
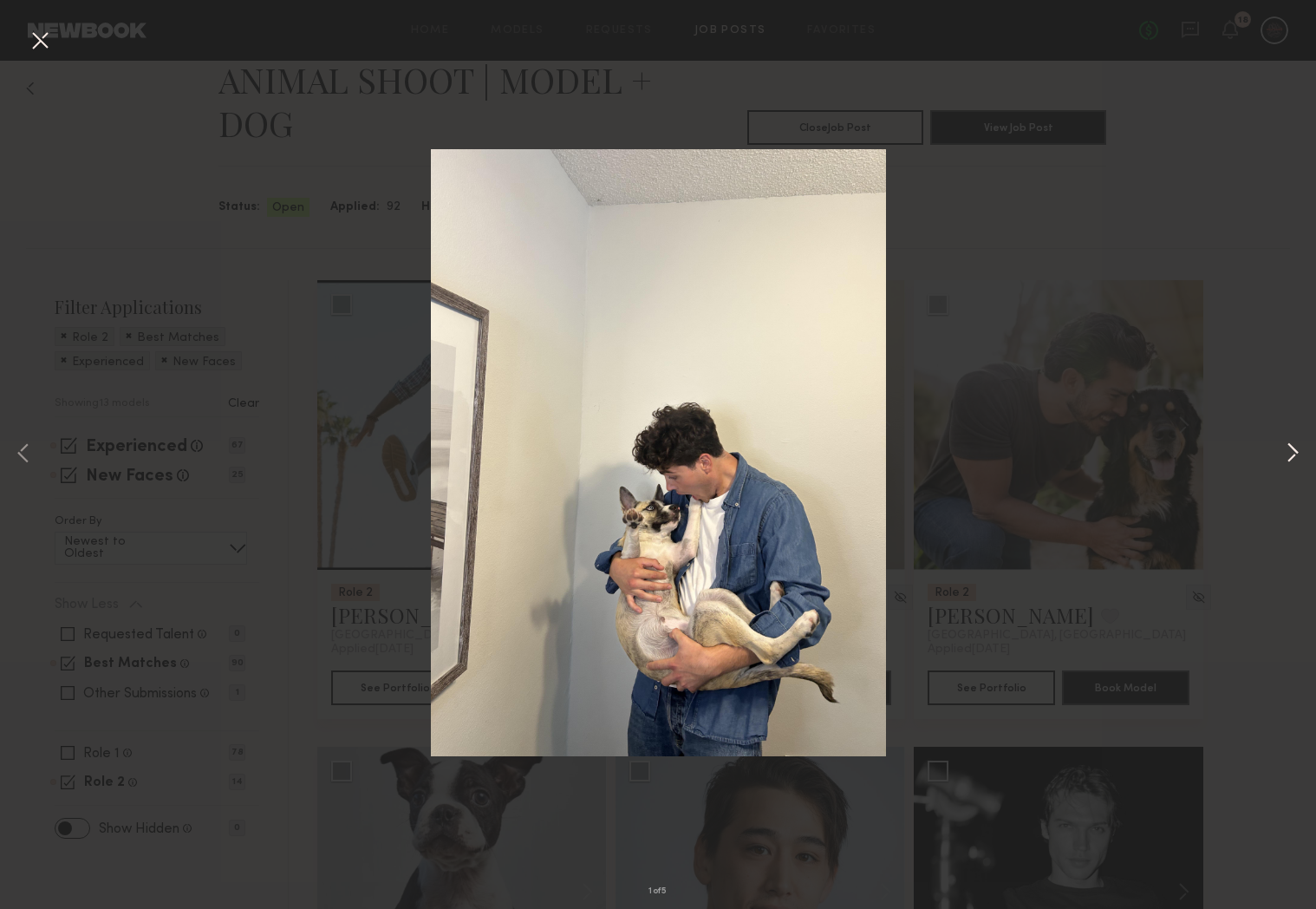
click at [1296, 448] on button at bounding box center [1291, 454] width 21 height 726
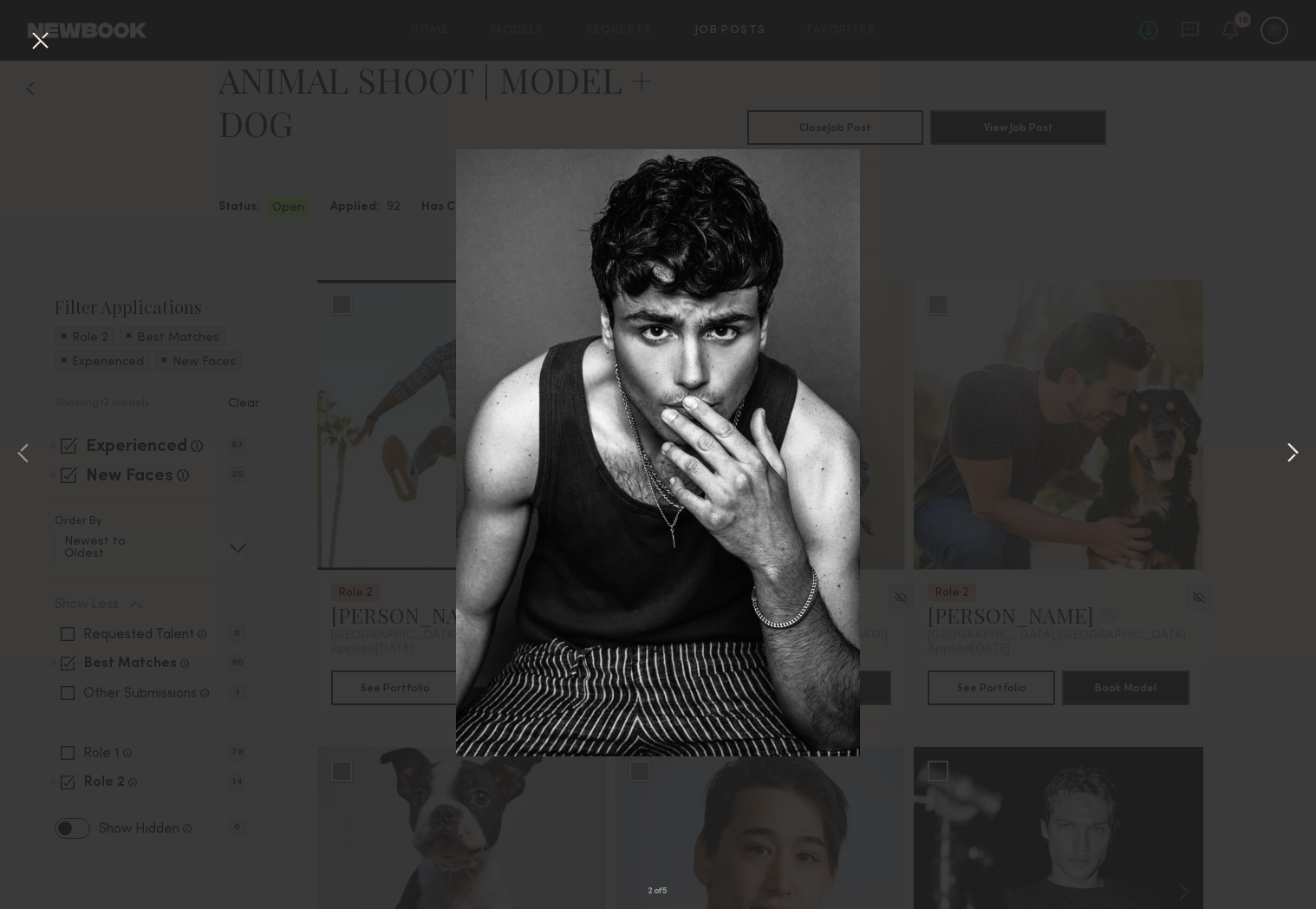
click at [1296, 448] on button at bounding box center [1291, 454] width 21 height 726
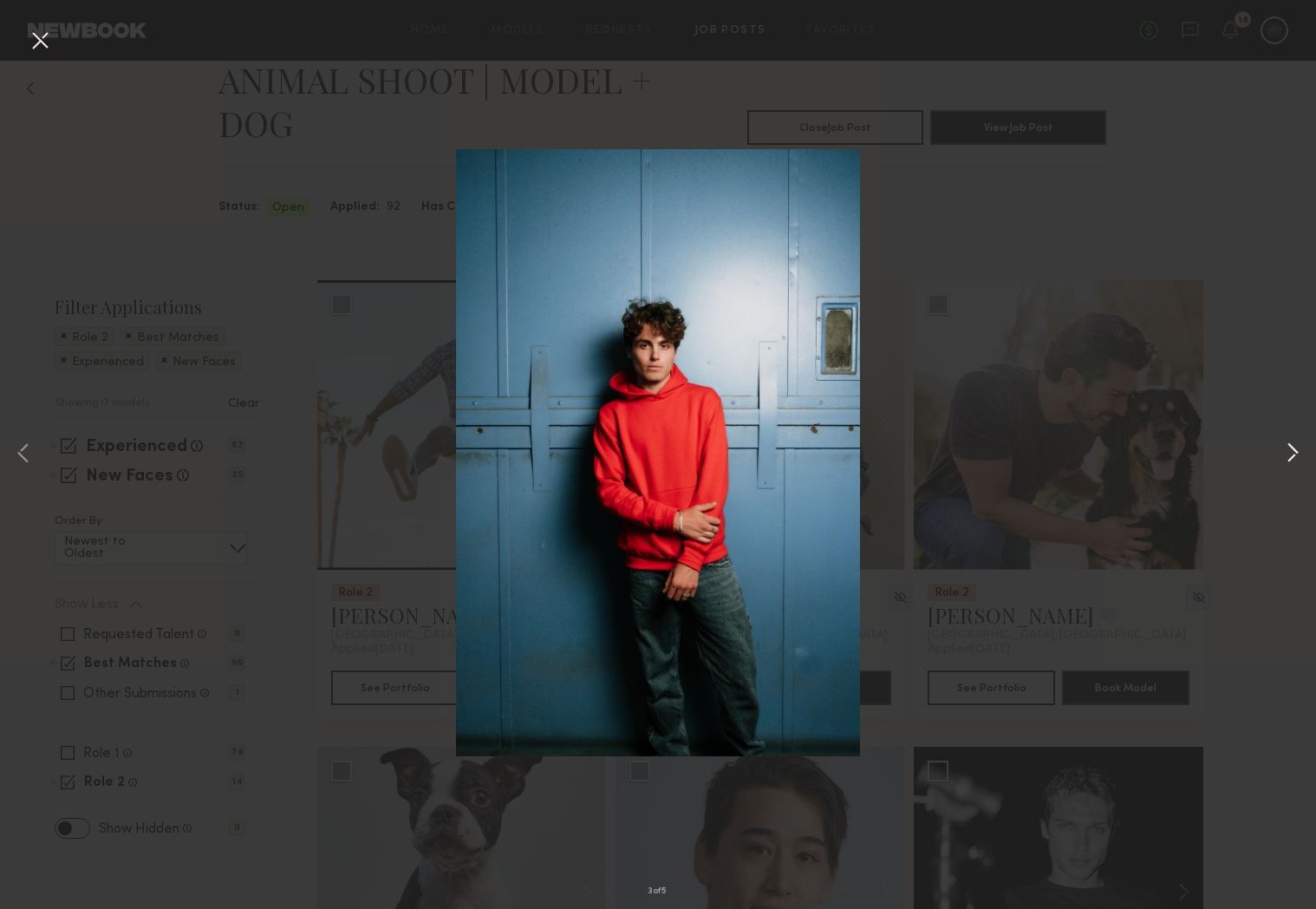
click at [1296, 448] on button at bounding box center [1291, 454] width 21 height 726
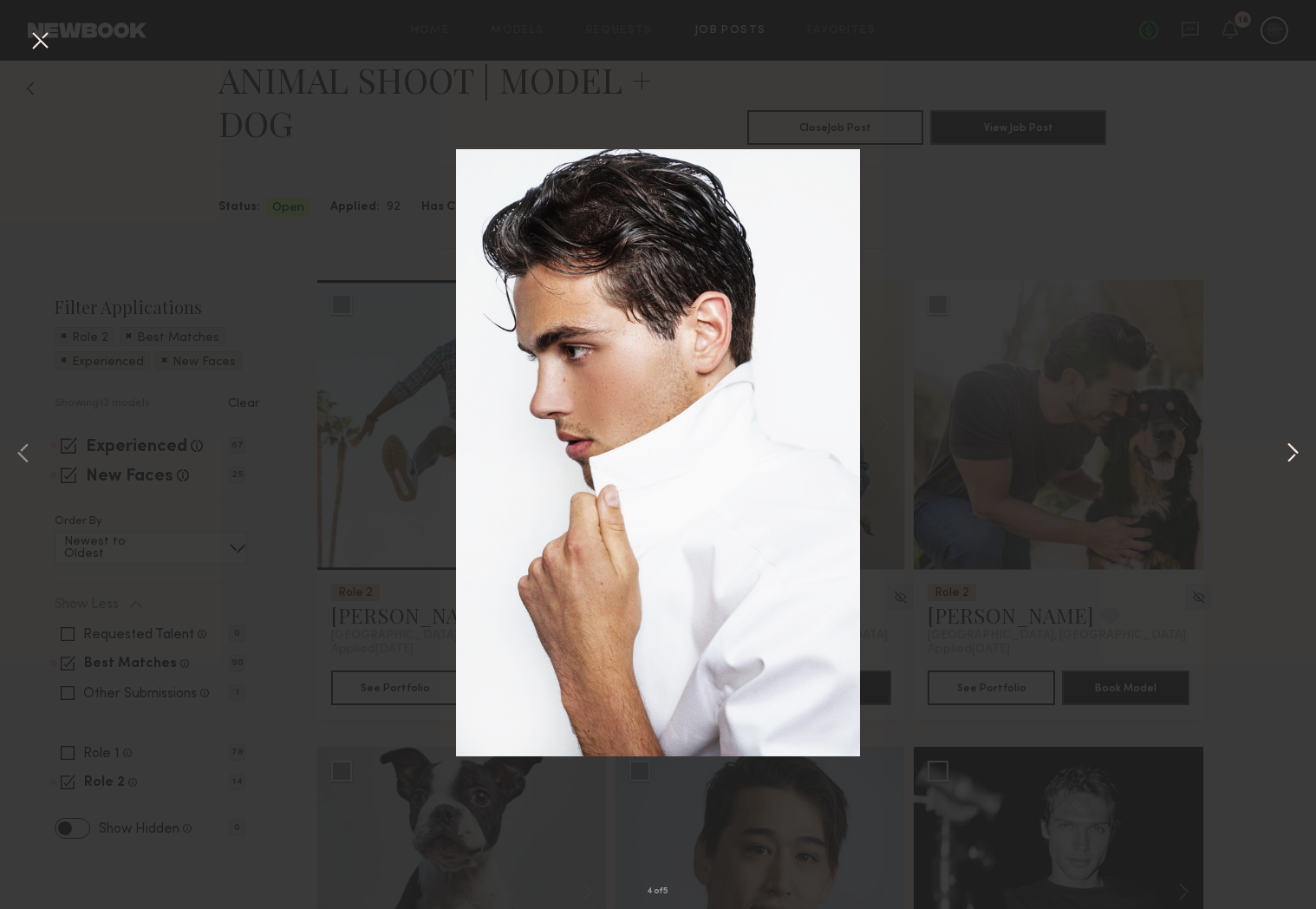
click at [1296, 448] on button at bounding box center [1291, 454] width 21 height 726
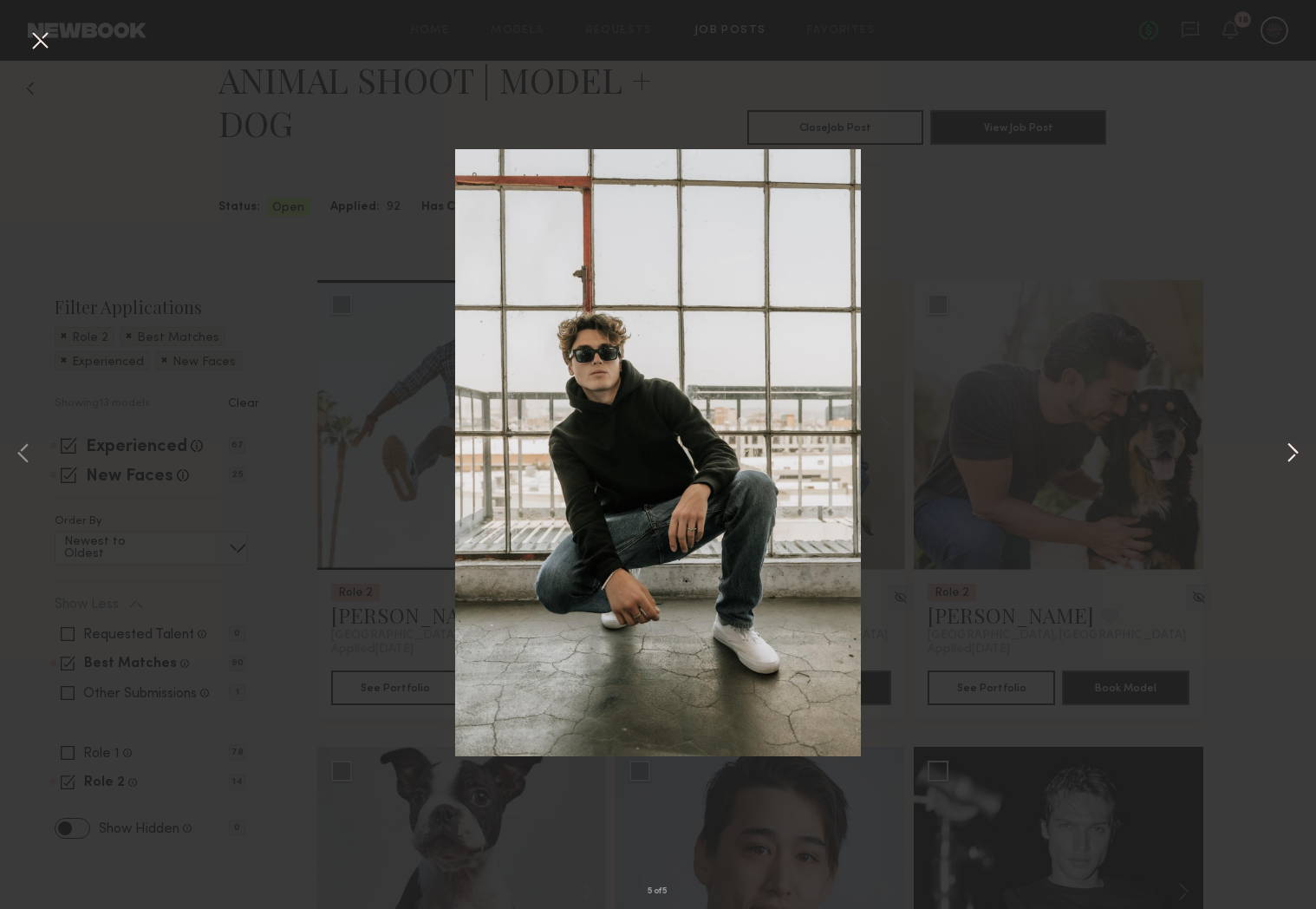
click at [1296, 448] on button at bounding box center [1291, 454] width 21 height 726
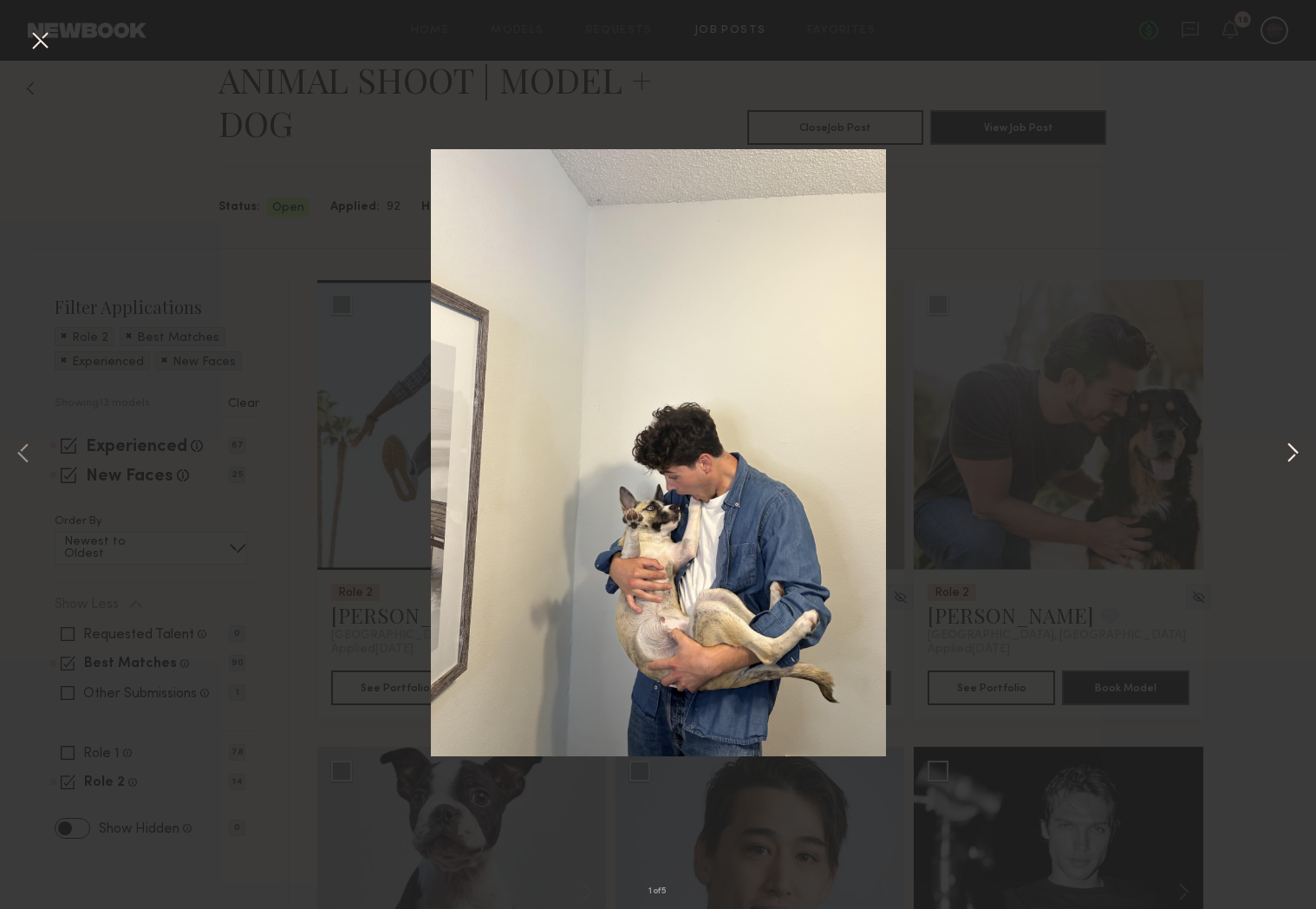
click at [1296, 448] on button at bounding box center [1291, 454] width 21 height 726
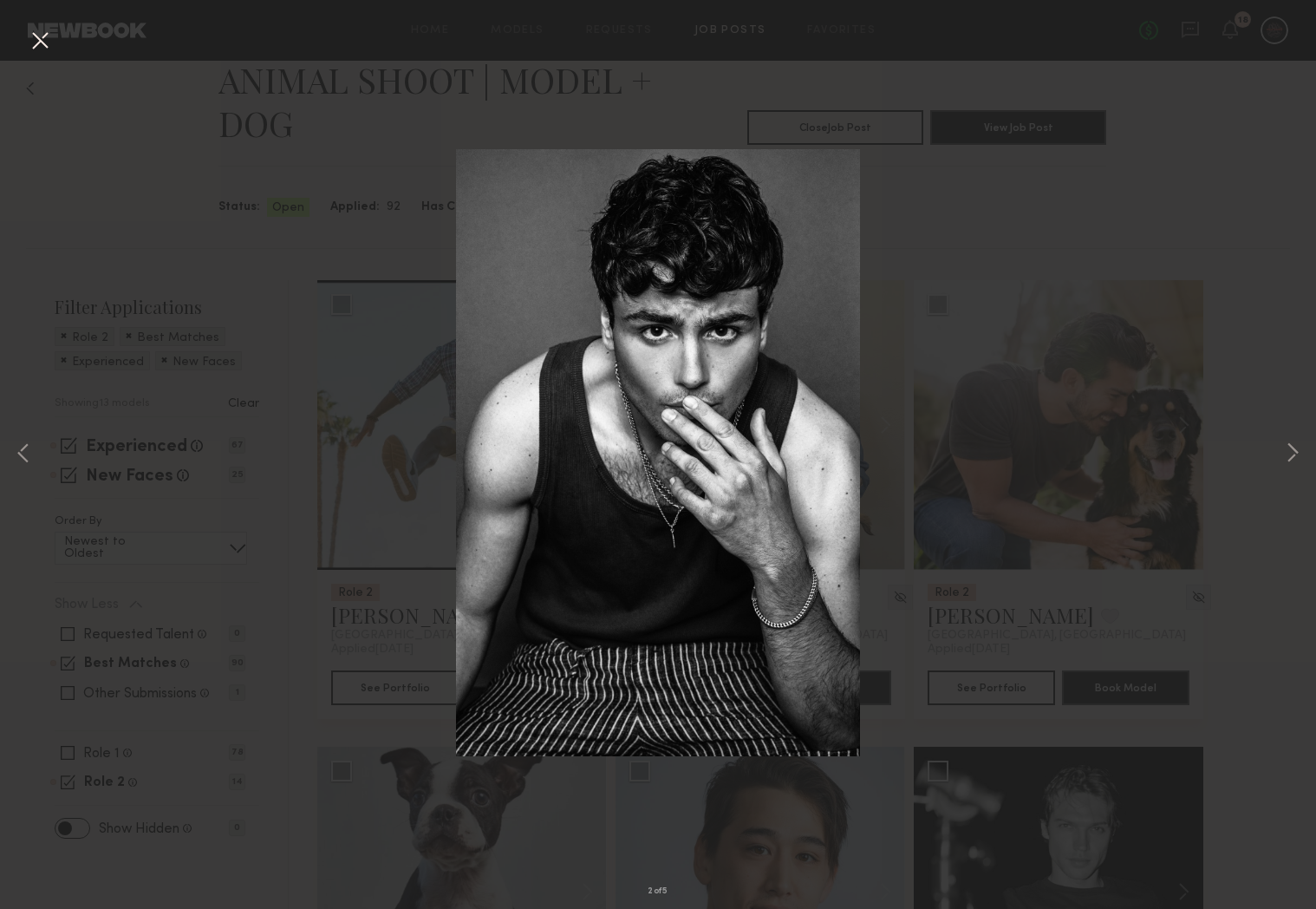
drag, startPoint x: 39, startPoint y: 46, endPoint x: 39, endPoint y: 65, distance: 19.0
click at [39, 46] on button at bounding box center [39, 41] width 28 height 32
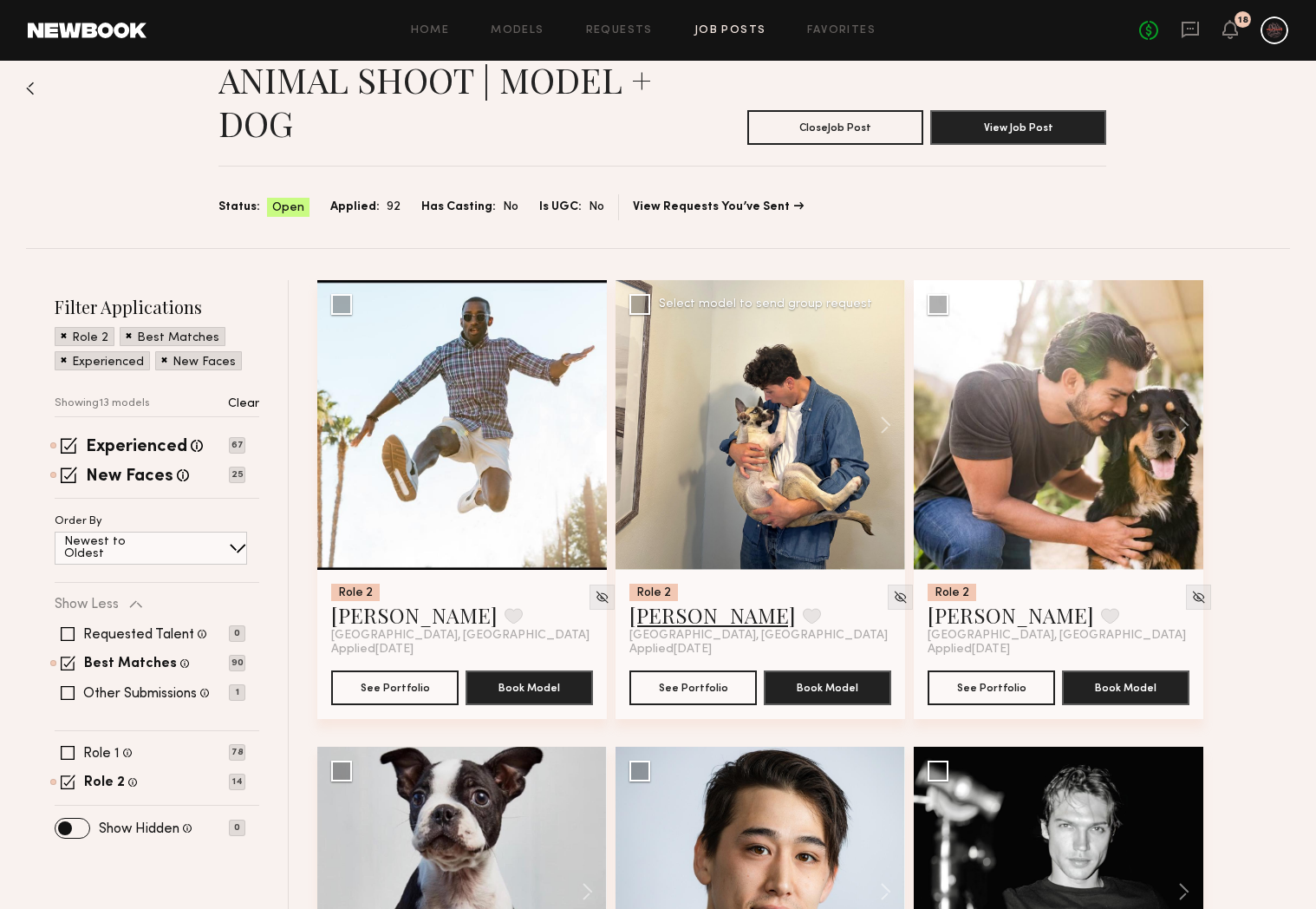
click at [652, 624] on link "Pietro S." at bounding box center [712, 615] width 167 height 28
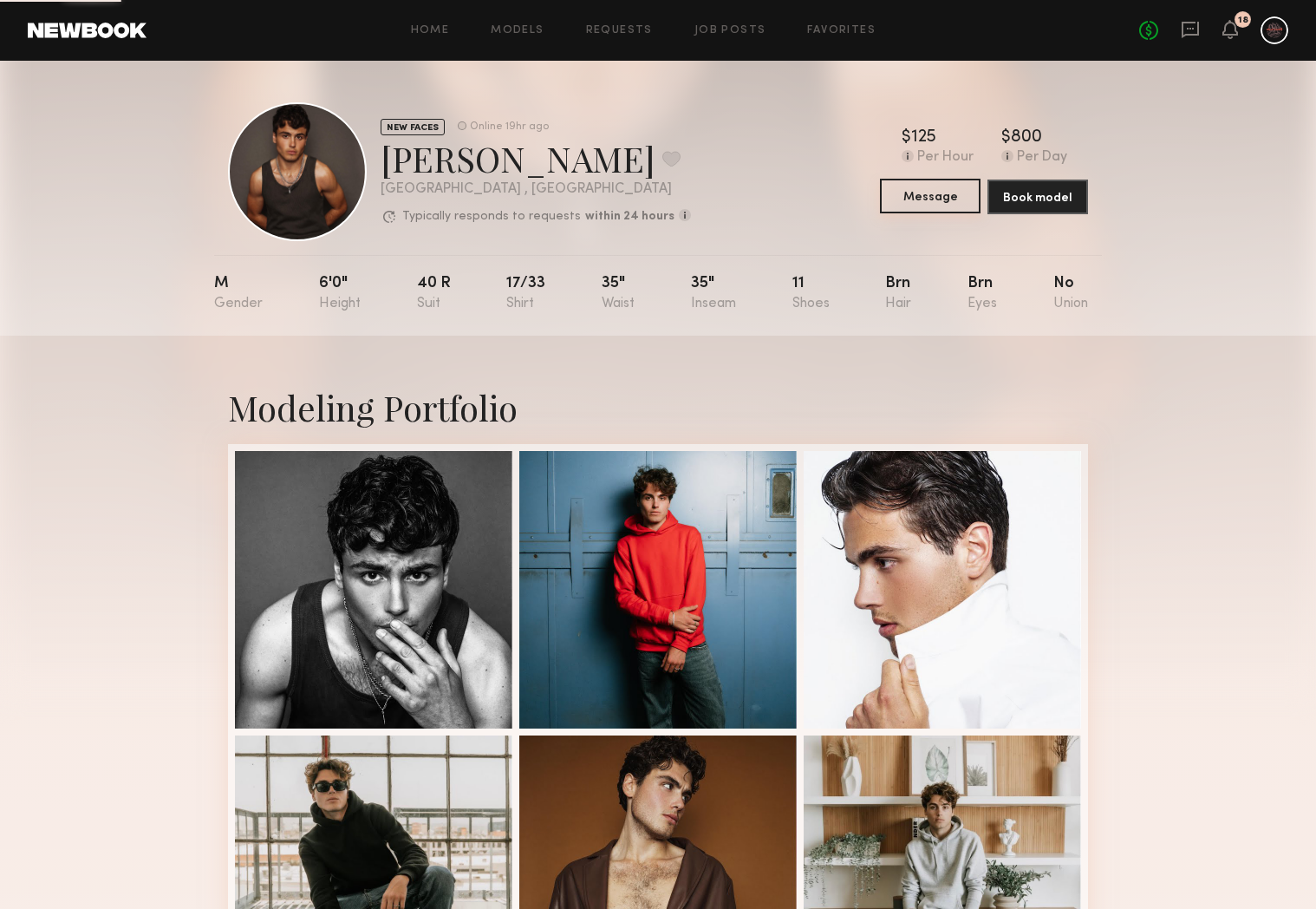
click at [916, 207] on button "Message" at bounding box center [930, 195] width 101 height 35
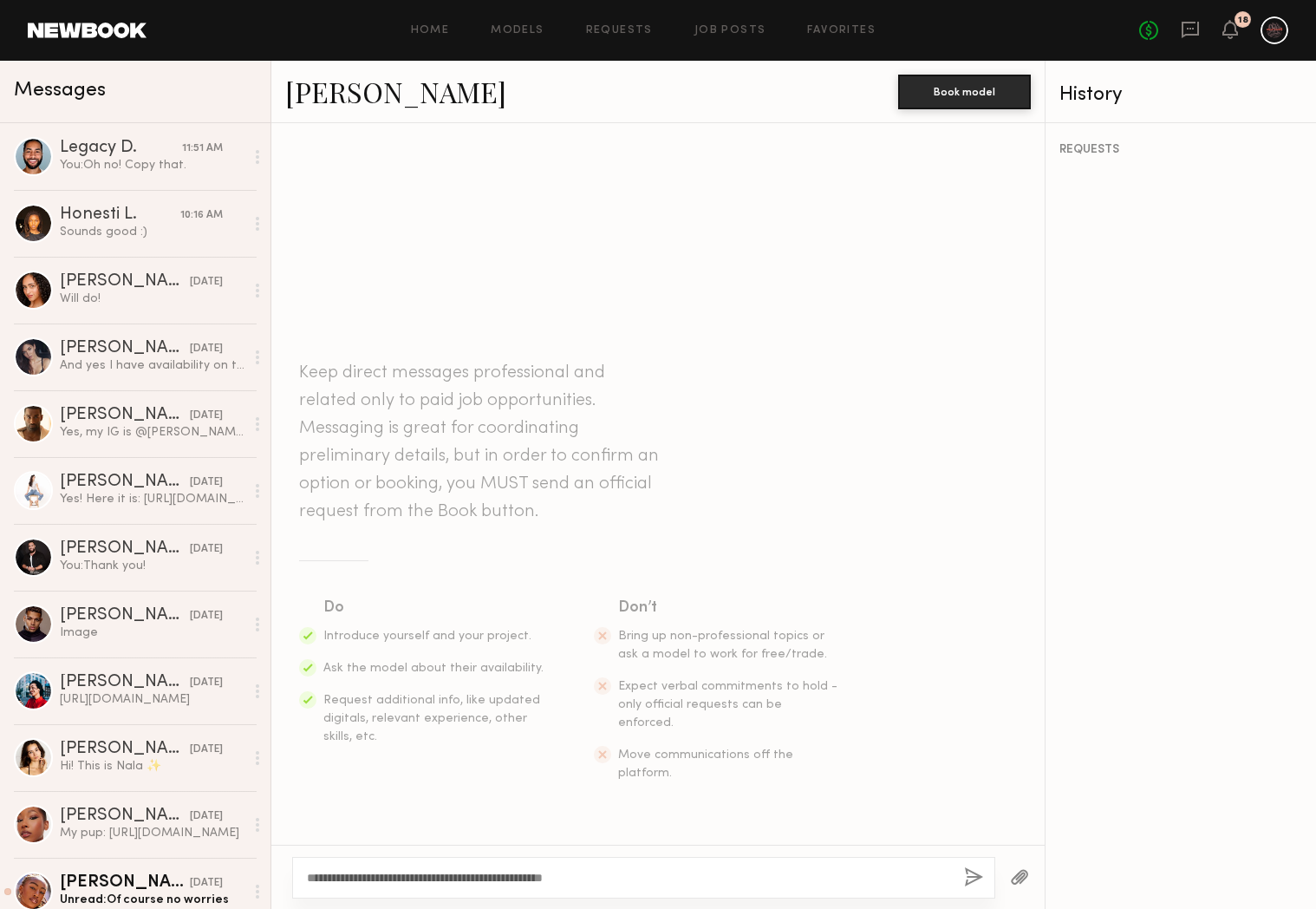
type textarea "**********"
click at [983, 871] on div "**********" at bounding box center [643, 877] width 702 height 41
click at [975, 875] on button "button" at bounding box center [973, 877] width 19 height 22
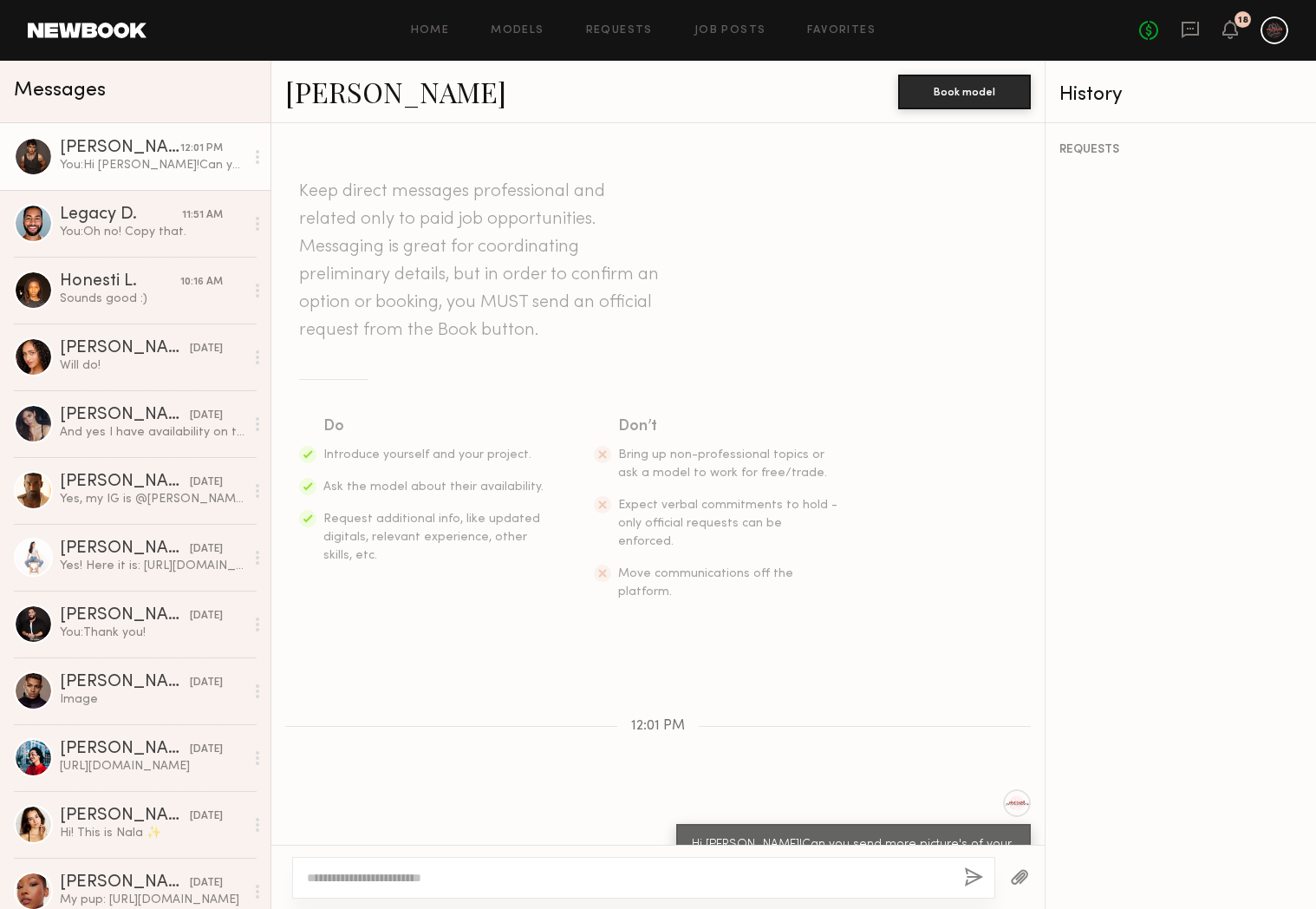
click at [567, 884] on textarea at bounding box center [628, 877] width 643 height 18
type textarea "**********"
click at [981, 878] on button "button" at bounding box center [973, 877] width 19 height 22
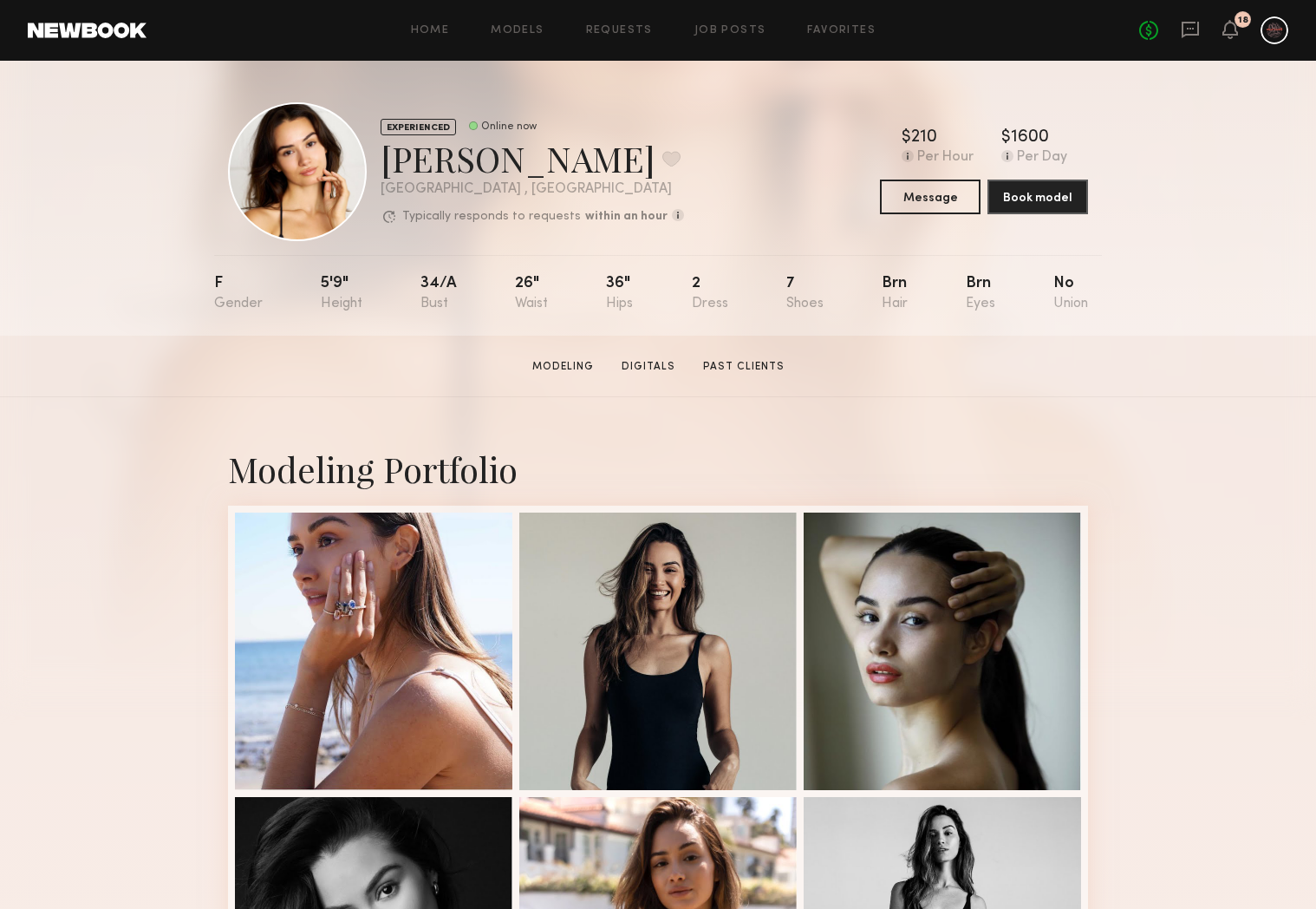
click at [1279, 30] on div at bounding box center [1274, 31] width 28 height 28
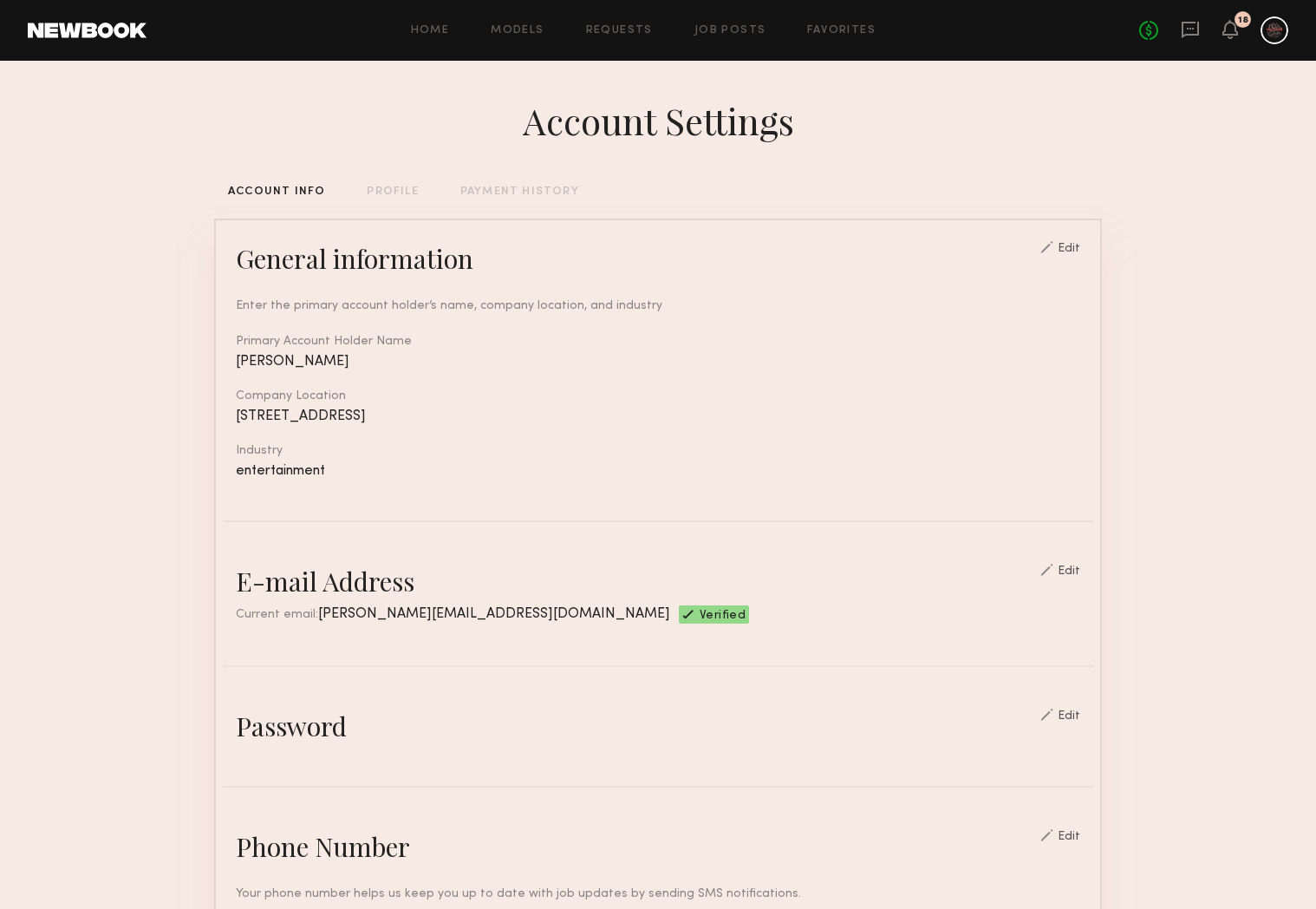
click at [395, 197] on div "Account Settings ACCOUNT INFO PROFILE PAYMENT HISTORY General information Edit …" at bounding box center [658, 842] width 888 height 1563
click at [401, 187] on div "PROFILE" at bounding box center [393, 191] width 51 height 11
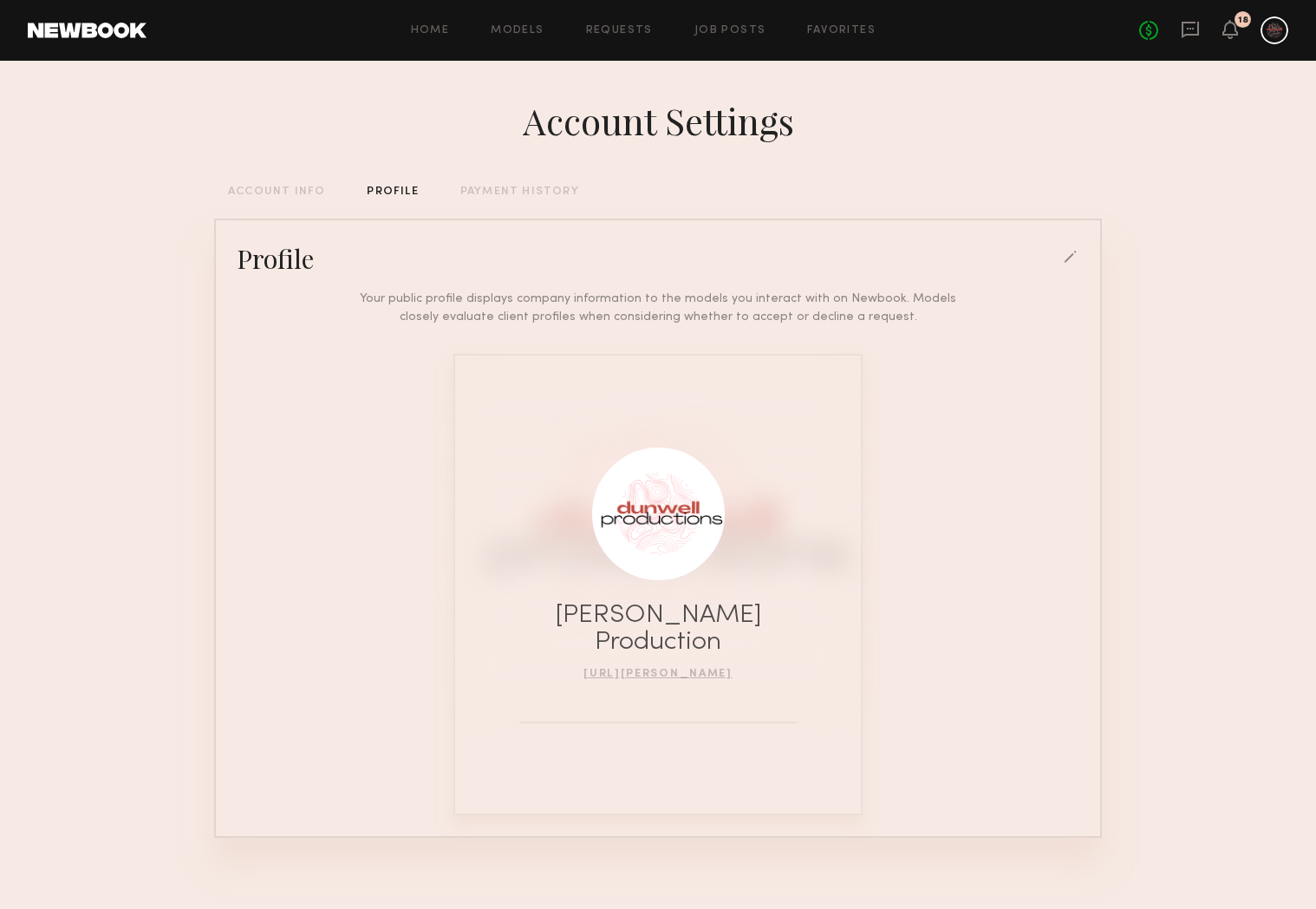
click at [660, 484] on div at bounding box center [658, 513] width 132 height 132
click at [1066, 254] on div at bounding box center [1071, 259] width 16 height 16
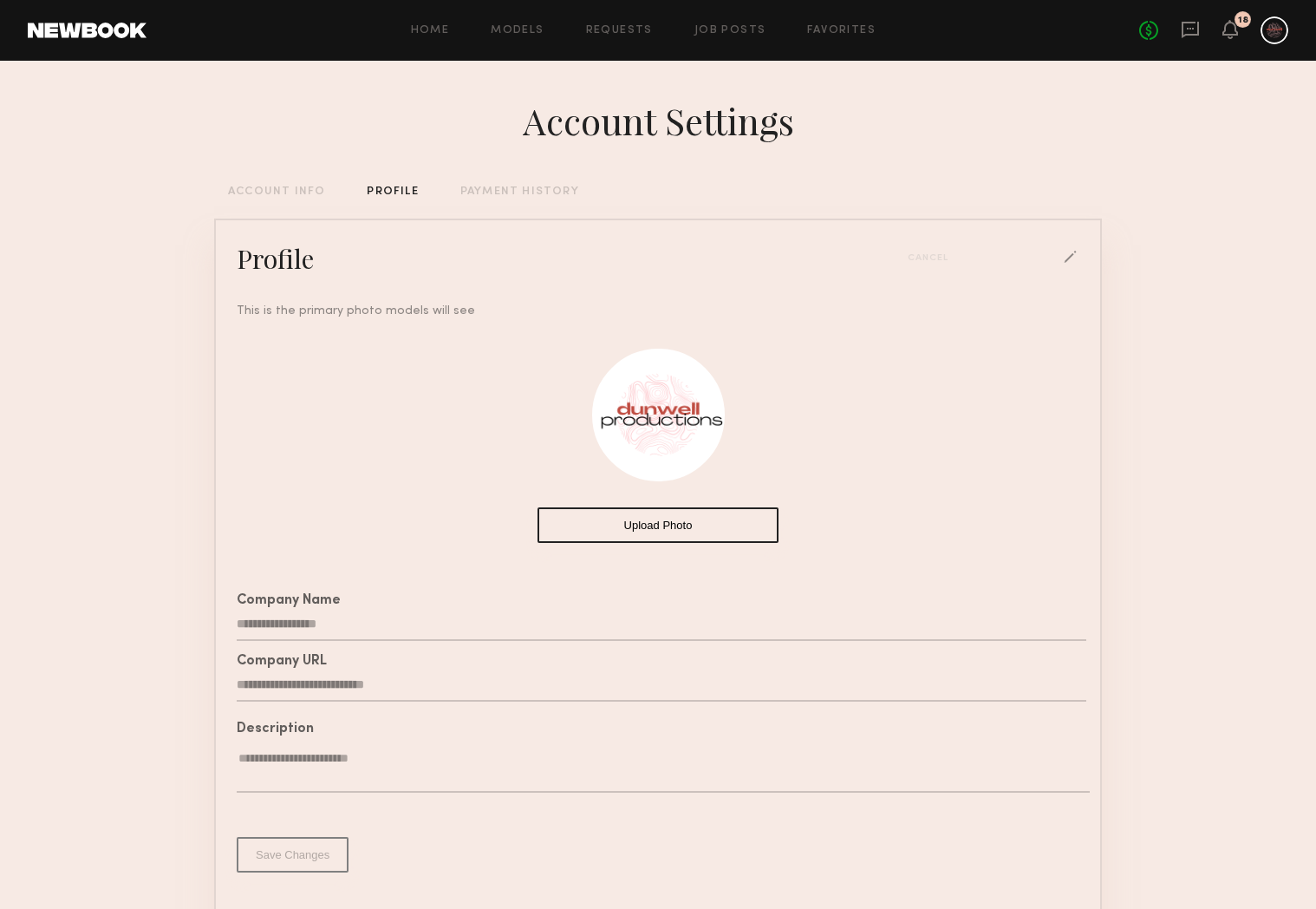
click at [632, 543] on div "Upload Photo" at bounding box center [658, 432] width 870 height 225
click at [634, 534] on button "Upload Photo" at bounding box center [658, 525] width 241 height 36
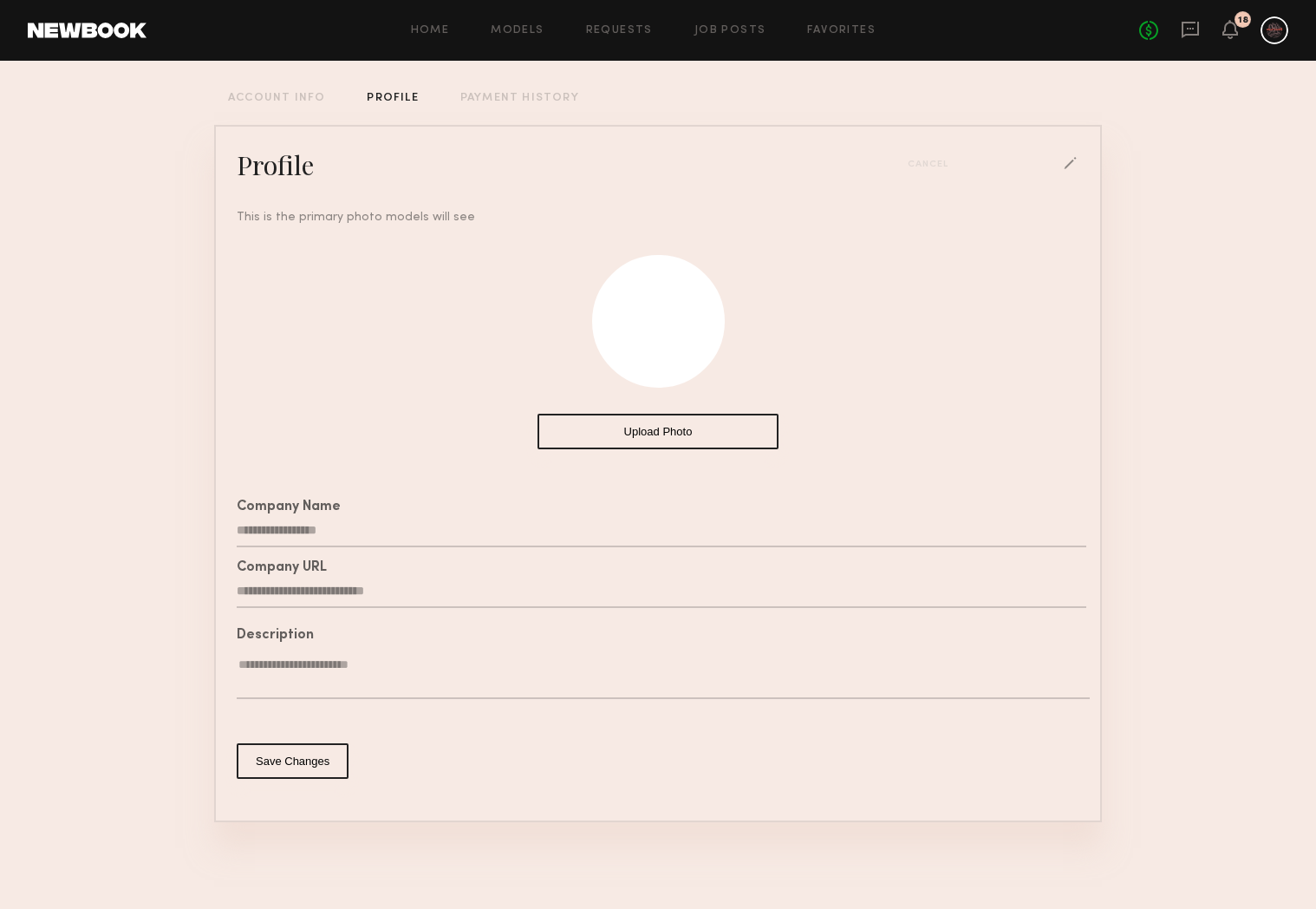
click at [311, 767] on button "Save Changes" at bounding box center [292, 761] width 111 height 36
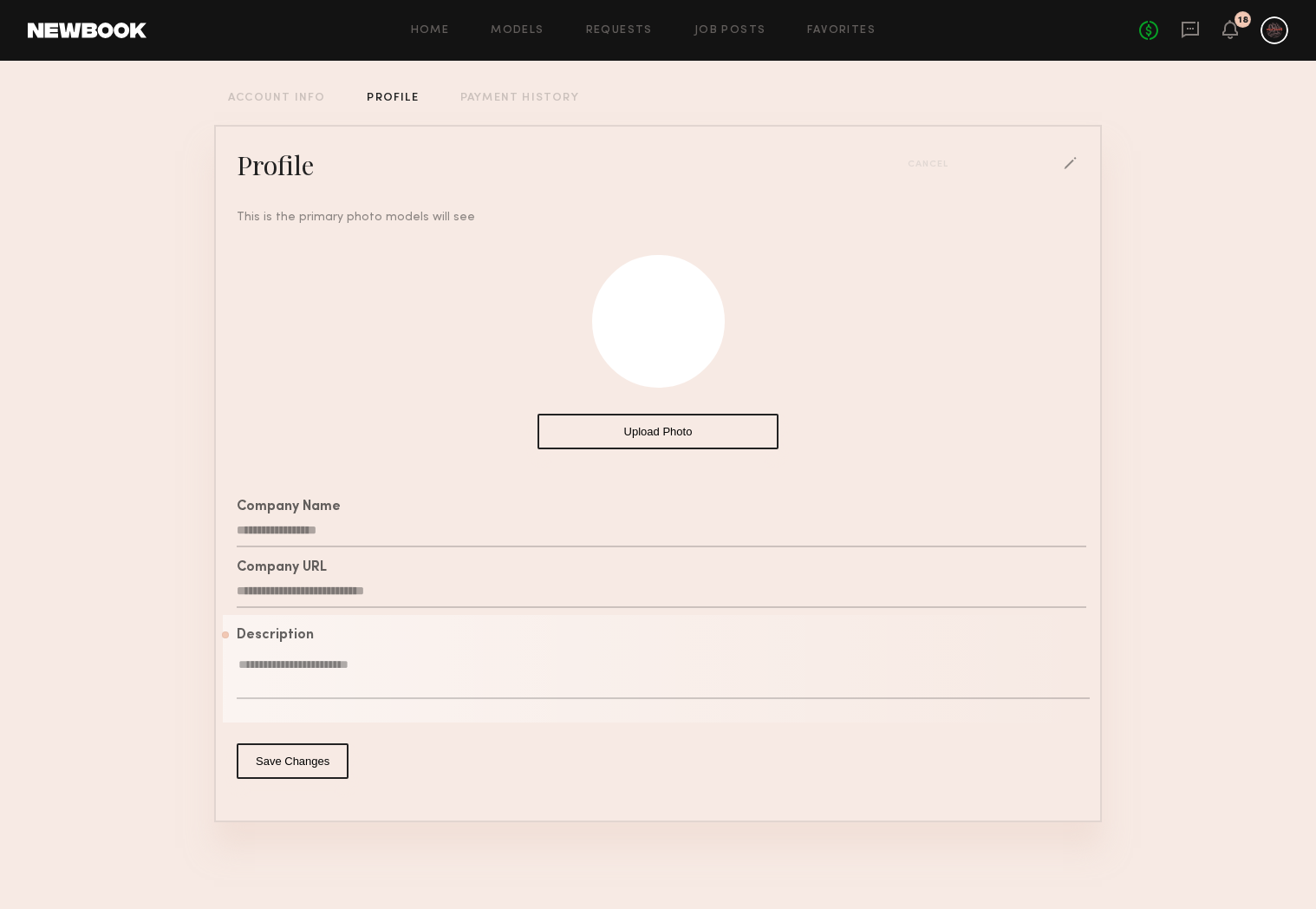
click at [370, 665] on textarea at bounding box center [663, 677] width 852 height 42
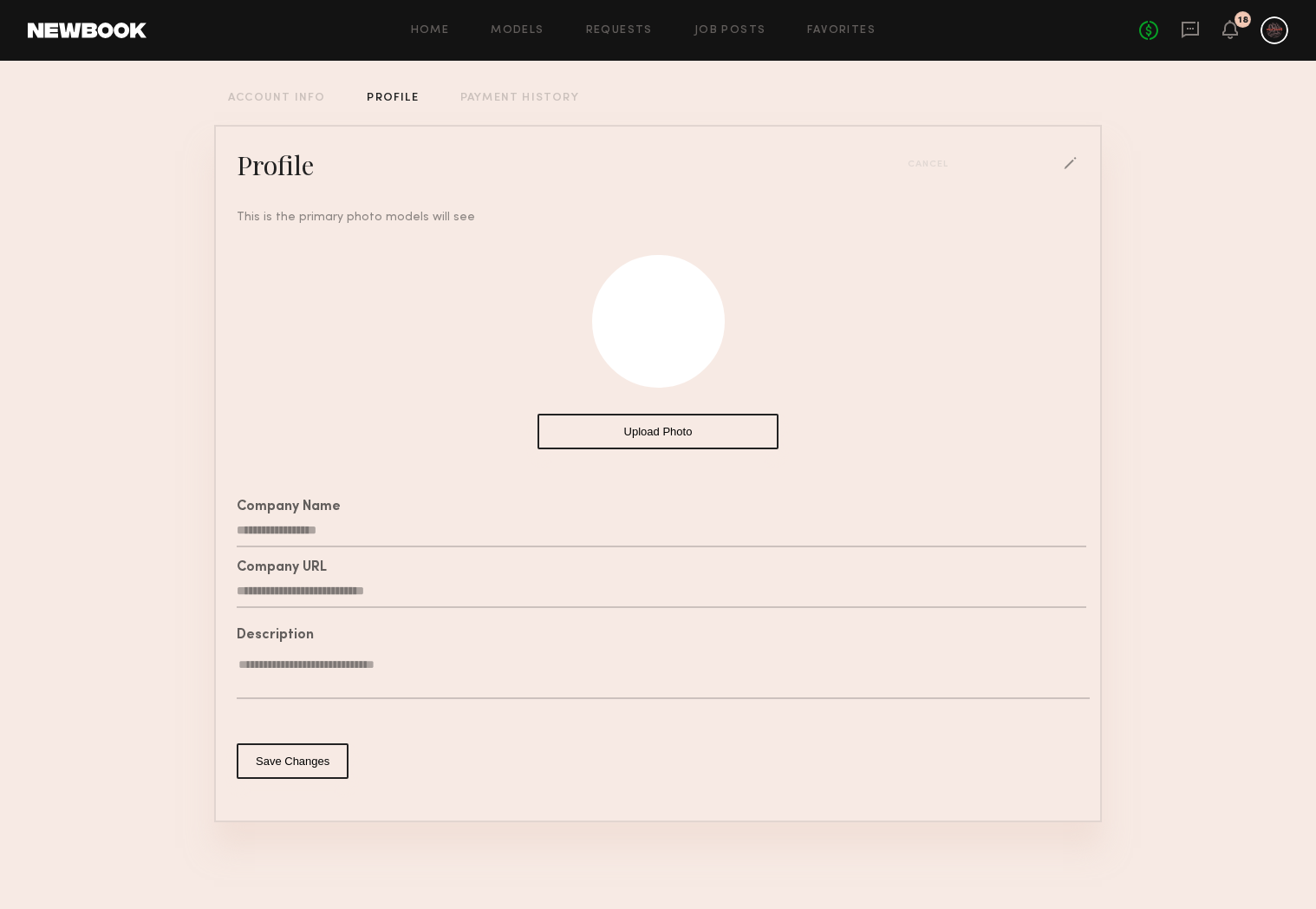
type textarea "**********"
click at [330, 753] on button "Save Changes" at bounding box center [292, 761] width 111 height 36
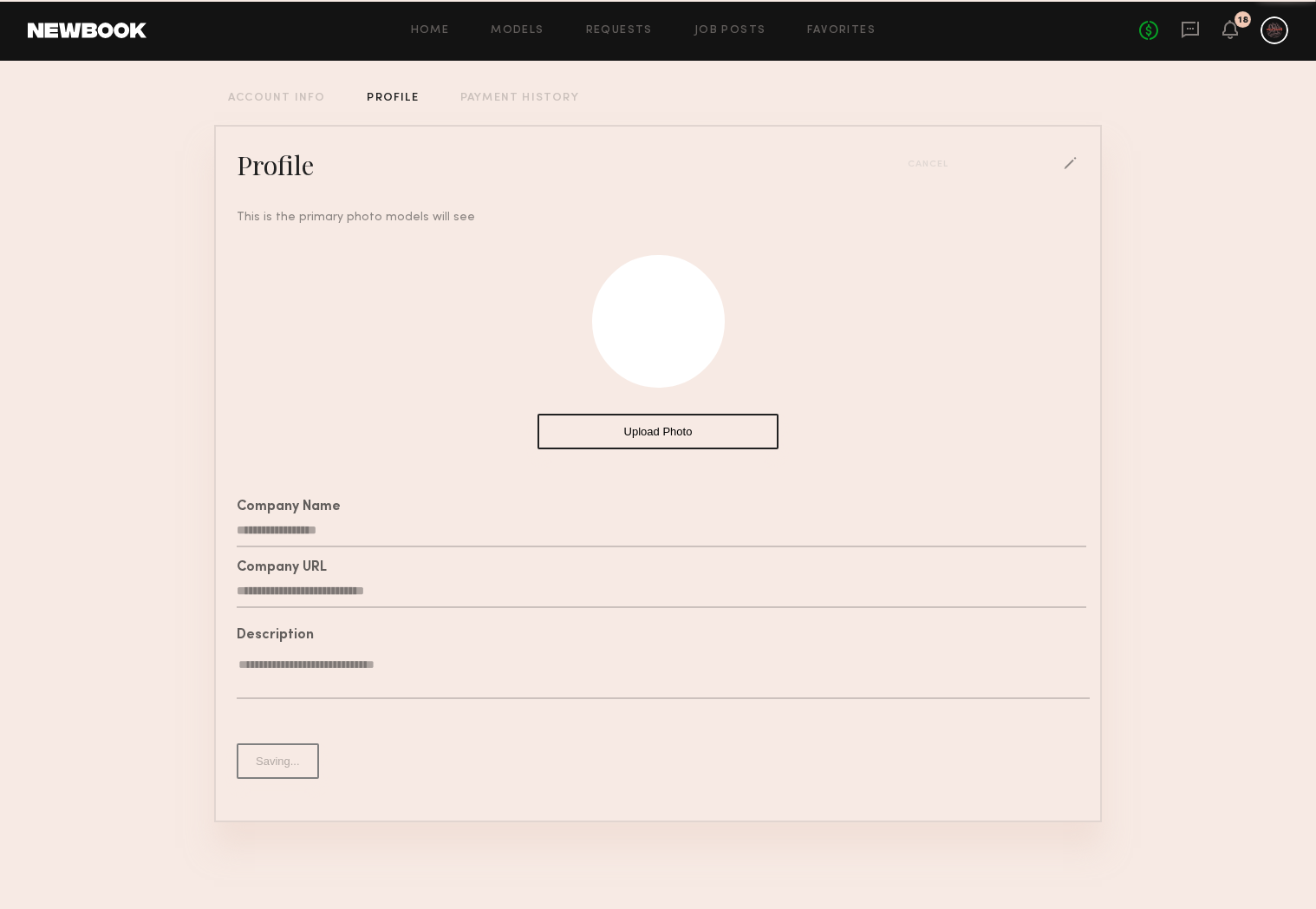
scroll to position [12, 0]
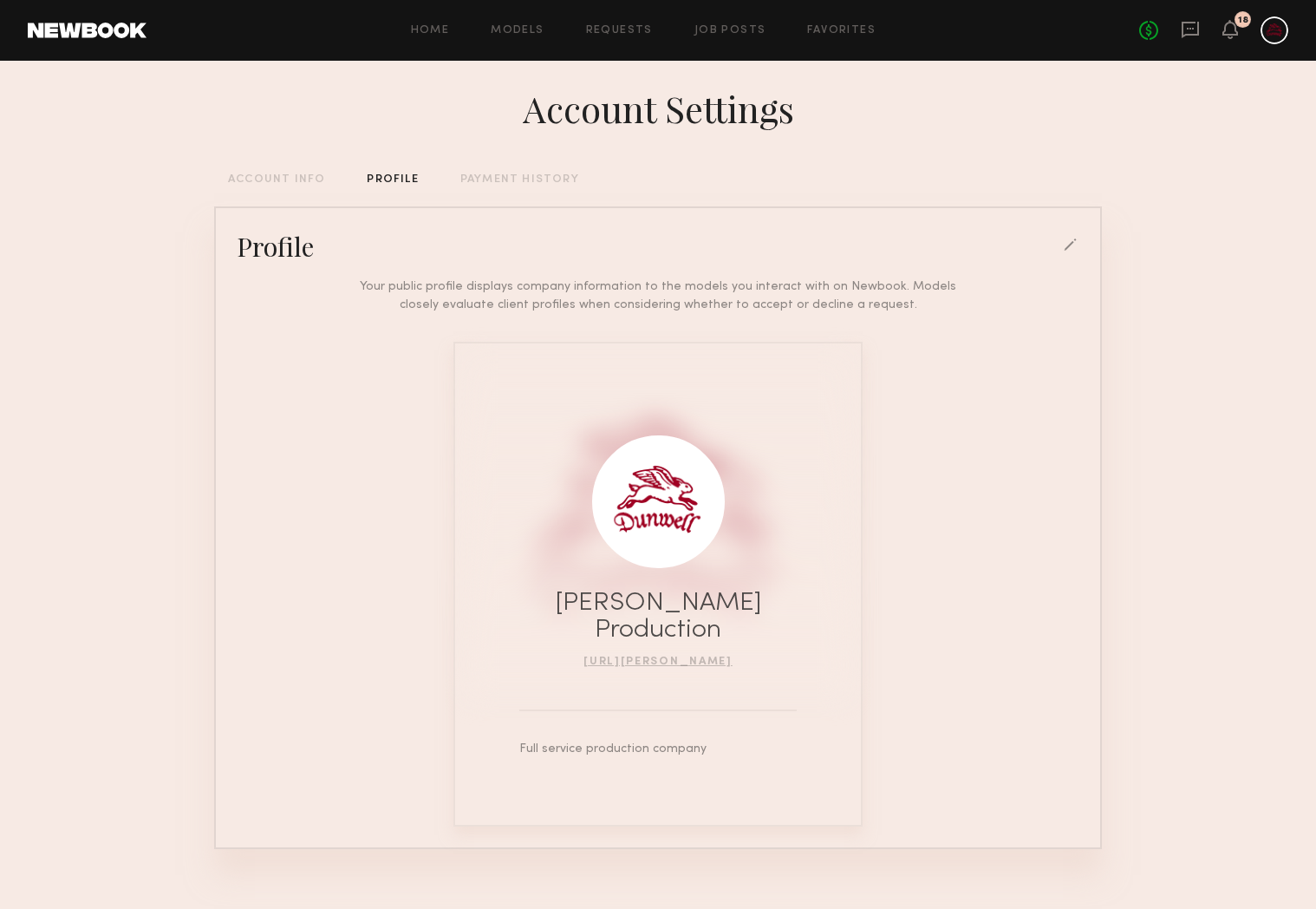
click at [287, 181] on div "ACCOUNT INFO" at bounding box center [276, 180] width 97 height 11
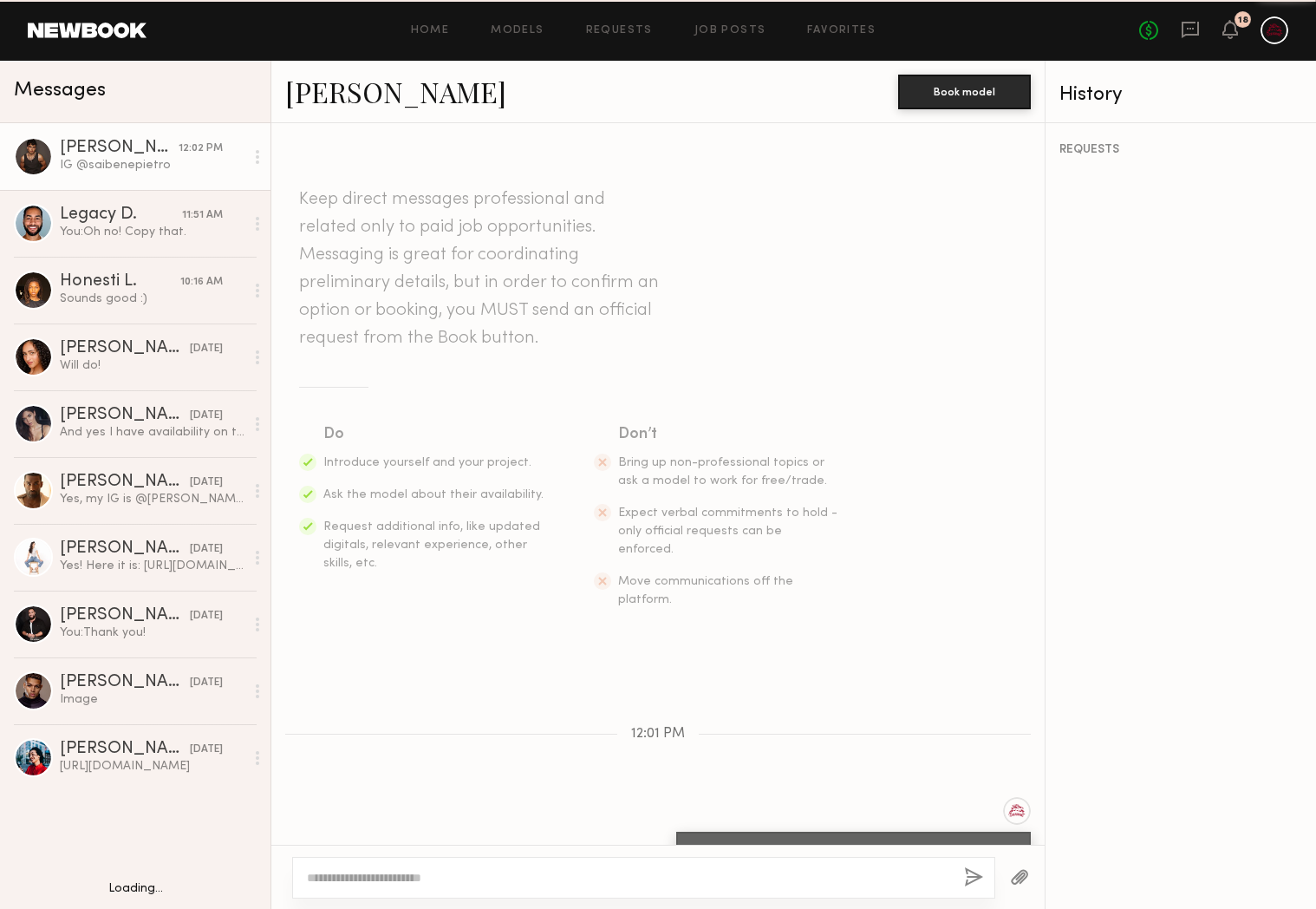
scroll to position [237, 0]
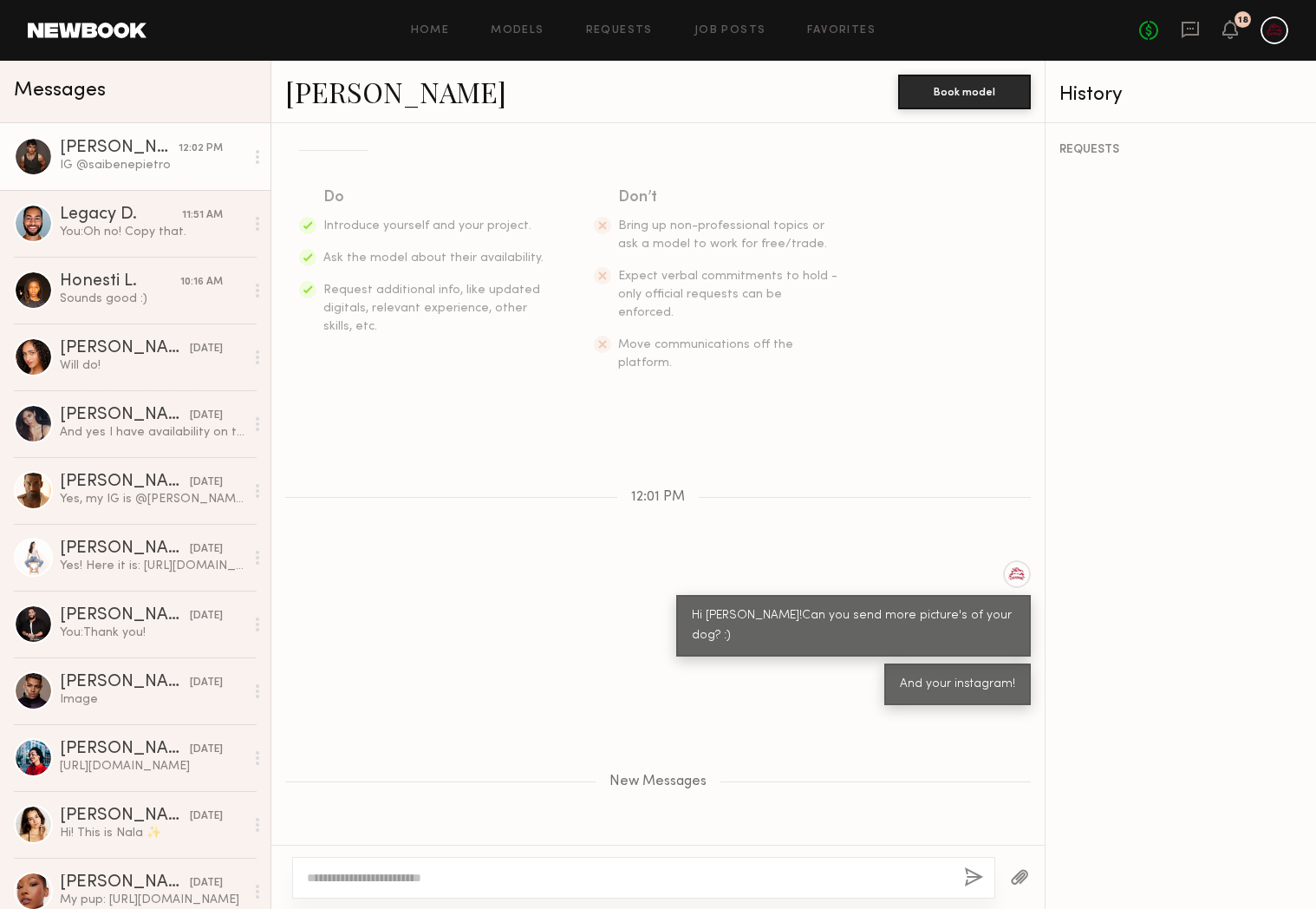
click at [323, 856] on div "IG @saibenepietro" at bounding box center [356, 866] width 110 height 20
click at [315, 856] on div "IG @saibenepietro" at bounding box center [356, 866] width 110 height 20
drag, startPoint x: 316, startPoint y: 810, endPoint x: 414, endPoint y: 807, distance: 98.0
click at [414, 845] on div "IG @saibenepietro" at bounding box center [356, 866] width 142 height 41
copy div "@saibenepietro"
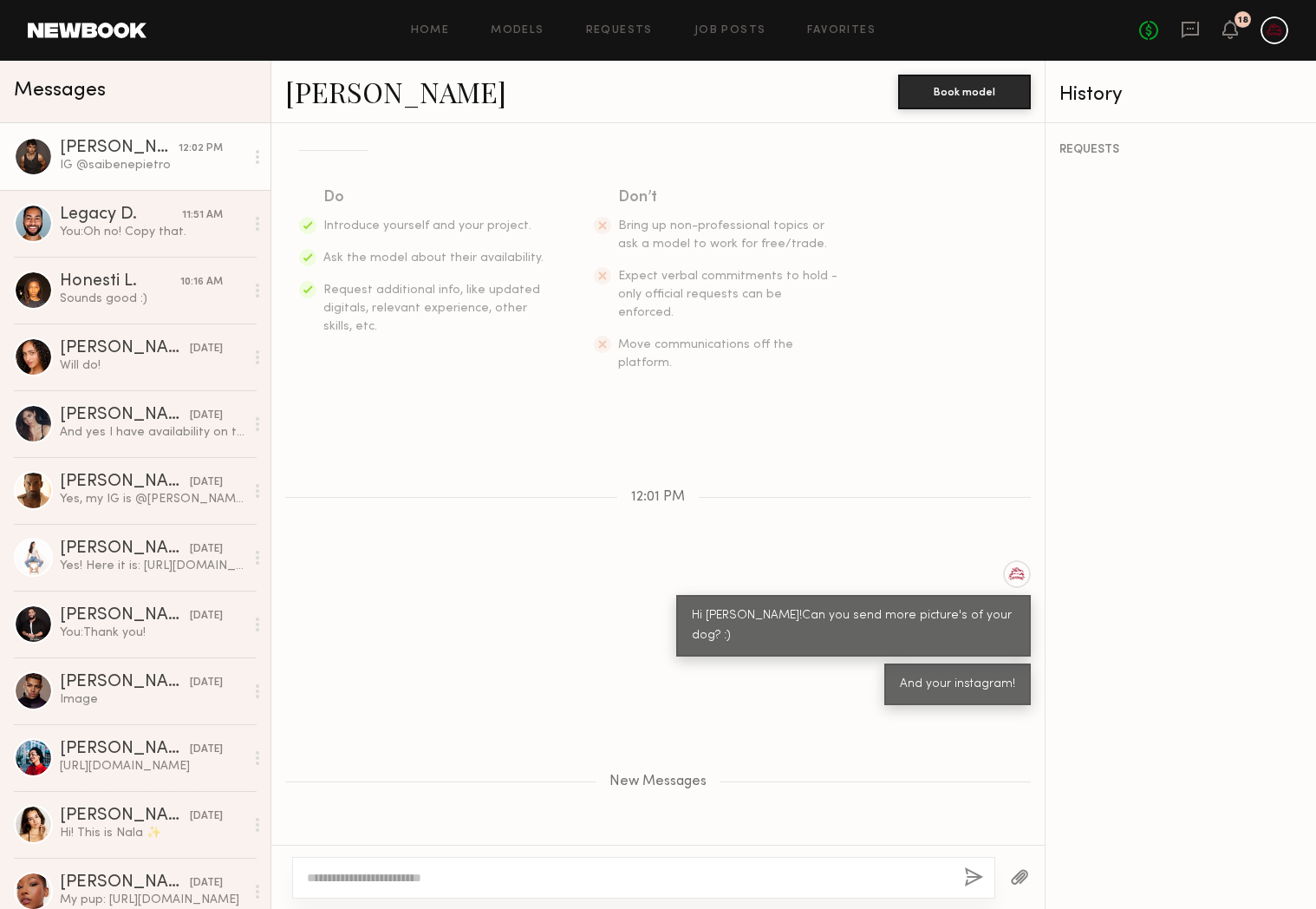
click at [468, 734] on div "New Messages" at bounding box center [658, 778] width 773 height 132
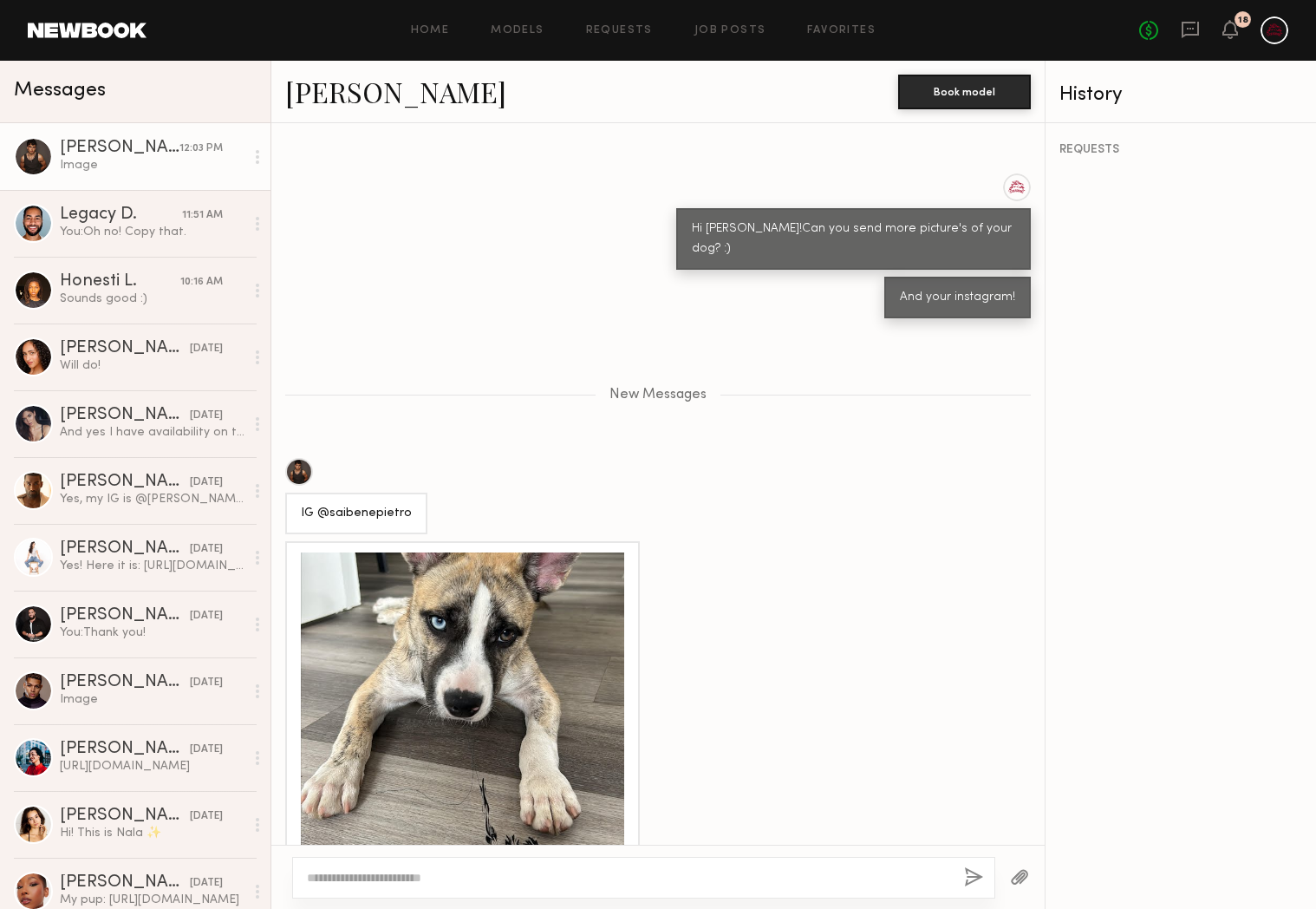
click at [570, 607] on div at bounding box center [463, 715] width 324 height 324
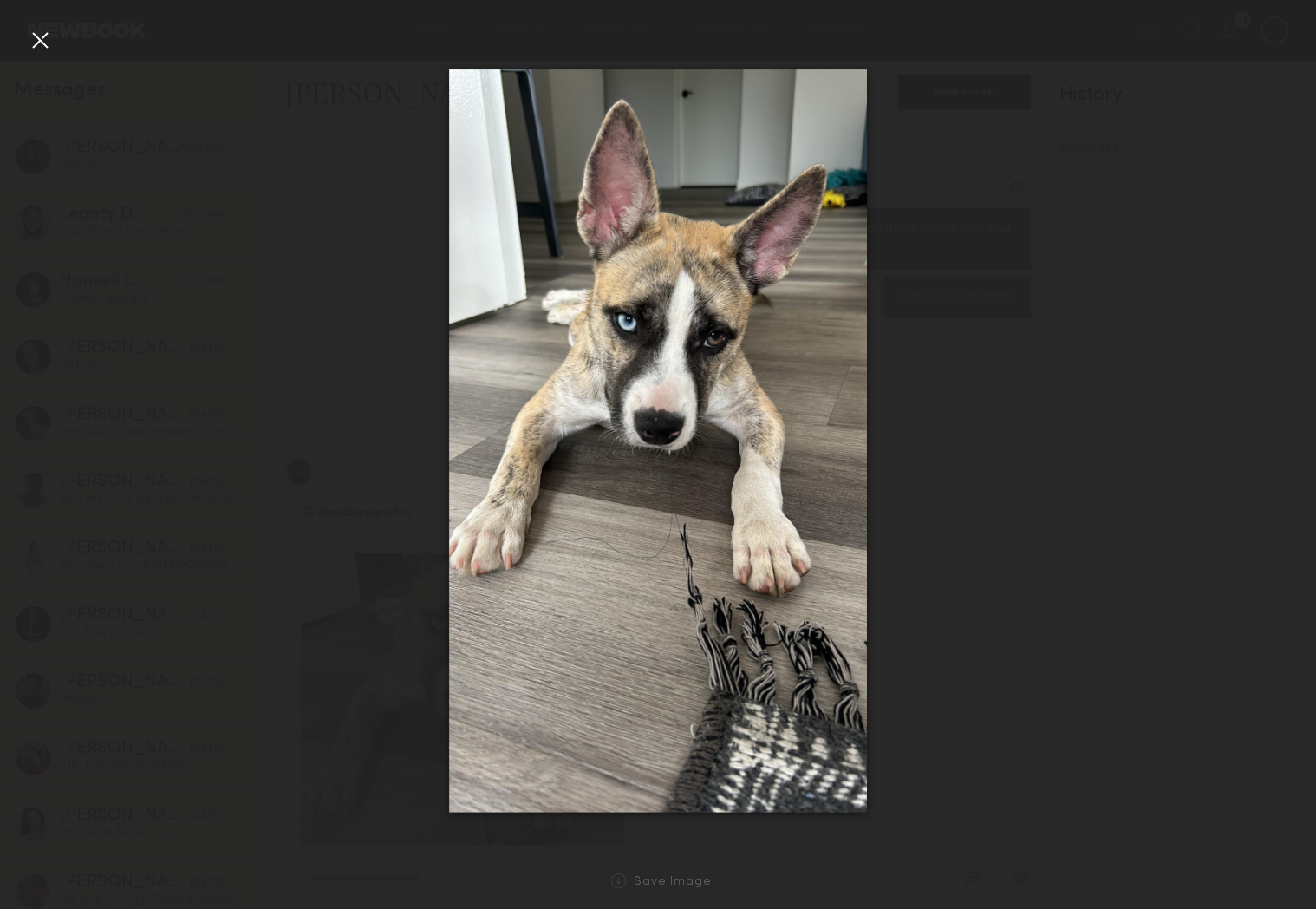
click at [670, 885] on div "Save Image" at bounding box center [672, 881] width 78 height 13
click at [1057, 246] on div at bounding box center [658, 440] width 1316 height 825
click at [36, 47] on div at bounding box center [39, 39] width 28 height 28
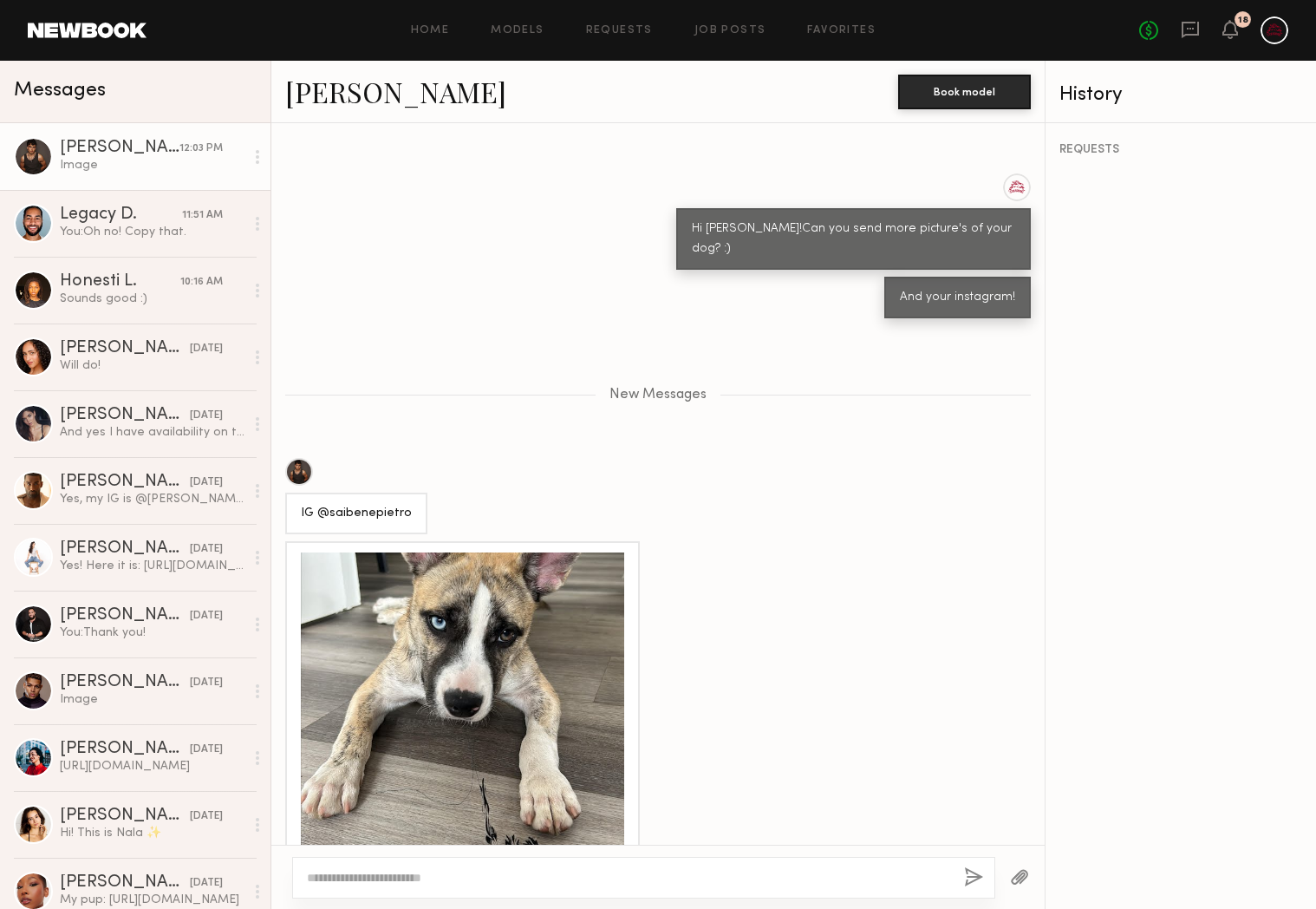
click at [720, 876] on textarea at bounding box center [628, 877] width 643 height 18
